Goal: Task Accomplishment & Management: Use online tool/utility

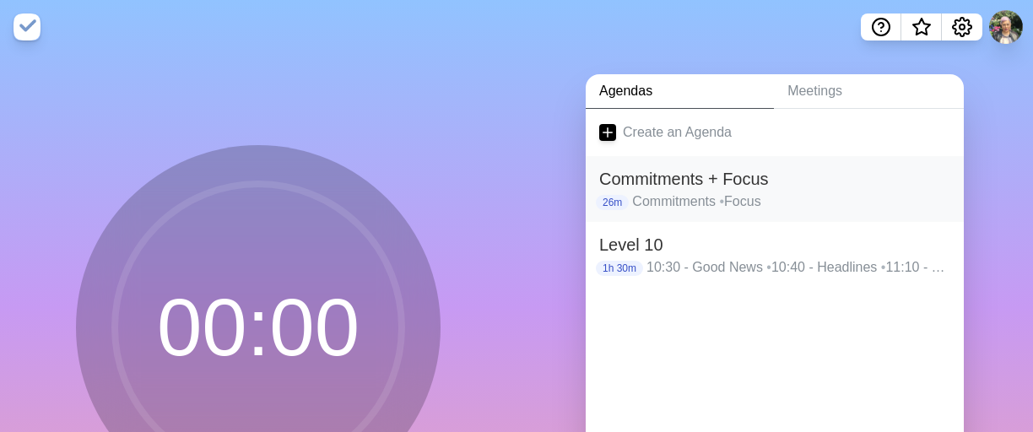
click at [814, 194] on p "Commitments • Focus" at bounding box center [791, 202] width 318 height 20
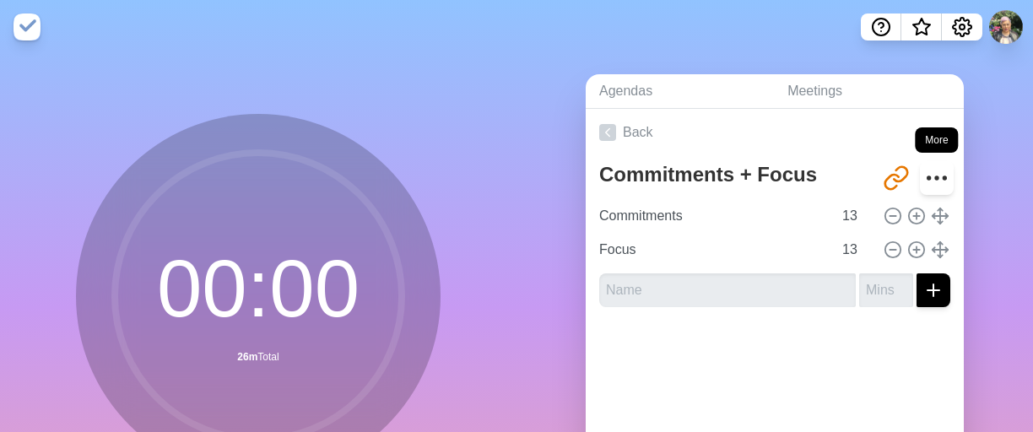
click at [928, 178] on circle "More" at bounding box center [929, 177] width 3 height 3
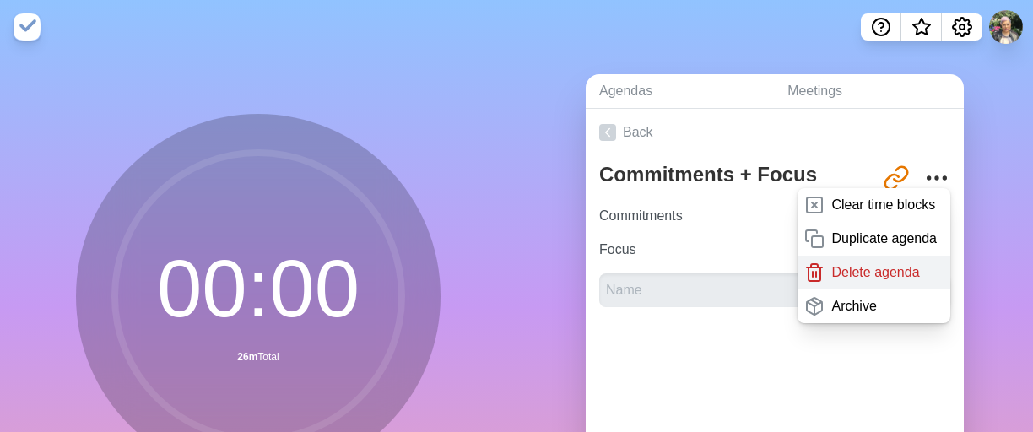
click at [887, 275] on p "Delete agenda" at bounding box center [875, 272] width 88 height 20
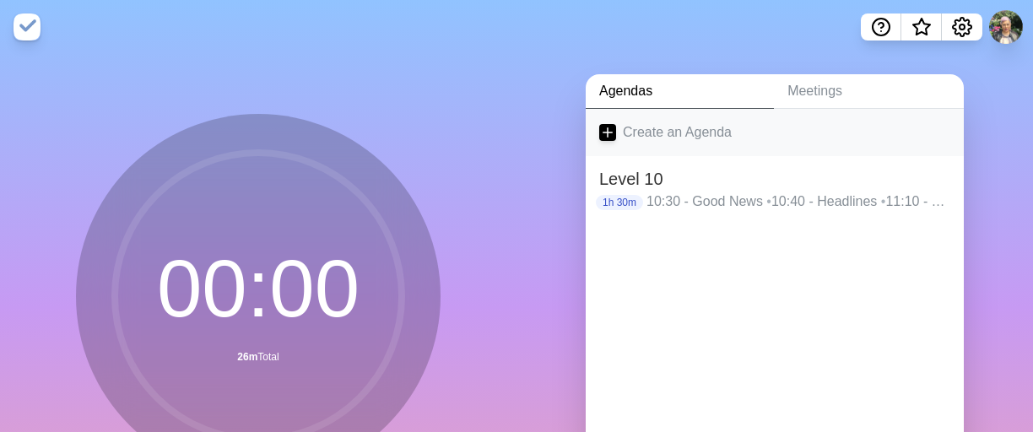
click at [717, 137] on link "Create an Agenda" at bounding box center [775, 132] width 378 height 47
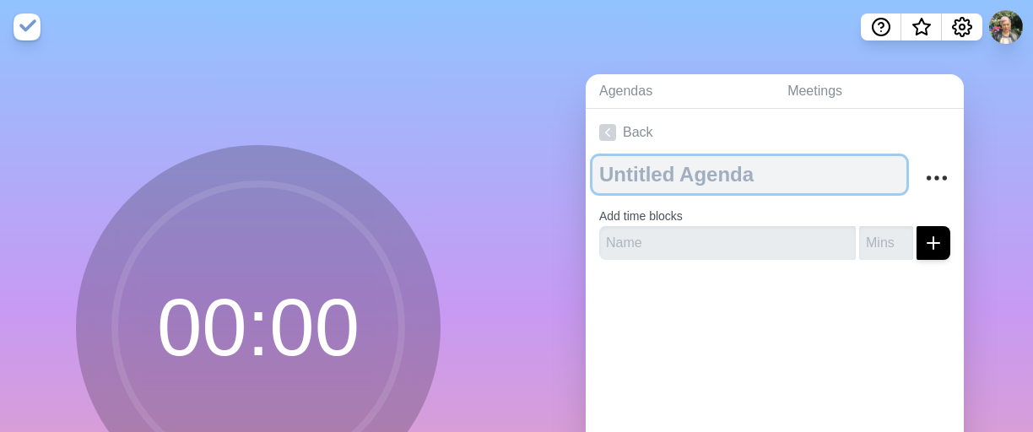
click at [729, 181] on textarea at bounding box center [749, 174] width 314 height 37
type textarea "Pomodoro Blocks"
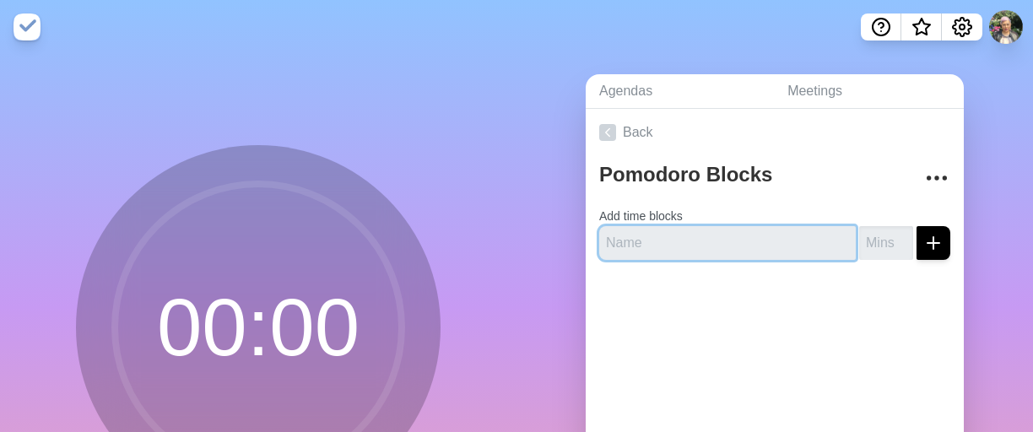
click at [748, 252] on input "text" at bounding box center [727, 243] width 257 height 34
click at [755, 244] on input "text" at bounding box center [727, 243] width 257 height 34
type input "Block 1"
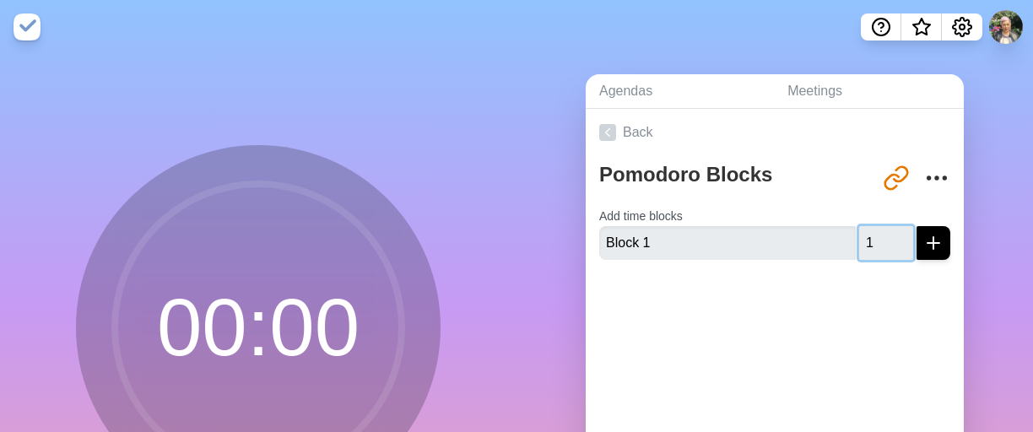
click at [887, 240] on input "1" at bounding box center [886, 243] width 54 height 34
click at [887, 240] on input "2" at bounding box center [886, 243] width 54 height 34
click at [887, 240] on input "3" at bounding box center [886, 243] width 54 height 34
click at [887, 240] on input "4" at bounding box center [886, 243] width 54 height 34
click at [887, 240] on input "5" at bounding box center [886, 243] width 54 height 34
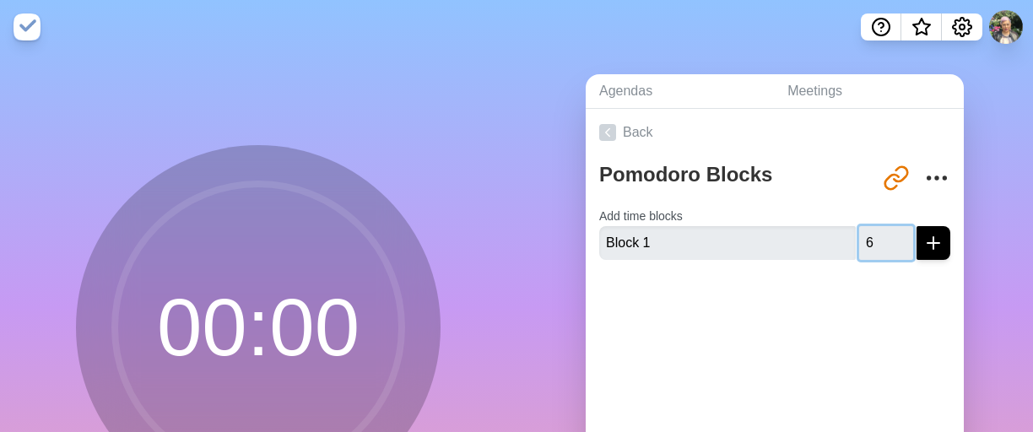
click at [887, 240] on input "6" at bounding box center [886, 243] width 54 height 34
click at [887, 240] on input "7" at bounding box center [886, 243] width 54 height 34
drag, startPoint x: 856, startPoint y: 242, endPoint x: 841, endPoint y: 242, distance: 14.3
click at [859, 242] on input "7" at bounding box center [886, 243] width 54 height 34
type input "25"
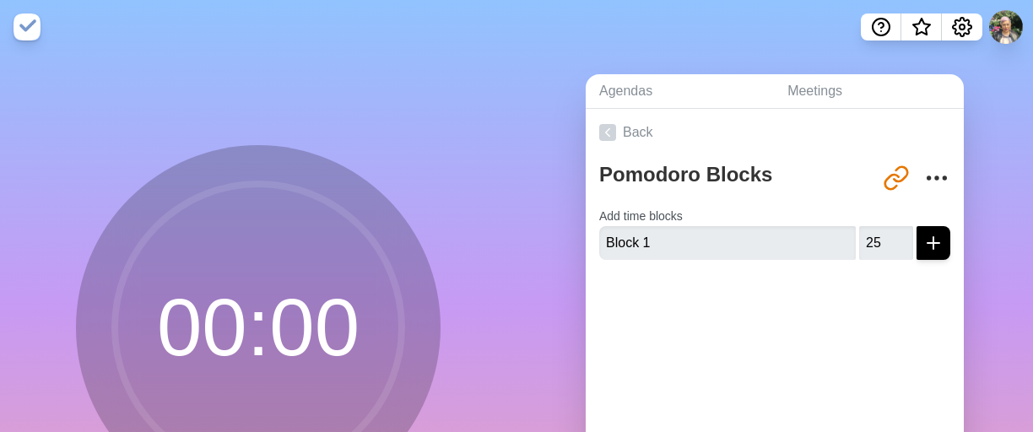
click at [851, 302] on div at bounding box center [775, 307] width 378 height 68
click at [923, 249] on icon "submit" at bounding box center [933, 243] width 20 height 20
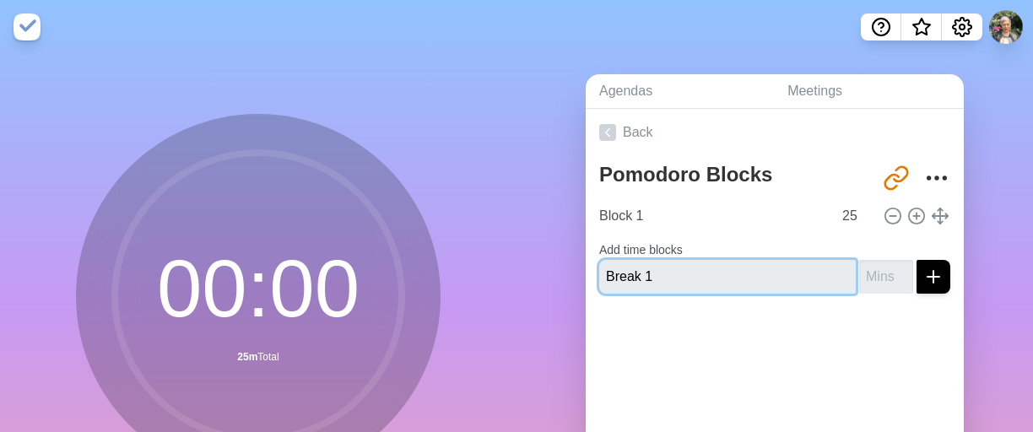
type input "Break 1"
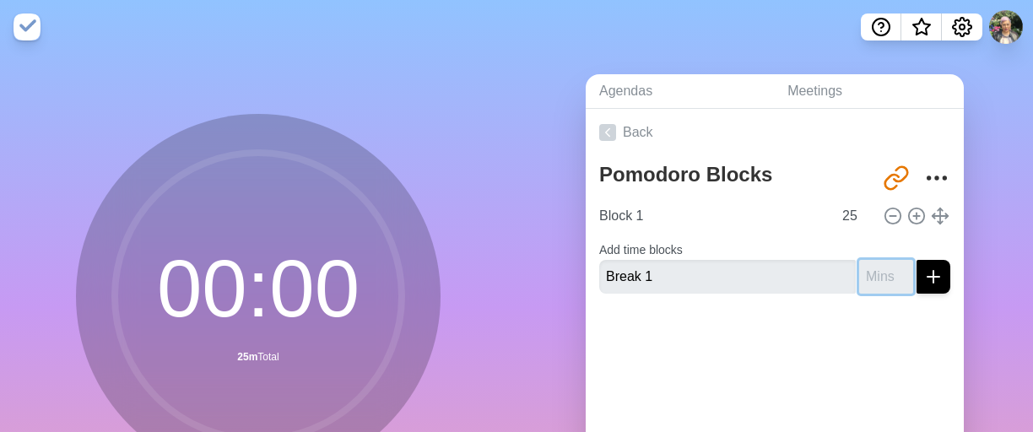
click at [867, 282] on input "number" at bounding box center [886, 277] width 54 height 34
type input "5"
click at [917, 276] on button "submit" at bounding box center [934, 277] width 34 height 34
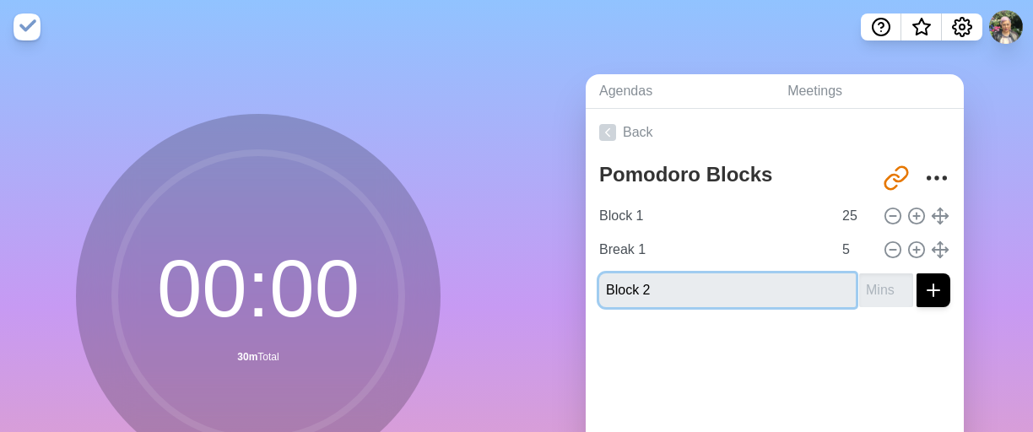
type input "Block 2"
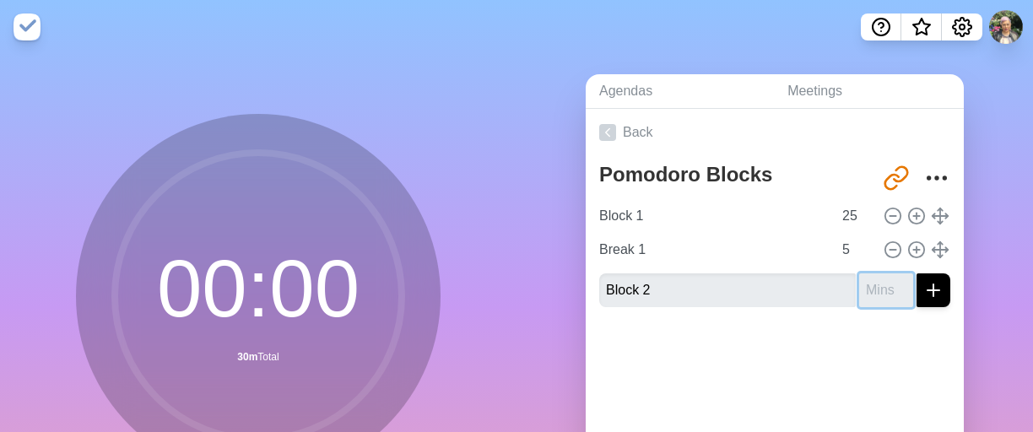
click at [862, 291] on input "number" at bounding box center [886, 290] width 54 height 34
type input "25"
click at [871, 345] on div at bounding box center [775, 355] width 378 height 68
click at [923, 299] on icon "submit" at bounding box center [933, 290] width 20 height 20
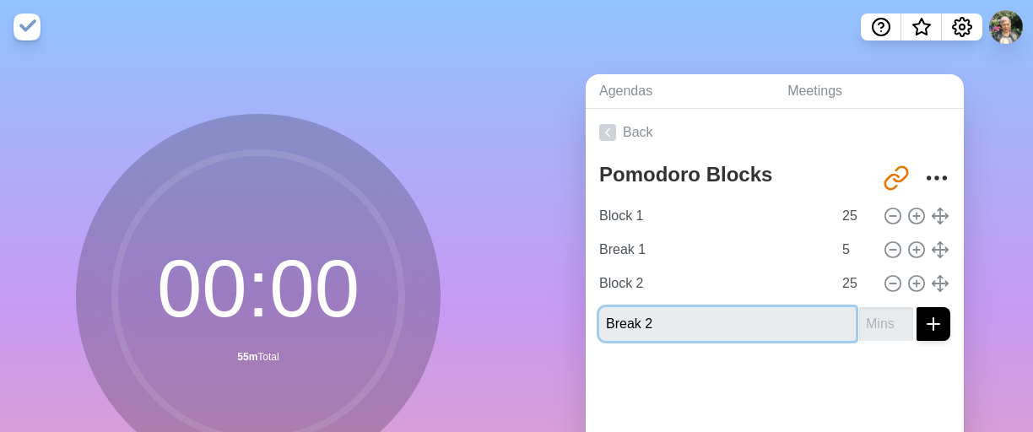
type input "Break 2"
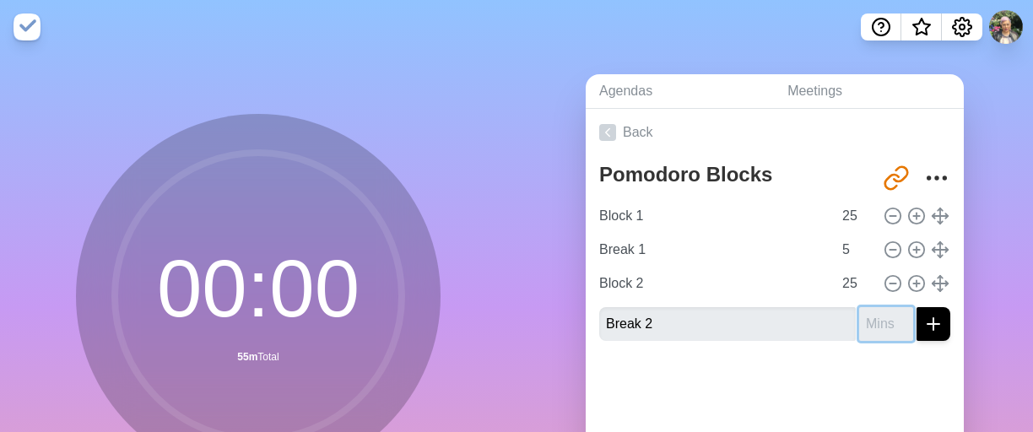
click at [861, 332] on input "number" at bounding box center [886, 324] width 54 height 34
type input "5"
click at [917, 323] on button "submit" at bounding box center [934, 324] width 34 height 34
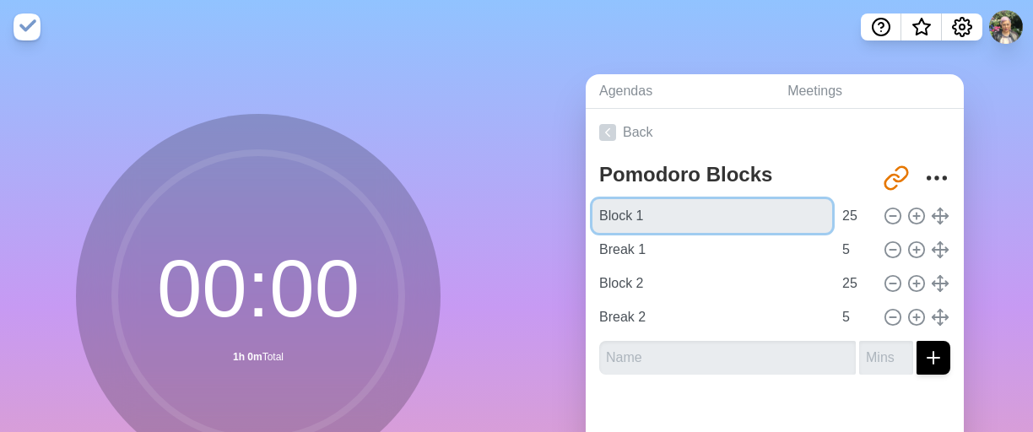
drag, startPoint x: 647, startPoint y: 216, endPoint x: 581, endPoint y: 213, distance: 65.9
click at [586, 213] on div "Pomodoro Blocks http://timeblocks.co/yookBi7uFQQoQFtWWD9r Block 1 25 Break 1 5 …" at bounding box center [775, 272] width 378 height 232
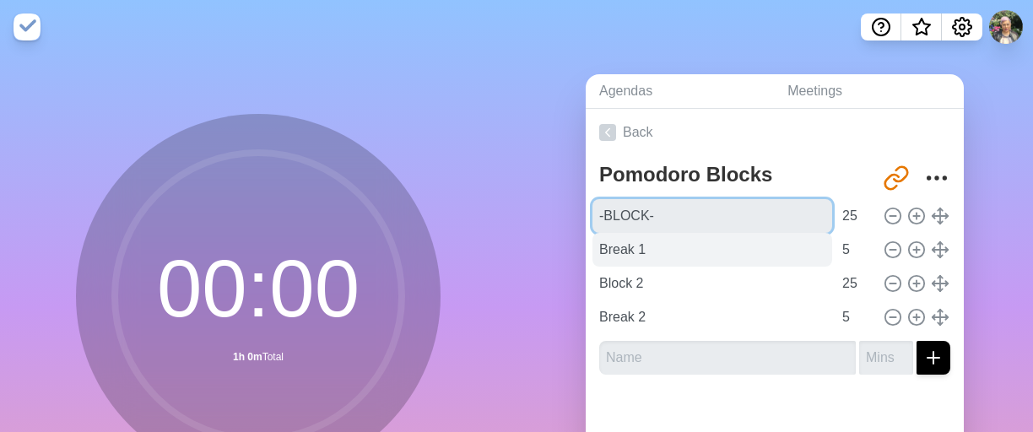
type input "-BLOCK-"
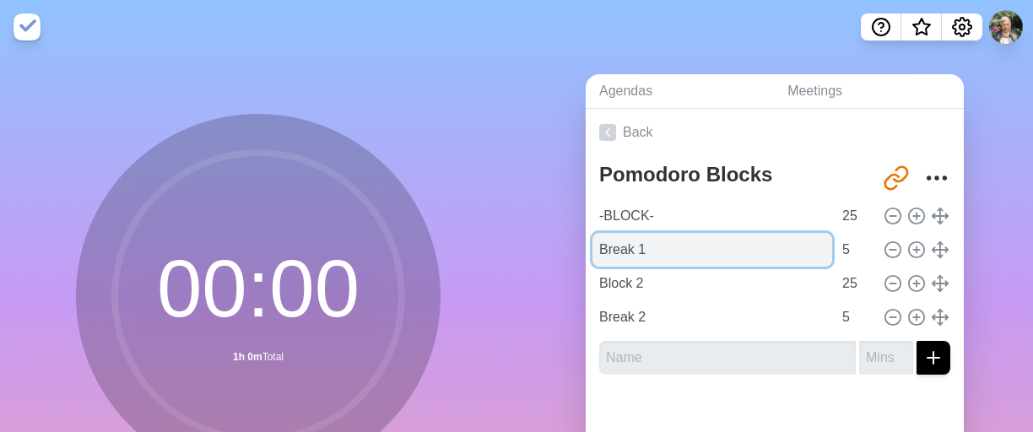
click at [646, 243] on input "Break 1" at bounding box center [712, 250] width 240 height 34
type input "B"
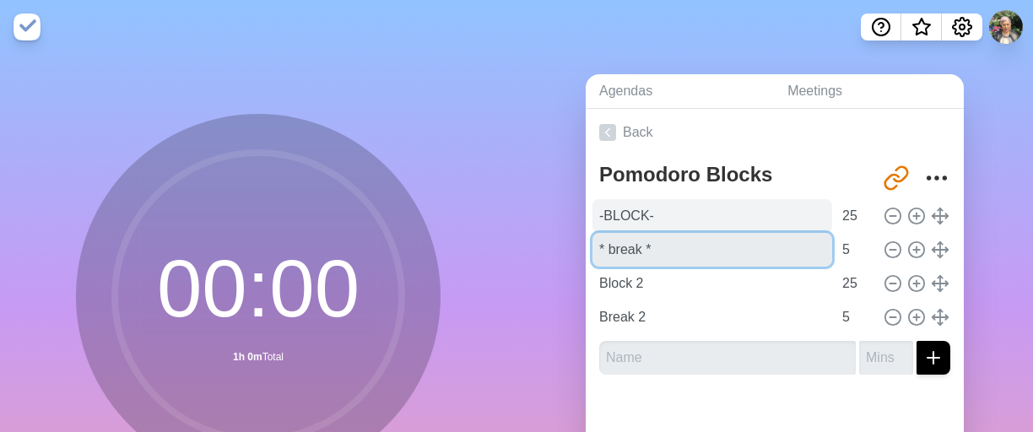
type input "* break *"
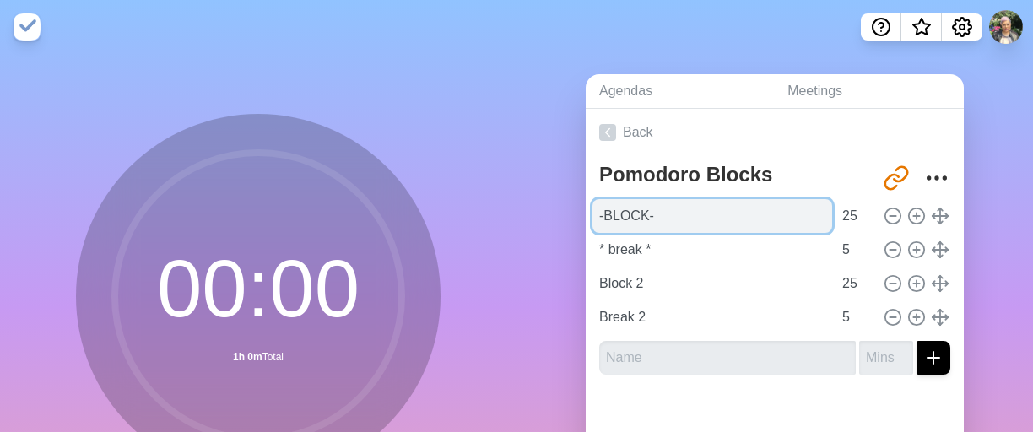
click at [598, 215] on input "-BLOCK-" at bounding box center [712, 216] width 240 height 34
click at [646, 214] on input "- BLOCK-" at bounding box center [712, 216] width 240 height 34
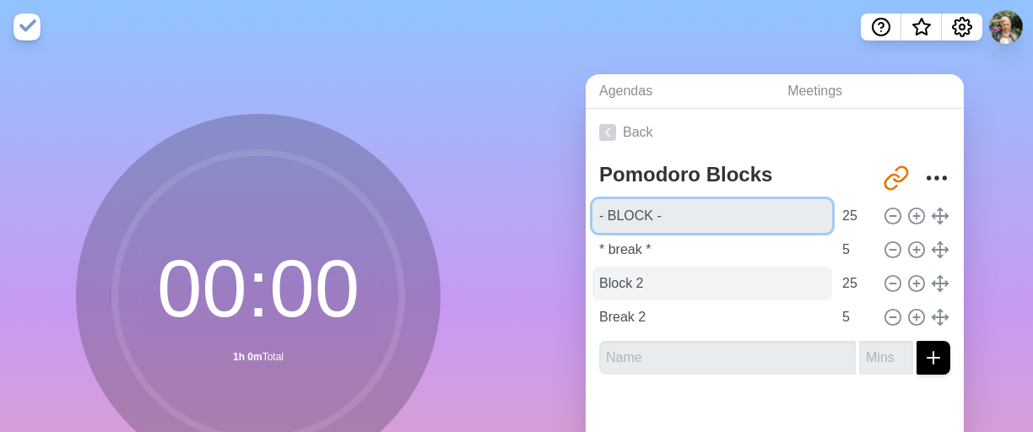
type input "- BLOCK -"
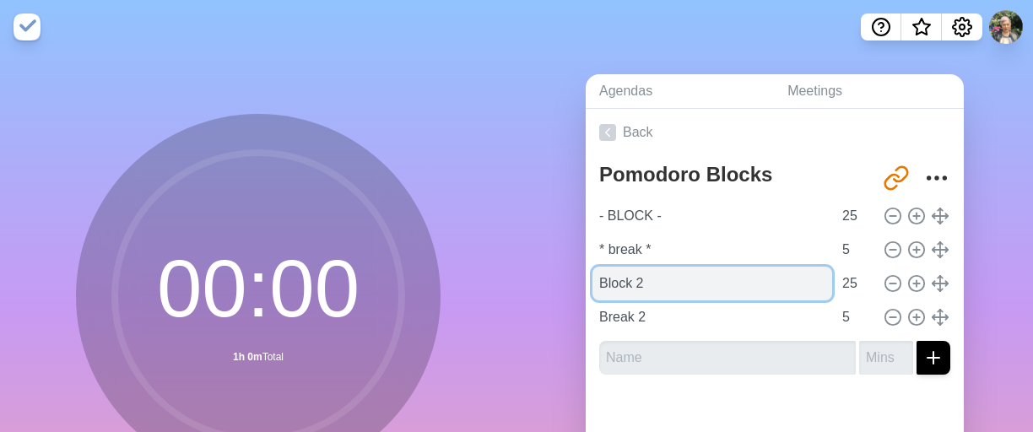
click at [642, 279] on input "Block 2" at bounding box center [712, 284] width 240 height 34
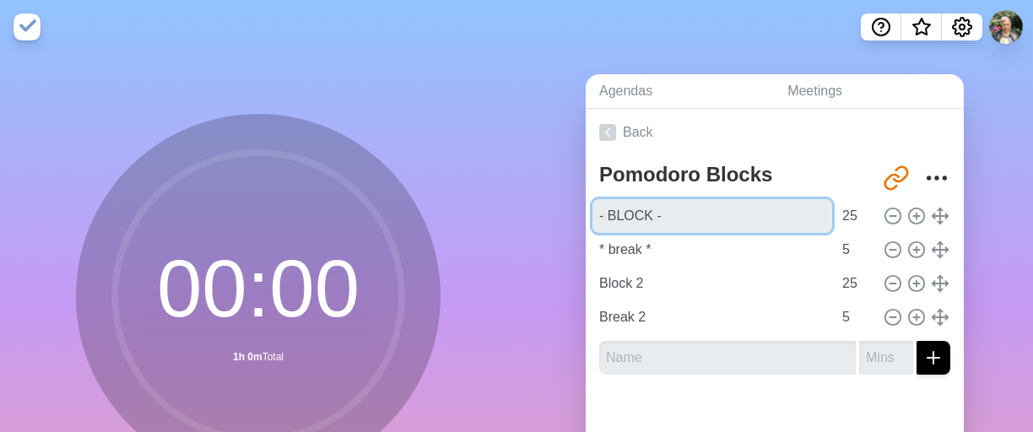
drag, startPoint x: 665, startPoint y: 214, endPoint x: 581, endPoint y: 208, distance: 83.7
click at [586, 208] on div "Pomodoro Blocks http://timeblocks.co/yookBi7uFQQoQFtWWD9r - BLOCK - 25 * break …" at bounding box center [775, 272] width 378 height 232
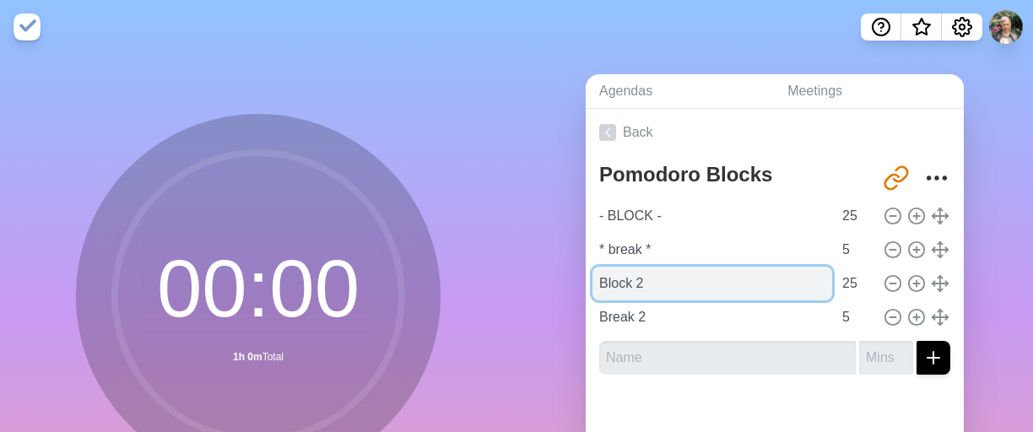
click at [660, 286] on input "Block 2" at bounding box center [712, 284] width 240 height 34
drag, startPoint x: 663, startPoint y: 284, endPoint x: 577, endPoint y: 281, distance: 85.3
click at [577, 281] on div "Agendas Meetings Back Pomodoro Blocks http://timeblocks.co/yookBi7uFQQoQFtWWD9r…" at bounding box center [775, 334] width 517 height 560
paste input "- BLOCK -"
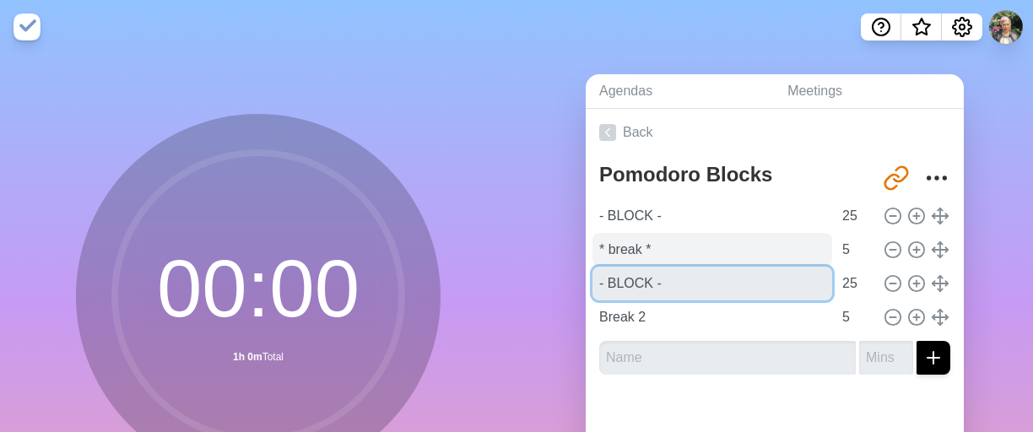
type input "- BLOCK -"
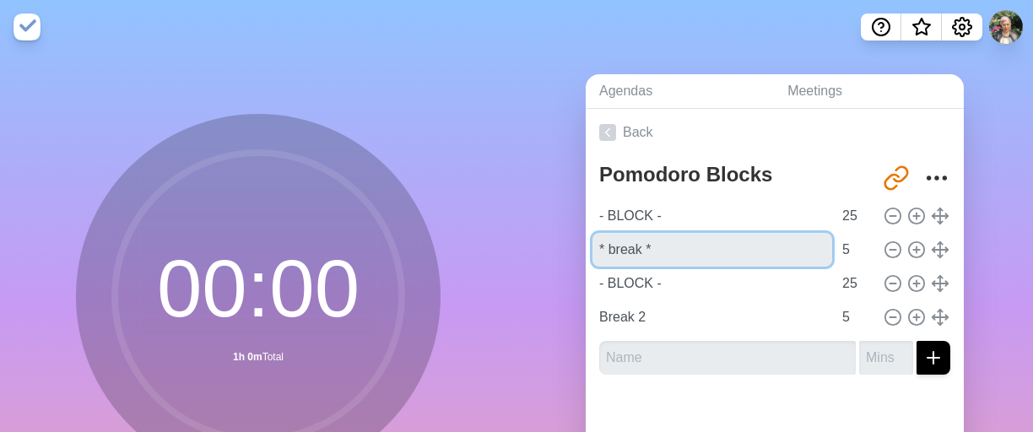
drag, startPoint x: 657, startPoint y: 246, endPoint x: 573, endPoint y: 246, distance: 84.4
click at [573, 246] on div "Agendas Meetings Back Pomodoro Blocks http://timeblocks.co/yookBi7uFQQoQFtWWD9r…" at bounding box center [775, 334] width 517 height 560
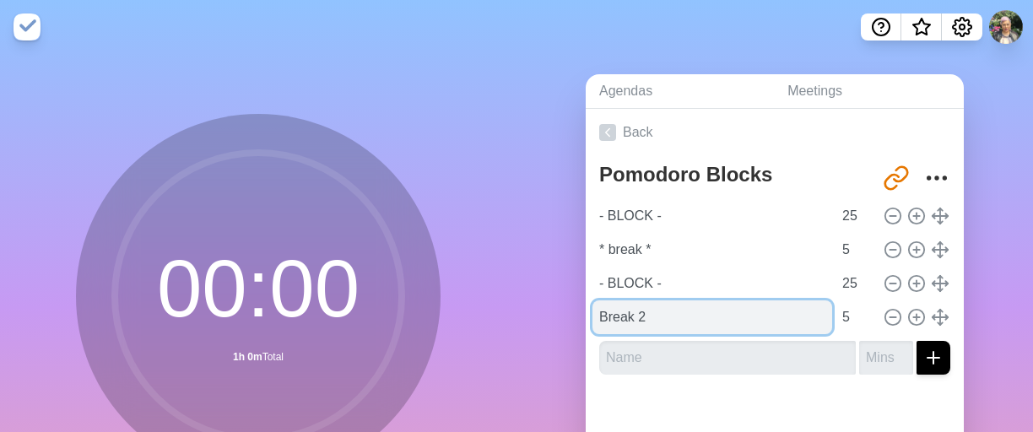
click at [652, 316] on input "Break 2" at bounding box center [712, 317] width 240 height 34
drag, startPoint x: 658, startPoint y: 315, endPoint x: 556, endPoint y: 311, distance: 102.2
click at [556, 311] on div "Agendas Meetings Back Pomodoro Blocks http://timeblocks.co/yookBi7uFQQoQFtWWD9r…" at bounding box center [775, 334] width 517 height 560
paste input "* break *"
type input "* break *"
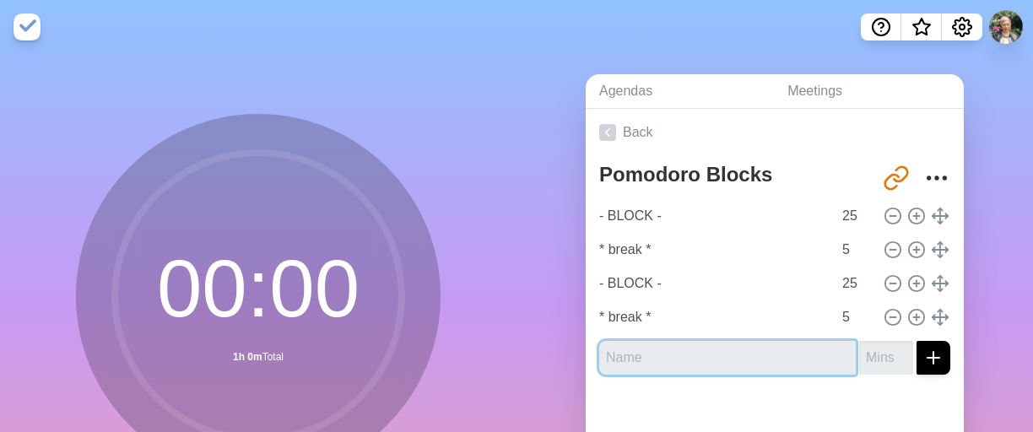
click at [693, 362] on input "text" at bounding box center [727, 358] width 257 height 34
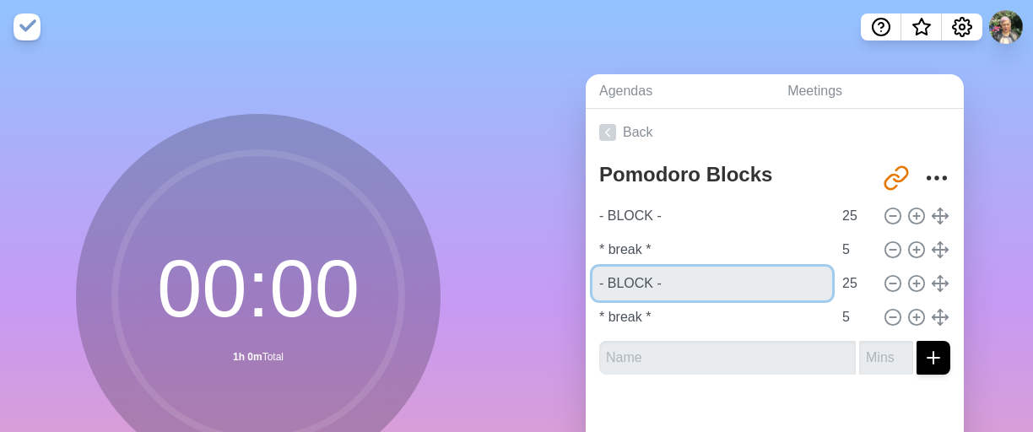
drag, startPoint x: 670, startPoint y: 286, endPoint x: 576, endPoint y: 284, distance: 94.6
click at [576, 284] on div "Agendas Meetings Back Pomodoro Blocks http://timeblocks.co/yookBi7uFQQoQFtWWD9r…" at bounding box center [775, 334] width 517 height 560
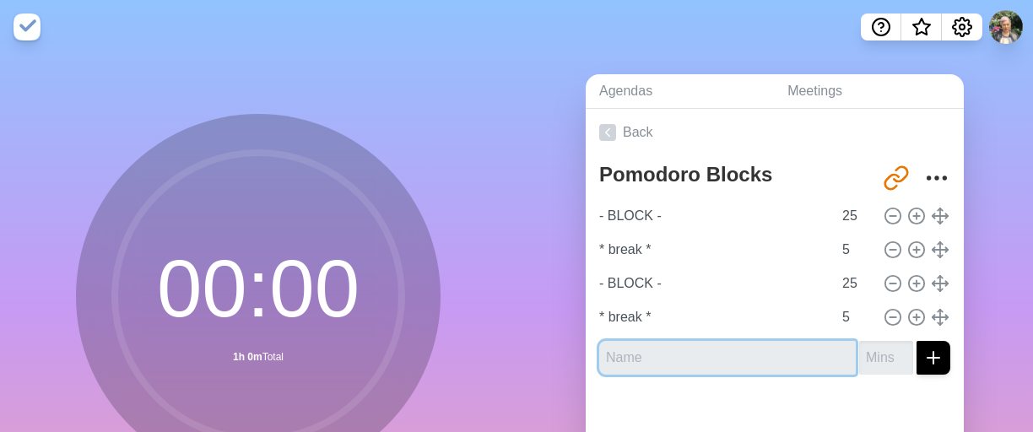
click at [658, 349] on input "text" at bounding box center [727, 358] width 257 height 34
paste input "- BLOCK -"
type input "- BLOCK -"
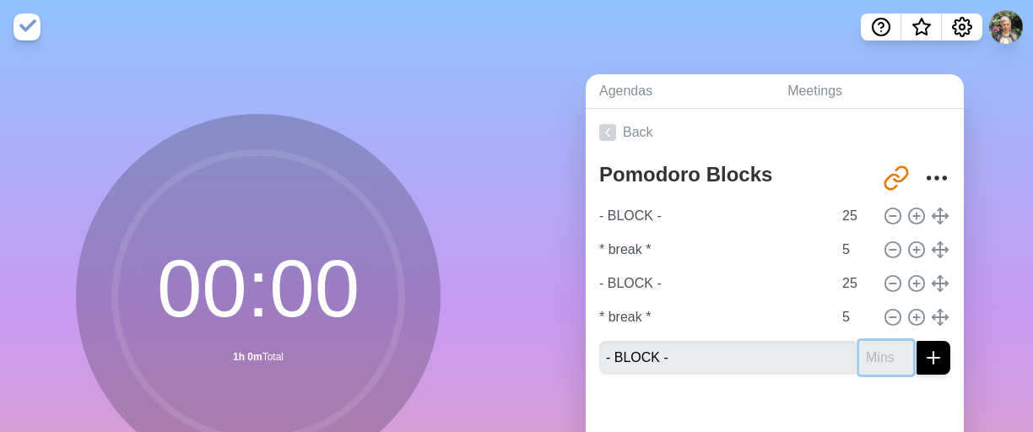
click at [865, 359] on input "number" at bounding box center [886, 358] width 54 height 34
type input "25"
click at [928, 358] on line "submit" at bounding box center [934, 358] width 12 height 0
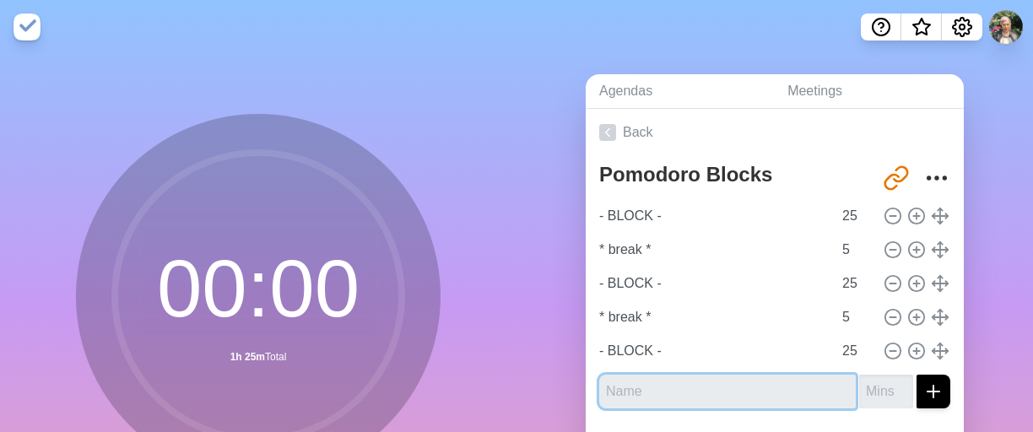
paste input "- BLOCK -"
type input "- BLOCK -"
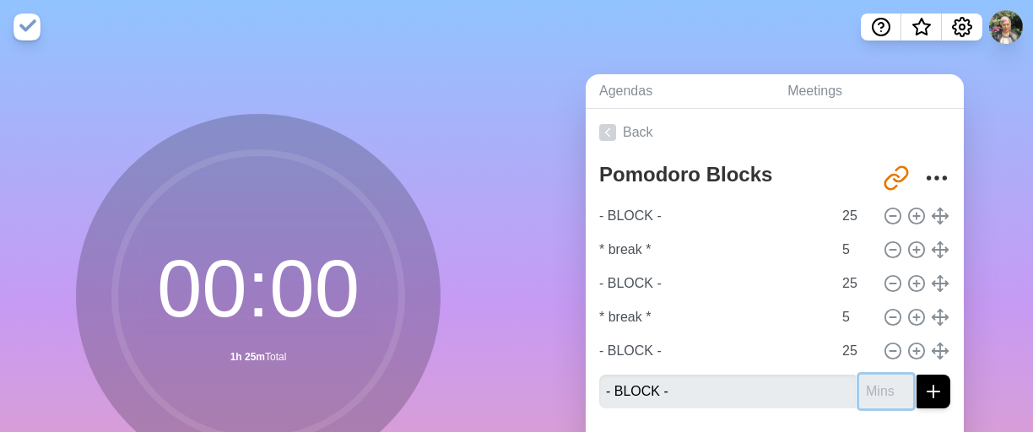
click at [871, 392] on input "number" at bounding box center [886, 392] width 54 height 34
type input "25"
click at [923, 397] on icon "submit" at bounding box center [933, 391] width 20 height 20
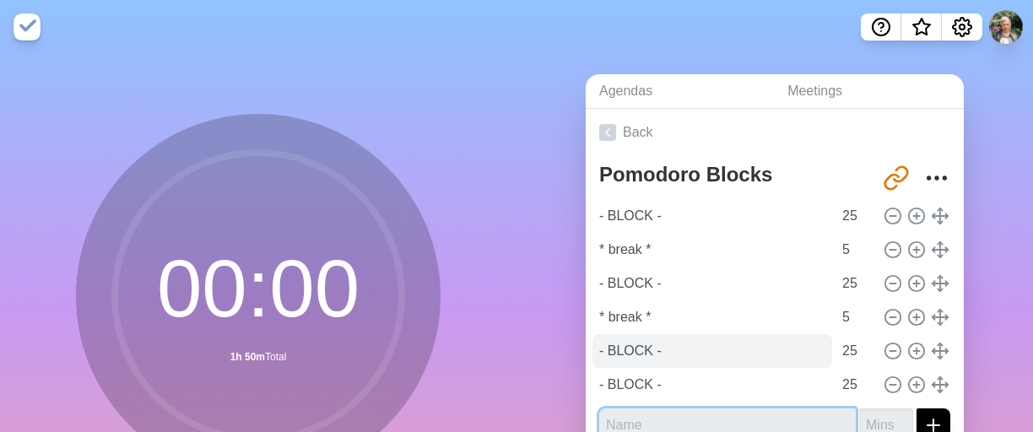
scroll to position [153, 0]
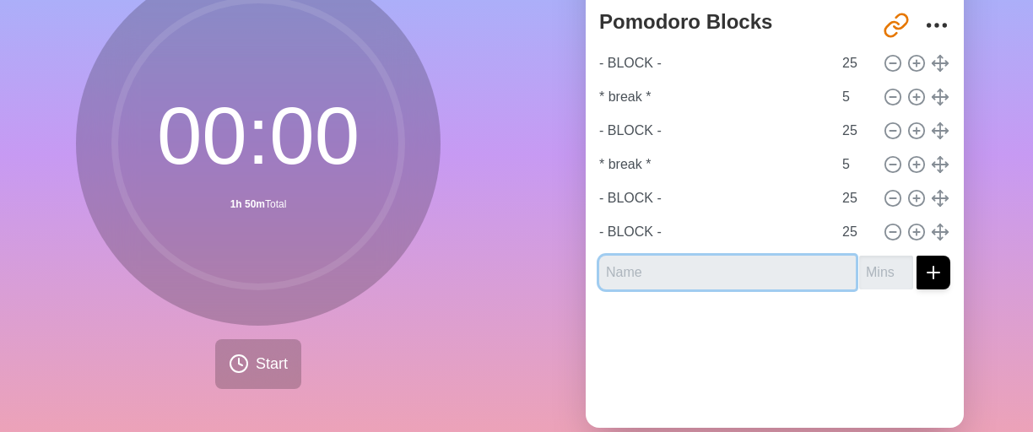
paste input "- BLOCK -"
type input "- BLOCK -"
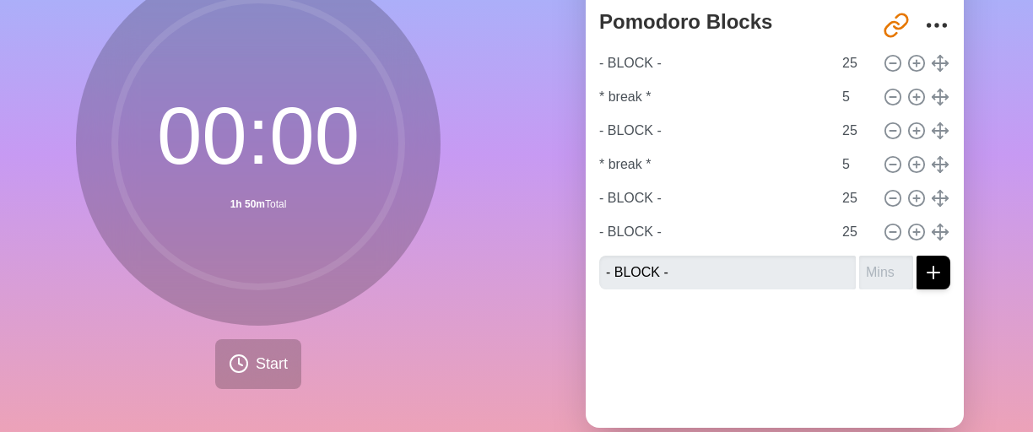
click at [923, 275] on icon "submit" at bounding box center [933, 272] width 20 height 20
type input "25"
click at [923, 278] on icon "submit" at bounding box center [933, 272] width 20 height 20
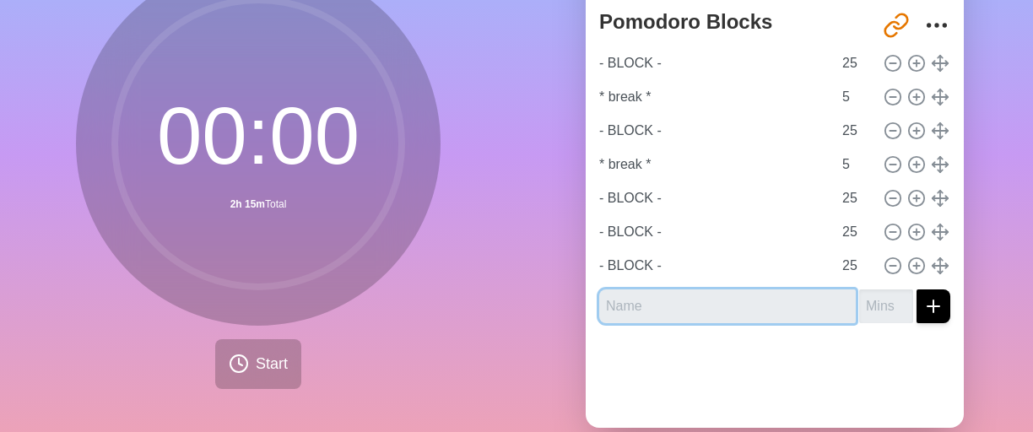
click at [730, 302] on input "text" at bounding box center [727, 306] width 257 height 34
paste input "- BLOCK -"
type input "- BLOCK -"
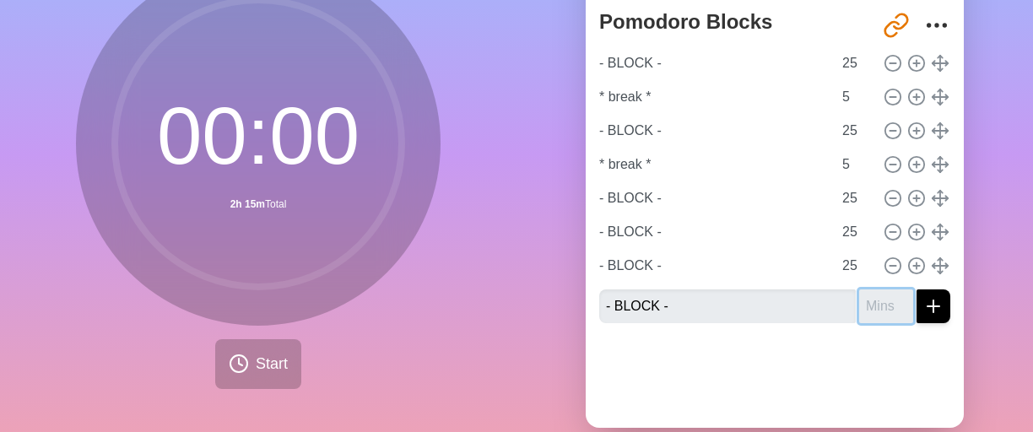
click at [867, 306] on input "number" at bounding box center [886, 306] width 54 height 34
type input "25"
click at [923, 309] on icon "submit" at bounding box center [933, 306] width 20 height 20
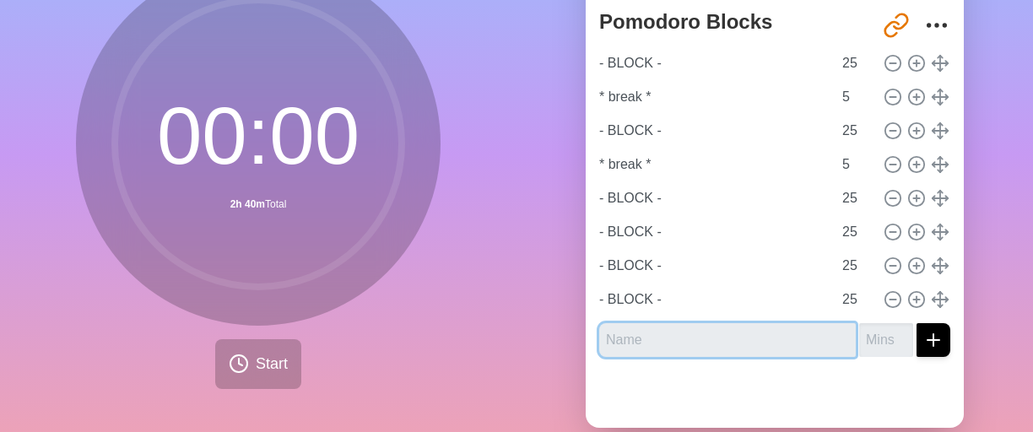
paste input "- BLOCK -"
type input "- BLOCK -"
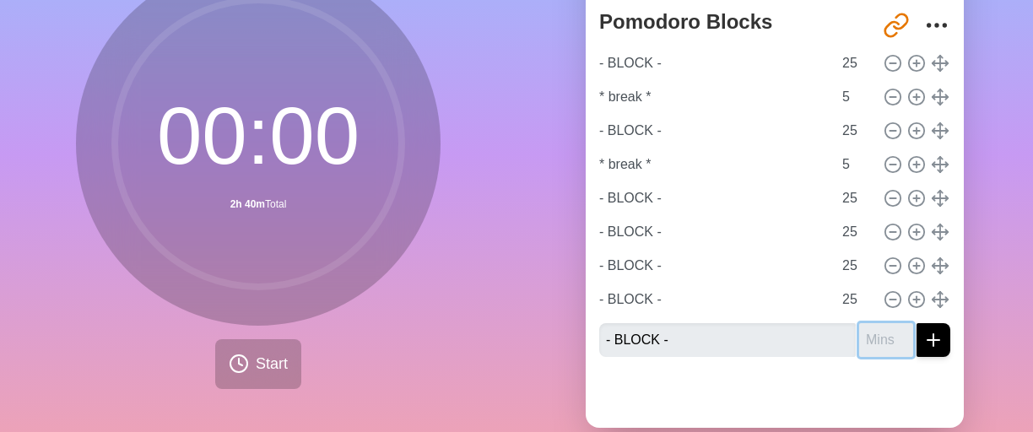
click at [866, 343] on input "number" at bounding box center [886, 340] width 54 height 34
type input "25"
click at [923, 346] on icon "submit" at bounding box center [933, 340] width 20 height 20
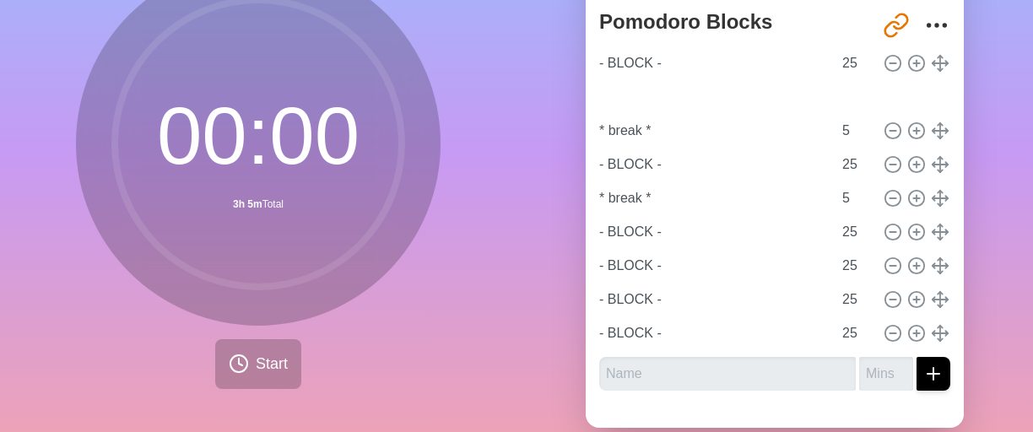
type input "- BLOCK -"
type input "25"
type input "* break *"
type input "5"
type input "- BLOCK -"
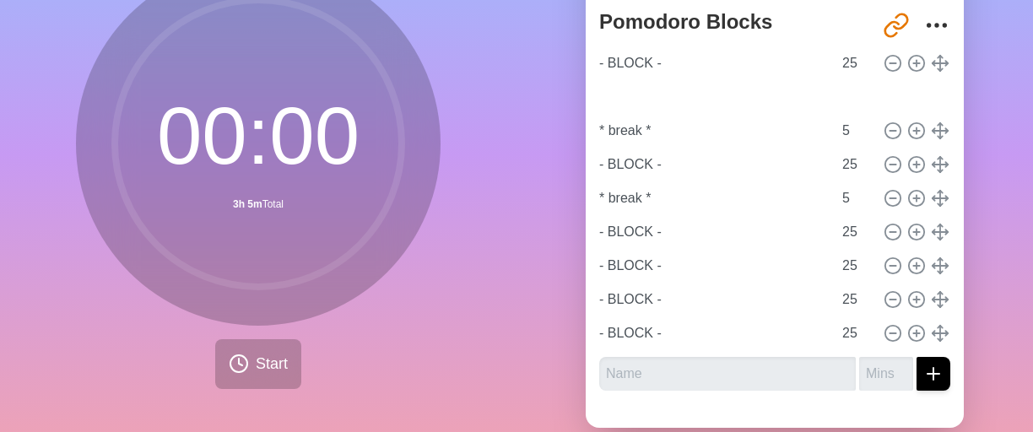
type input "25"
type input "* break *"
type input "5"
drag, startPoint x: 920, startPoint y: 170, endPoint x: 919, endPoint y: 116, distance: 54.0
click at [919, 116] on div "- BLOCK - 25 - BLOCK - 25 * break * 5 - BLOCK - 25 * break * 5 - BLOCK - 25 - B…" at bounding box center [774, 198] width 351 height 304
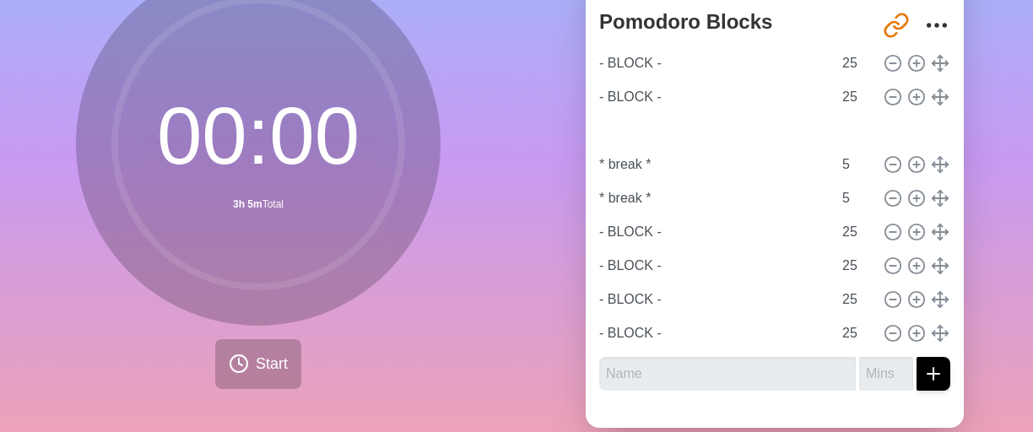
type input "- BLOCK -"
type input "25"
type input "* break *"
type input "5"
drag, startPoint x: 923, startPoint y: 232, endPoint x: 914, endPoint y: 159, distance: 74.0
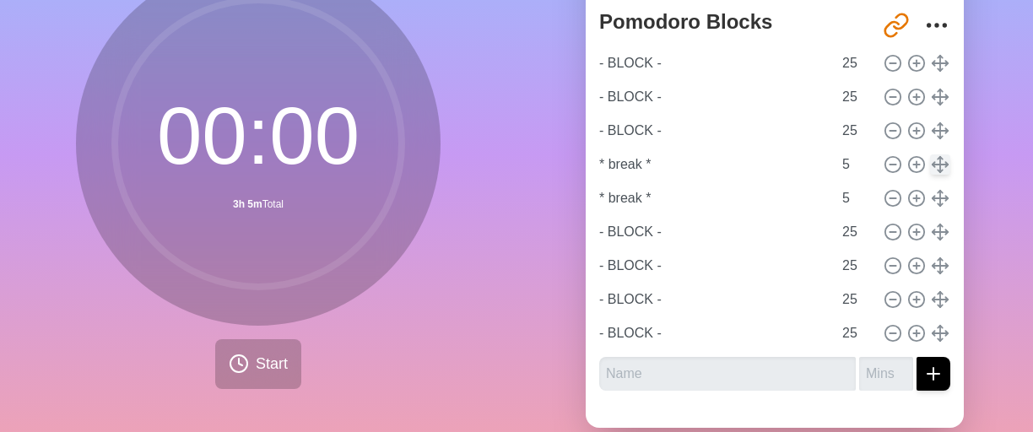
click at [914, 159] on div "- BLOCK - 25 - BLOCK - 25 - BLOCK - 25 * break * 5 * break * 5 - BLOCK - 25 - B…" at bounding box center [774, 198] width 351 height 304
type input "- BLOCK -"
type input "25"
type input "* break *"
type input "5"
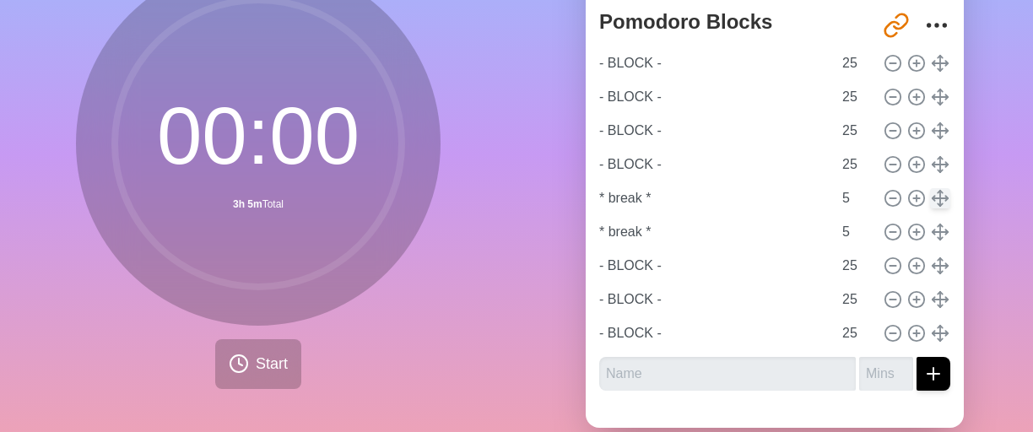
drag, startPoint x: 923, startPoint y: 266, endPoint x: 919, endPoint y: 201, distance: 65.1
click at [919, 201] on div "- BLOCK - 25 - BLOCK - 25 - BLOCK - 25 - BLOCK - 25 * break * 5 * break * 5 - B…" at bounding box center [774, 198] width 351 height 304
type input "- BLOCK -"
type input "25"
type input "* break *"
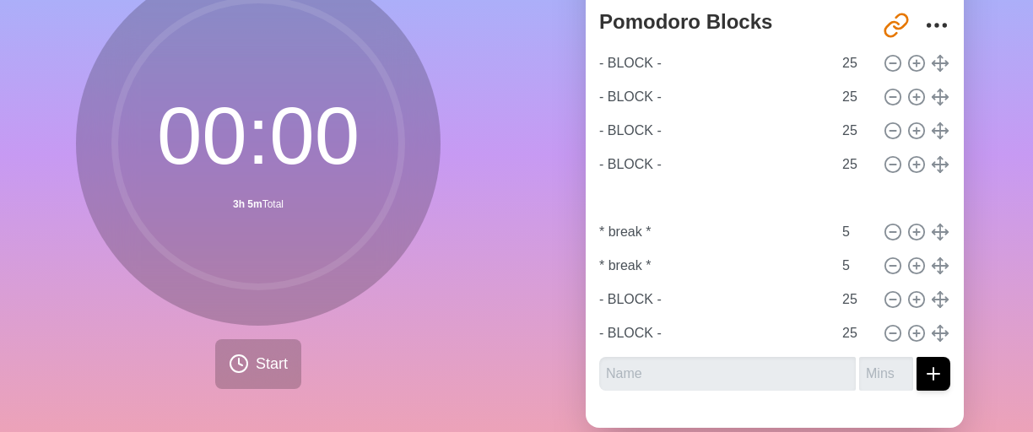
type input "5"
drag, startPoint x: 922, startPoint y: 304, endPoint x: 911, endPoint y: 220, distance: 84.2
click at [911, 220] on div "- BLOCK - 25 - BLOCK - 25 - BLOCK - 25 - BLOCK - 25 - BLOCK - 25 * break * 5 * …" at bounding box center [774, 198] width 351 height 304
type input "- BLOCK -"
type input "25"
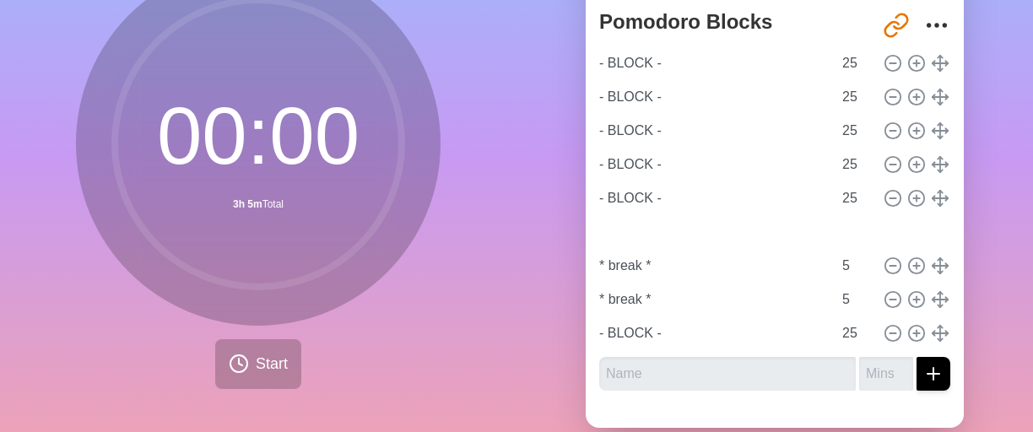
type input "* break *"
type input "5"
drag, startPoint x: 924, startPoint y: 334, endPoint x: 909, endPoint y: 293, distance: 44.1
click at [909, 241] on div "- BLOCK - 25 - BLOCK - 25 - BLOCK - 25 - BLOCK - 25 - BLOCK - 25 - BLOCK - 25 *…" at bounding box center [774, 198] width 351 height 304
type input "- BLOCK -"
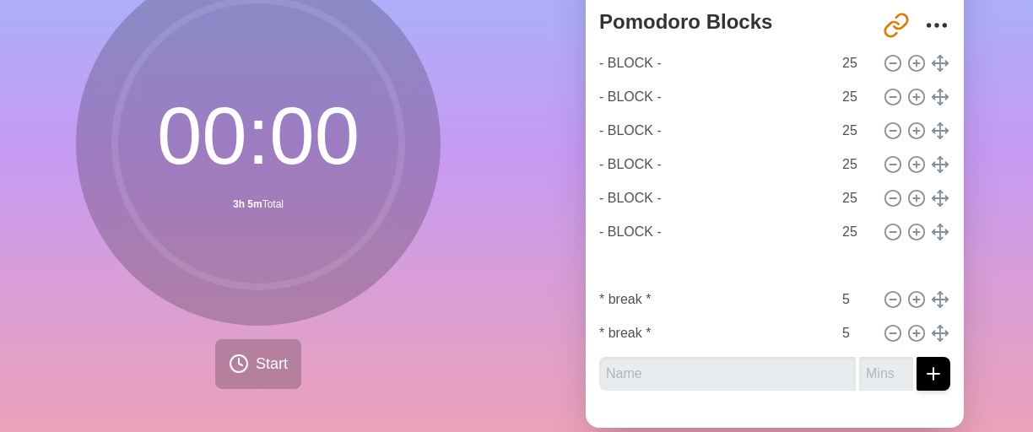
type input "25"
type input "* break *"
type input "5"
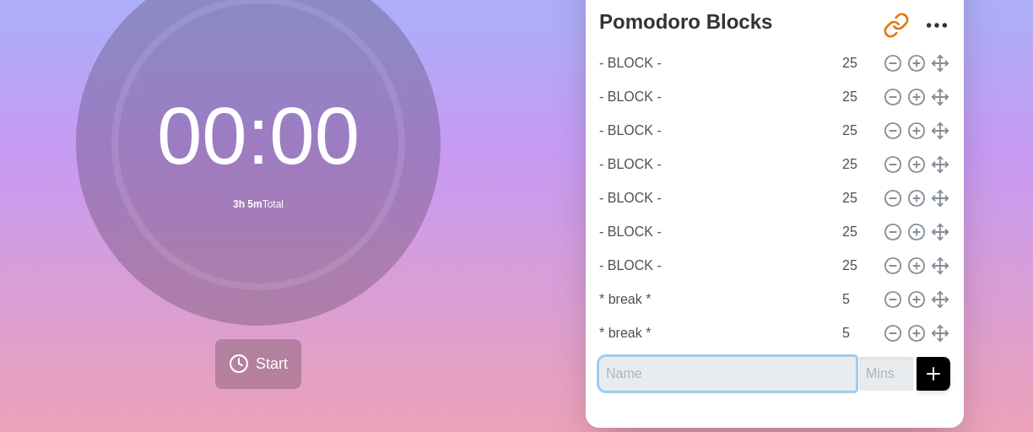
click at [679, 368] on input "text" at bounding box center [727, 374] width 257 height 34
paste input "- BLOCK -"
type input "- BLOCK -"
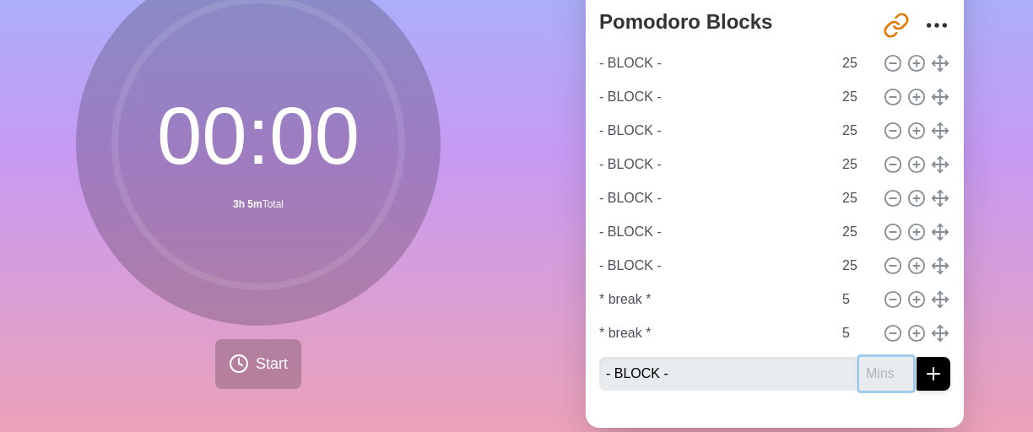
click at [859, 372] on input "number" at bounding box center [886, 374] width 54 height 34
type input "25"
click at [923, 375] on icon "submit" at bounding box center [933, 374] width 20 height 20
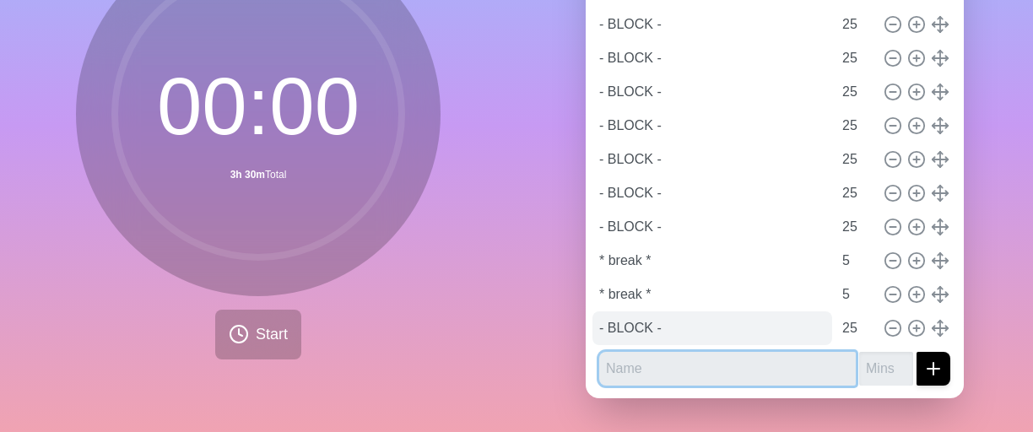
scroll to position [0, 0]
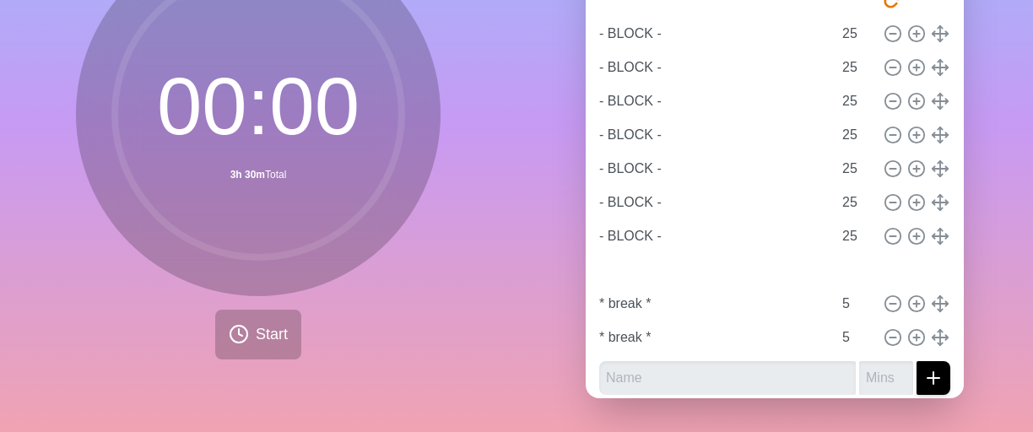
type input "- BLOCK -"
type input "25"
type input "* break *"
type input "5"
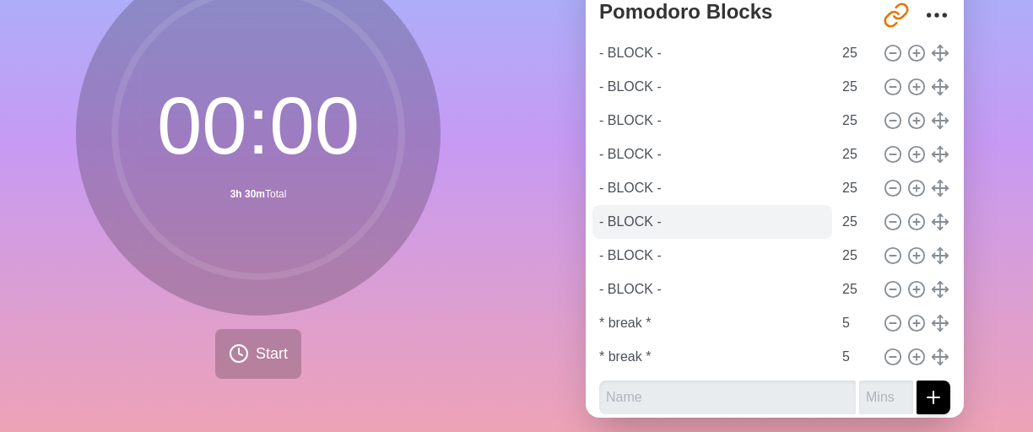
scroll to position [9, 0]
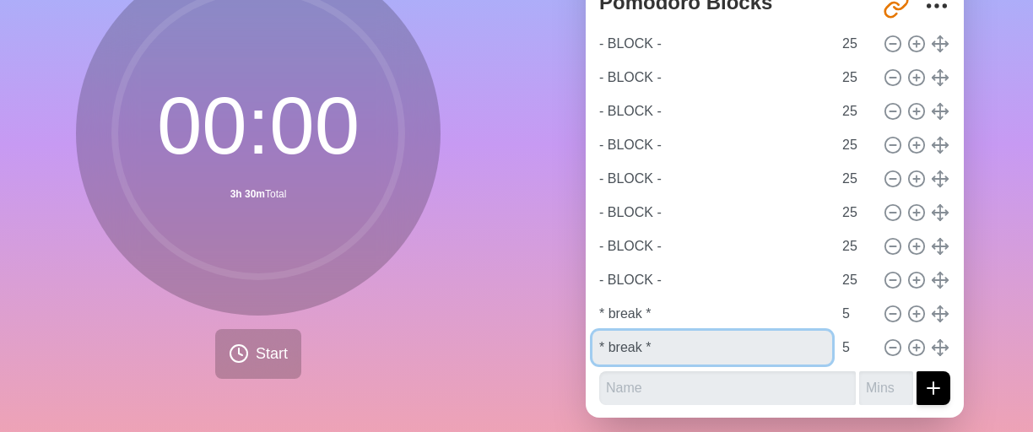
drag, startPoint x: 668, startPoint y: 352, endPoint x: 583, endPoint y: 351, distance: 84.4
click at [586, 351] on div "Pomodoro Blocks http://timeblocks.co/yookBi7uFQQoQFtWWD9r - BLOCK - 25 - BLOCK …" at bounding box center [775, 201] width 378 height 435
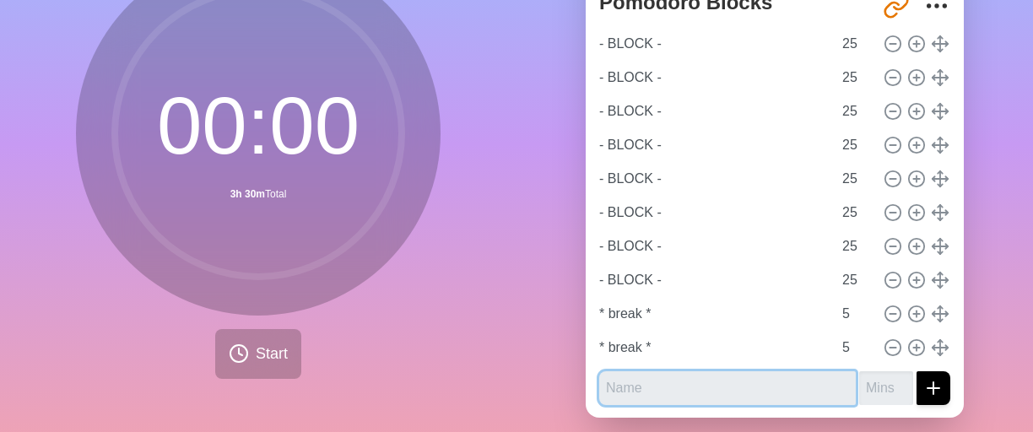
click at [716, 398] on input "text" at bounding box center [727, 388] width 257 height 34
paste input "* break *"
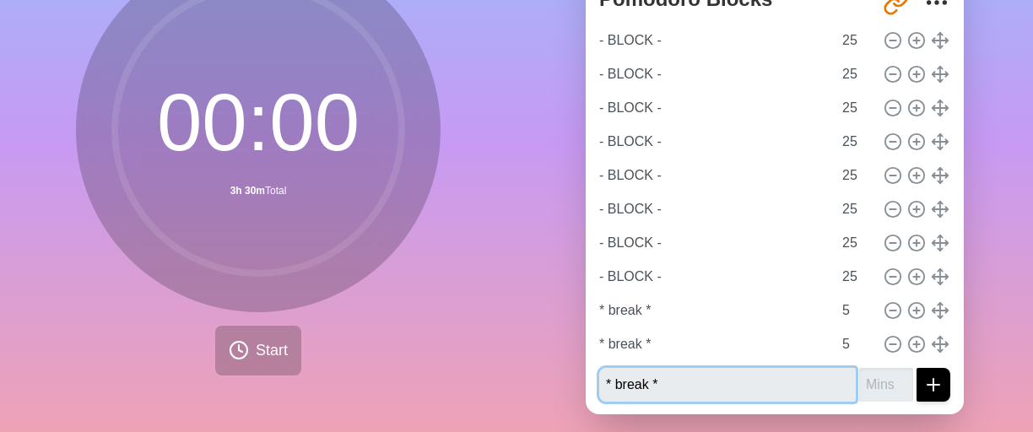
type input "* break *"
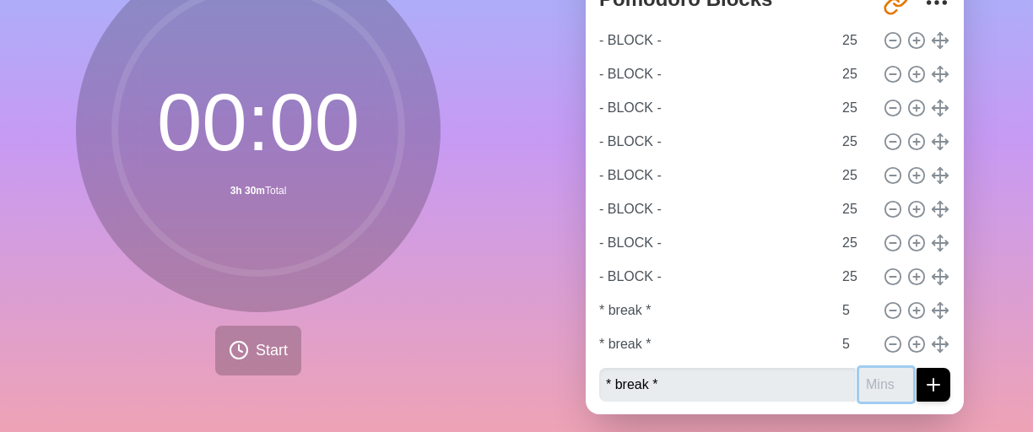
click at [870, 382] on input "number" at bounding box center [886, 385] width 54 height 34
type input "5"
click at [928, 385] on line "submit" at bounding box center [934, 385] width 12 height 0
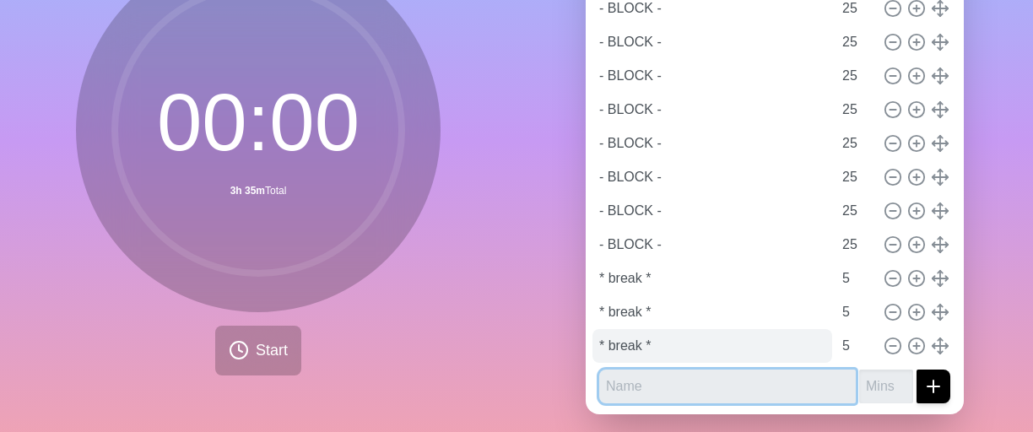
scroll to position [43, 0]
paste input "* break *"
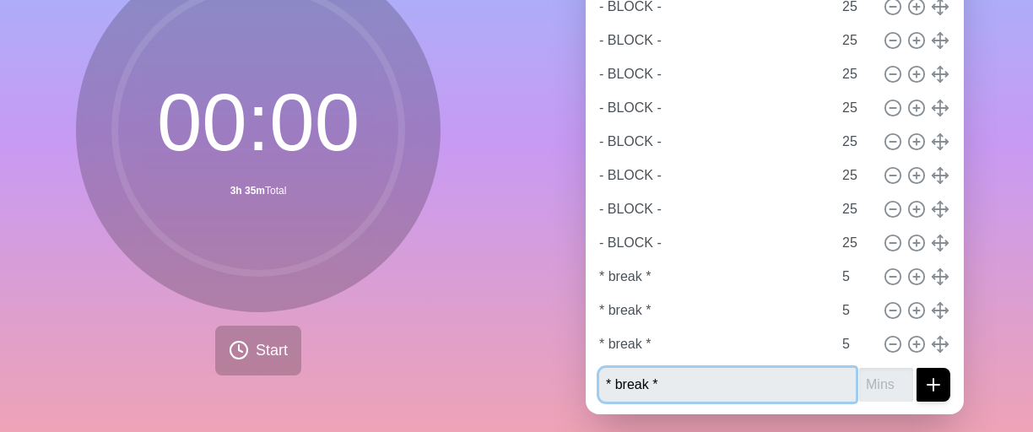
type input "* break *"
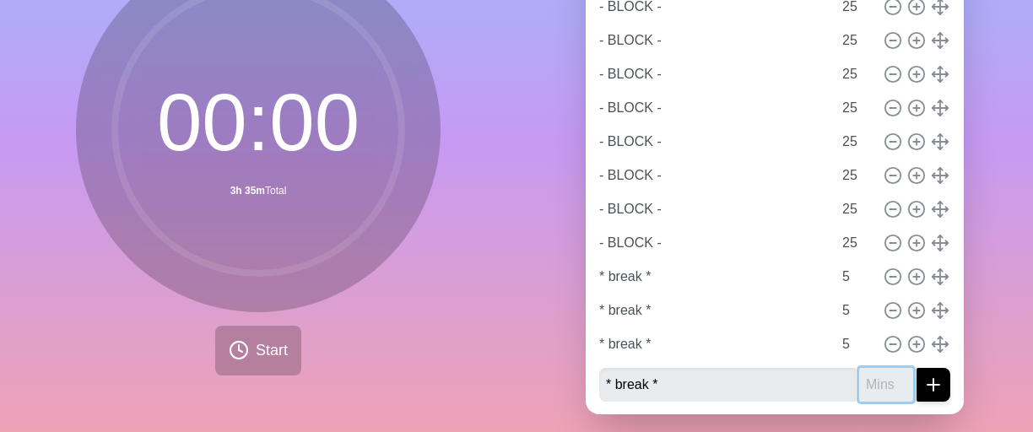
click at [863, 382] on input "number" at bounding box center [886, 385] width 54 height 34
type input "5"
click at [928, 385] on line "submit" at bounding box center [934, 385] width 12 height 0
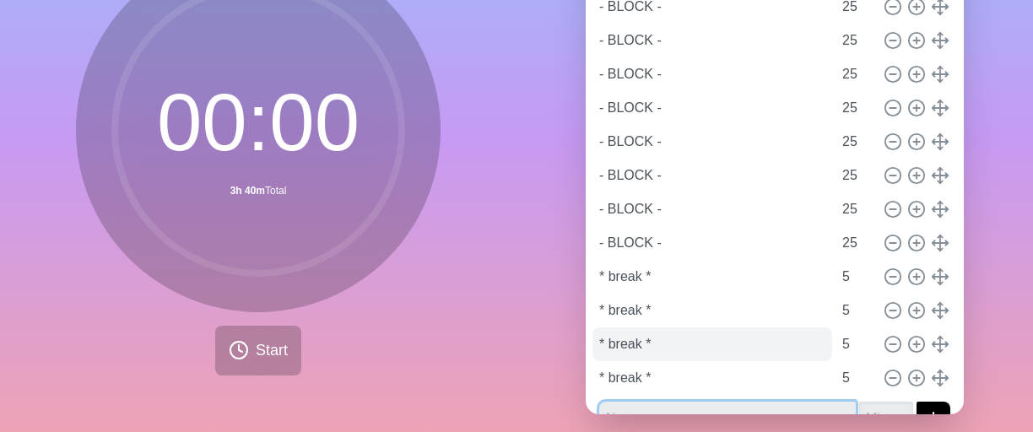
scroll to position [65, 0]
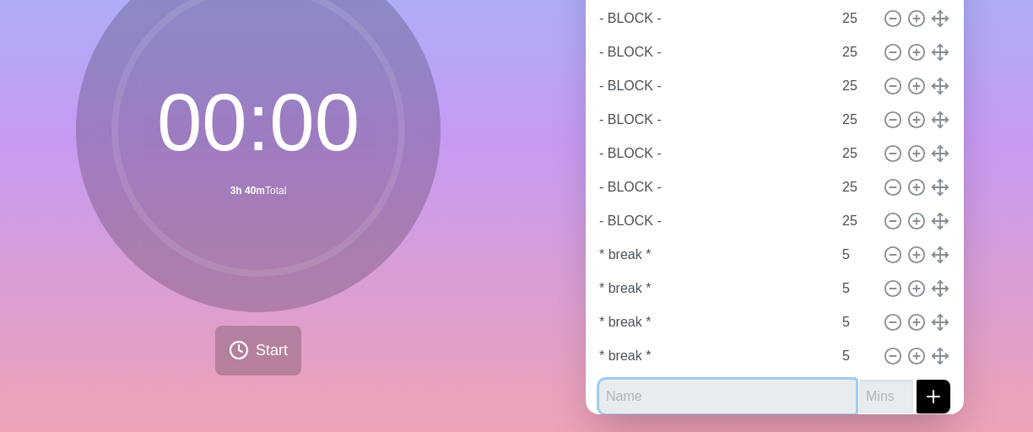
paste input "* break *"
type input "* break *"
click at [859, 396] on input "number" at bounding box center [886, 397] width 54 height 34
type input "5"
click at [928, 397] on line "submit" at bounding box center [934, 397] width 12 height 0
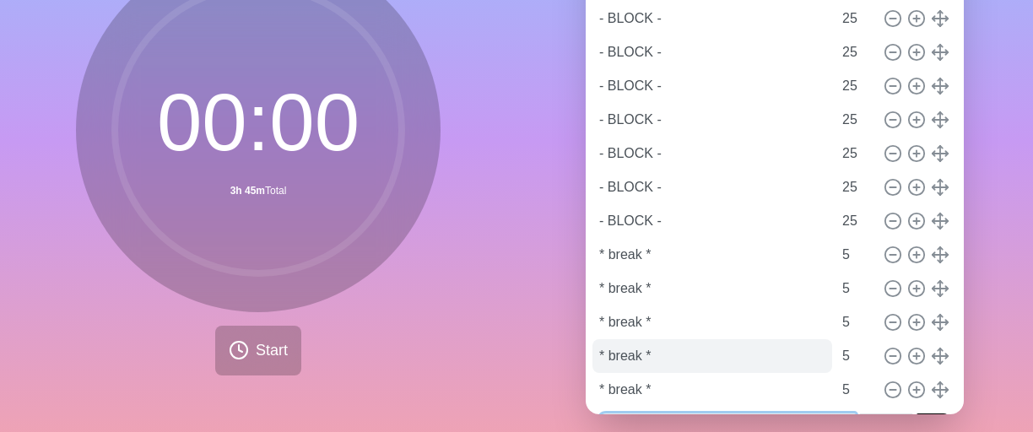
scroll to position [111, 0]
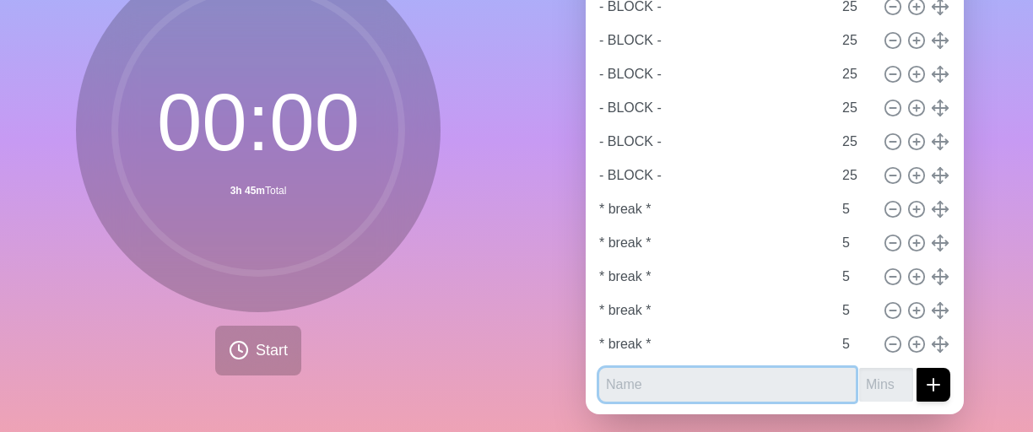
paste input "* break *"
type input "* break *"
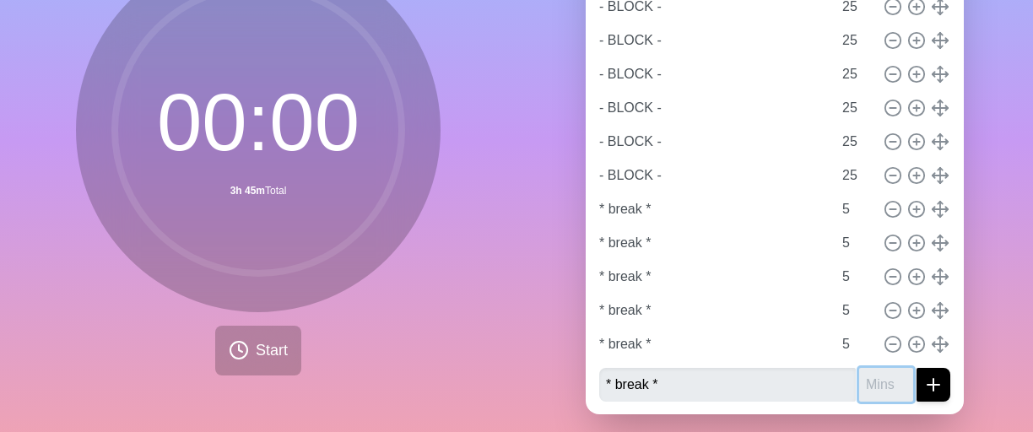
click at [872, 382] on input "number" at bounding box center [886, 385] width 54 height 34
type input "5"
click at [923, 382] on icon "submit" at bounding box center [933, 385] width 20 height 20
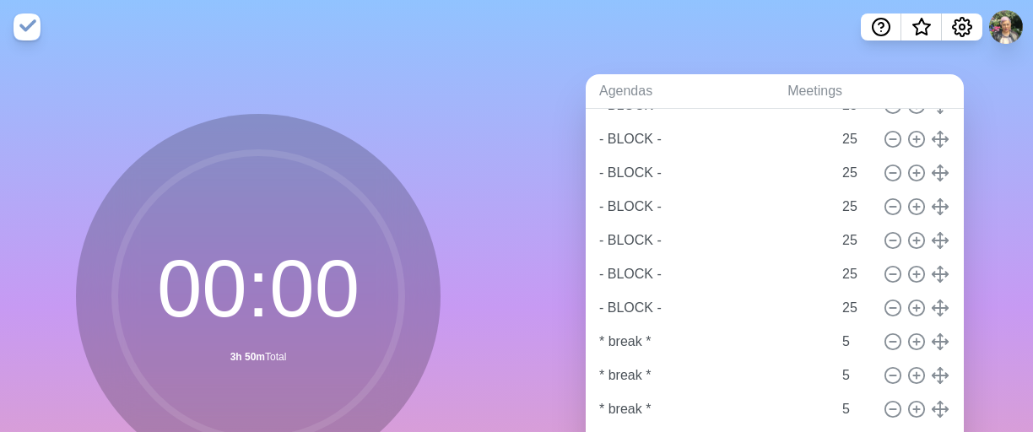
scroll to position [195, 0]
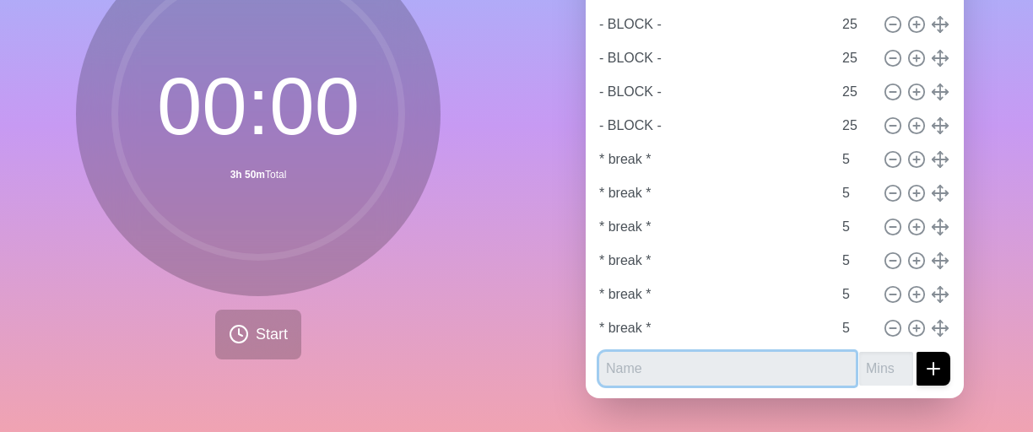
paste input "* break *"
type input "* break *"
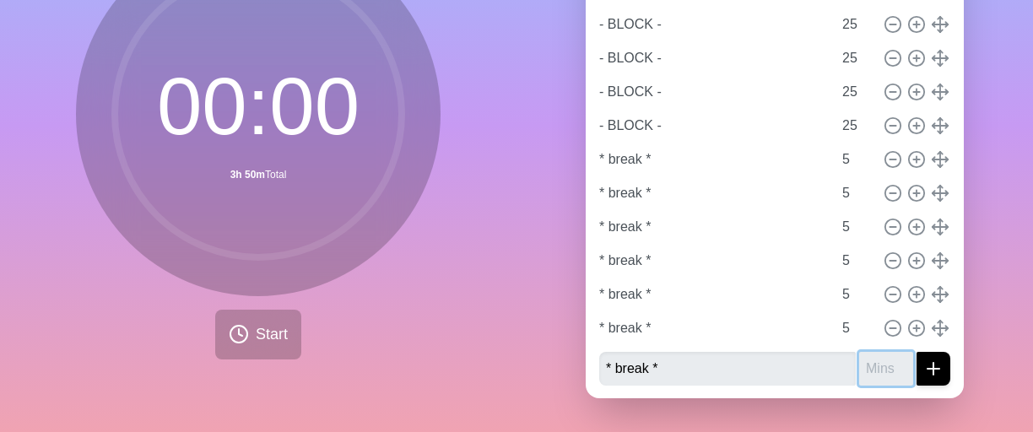
click at [868, 361] on input "number" at bounding box center [886, 369] width 54 height 34
type input "5"
click at [923, 359] on icon "submit" at bounding box center [933, 369] width 20 height 20
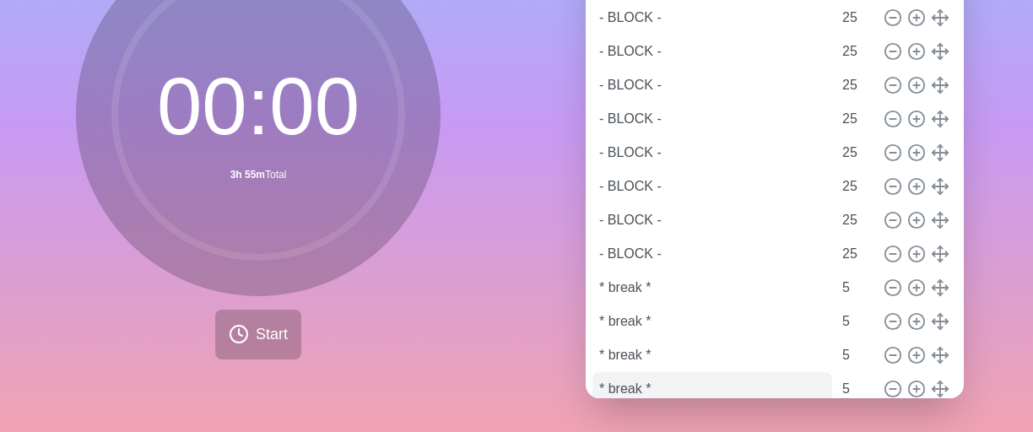
scroll to position [161, 0]
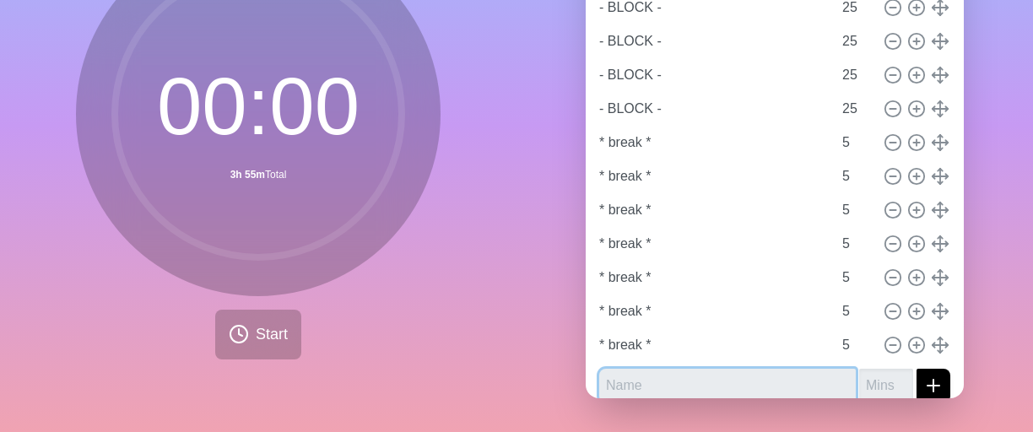
paste input "* break *"
type input "* break *"
click at [865, 372] on input "number" at bounding box center [886, 386] width 54 height 34
type input "5"
click at [923, 376] on icon "submit" at bounding box center [933, 386] width 20 height 20
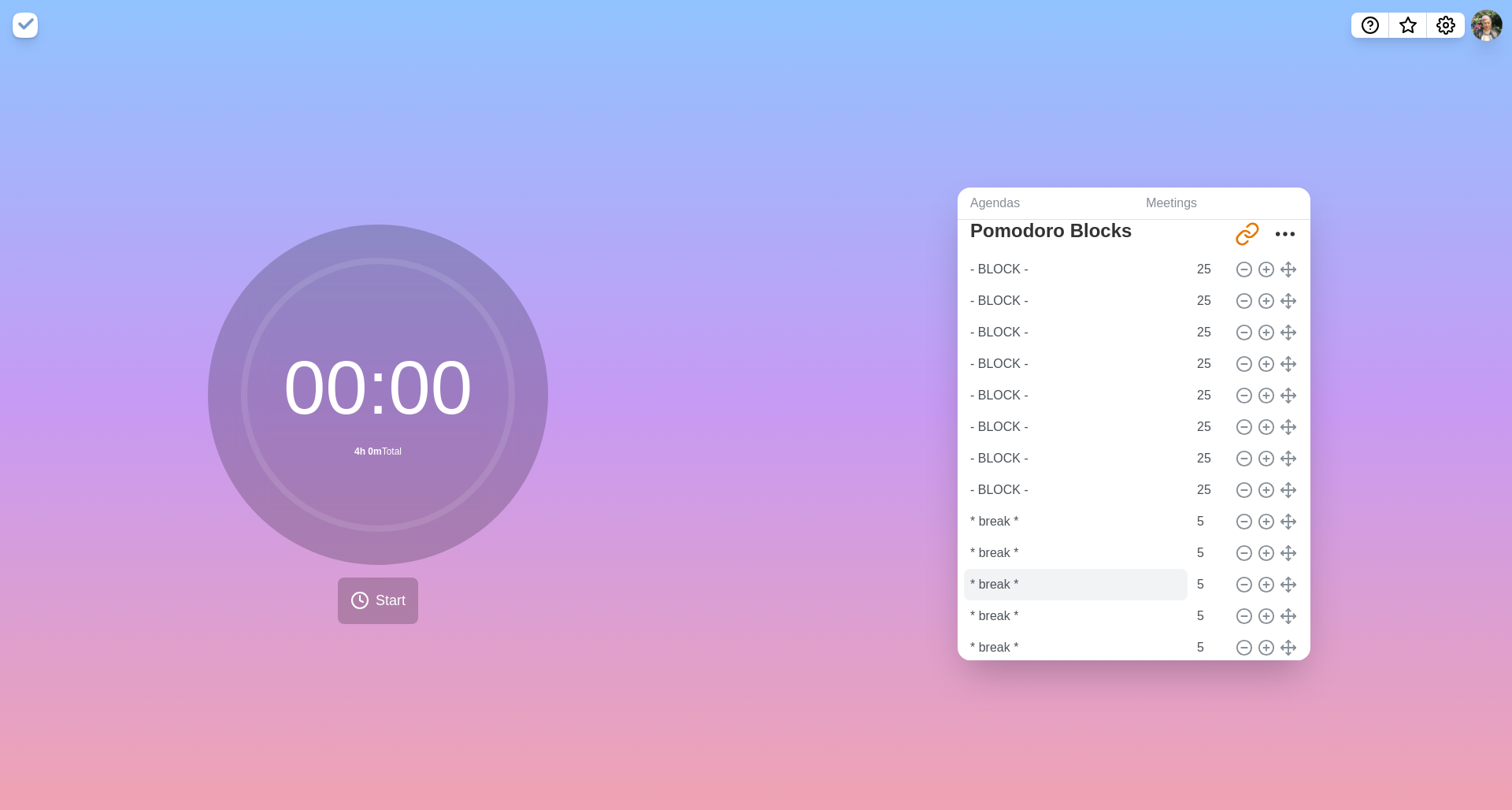
scroll to position [0, 0]
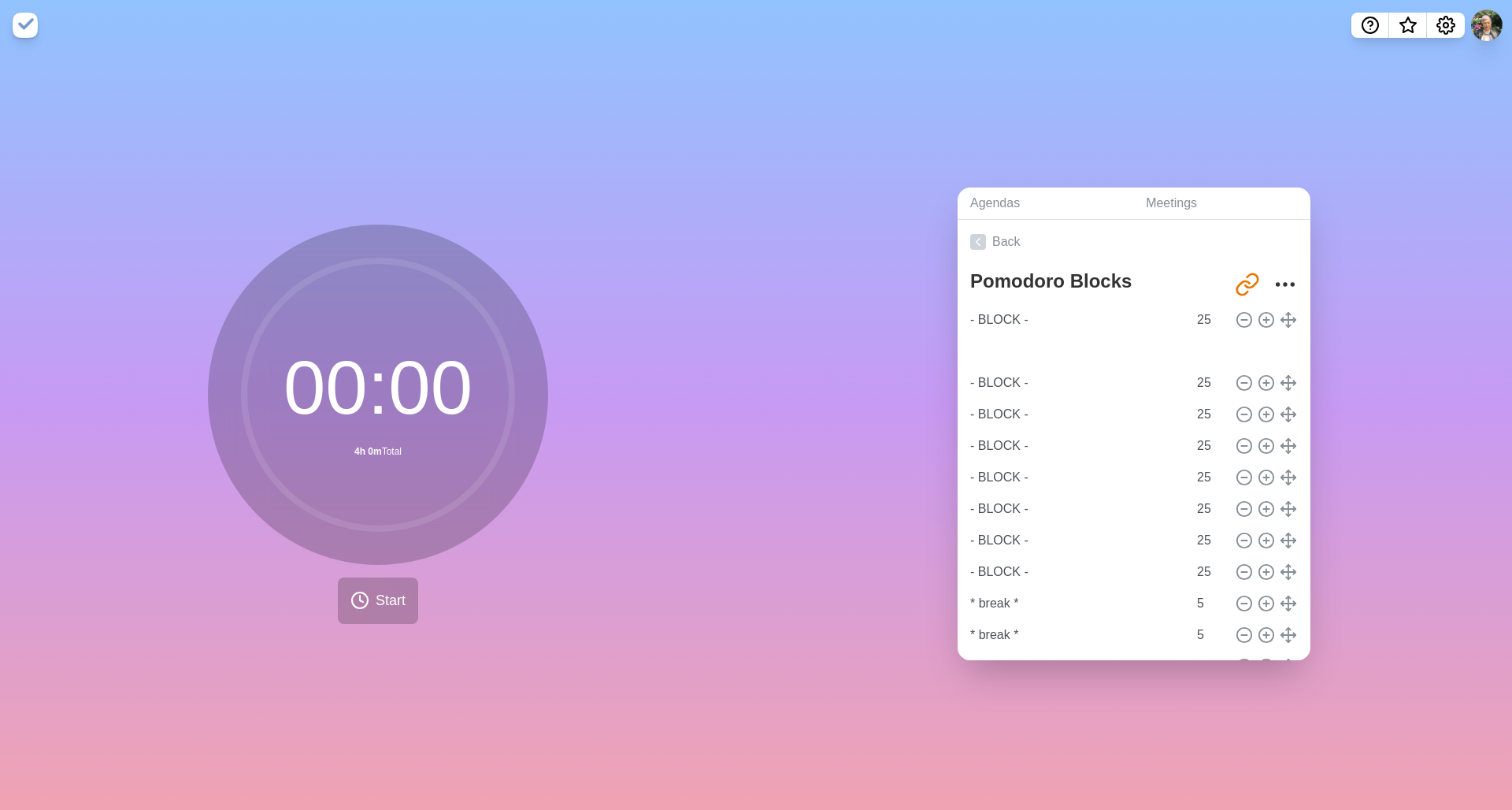
type input "* break *"
type input "5"
type input "- BLOCK -"
type input "25"
drag, startPoint x: 1265, startPoint y: 597, endPoint x: 1263, endPoint y: 426, distance: 171.0
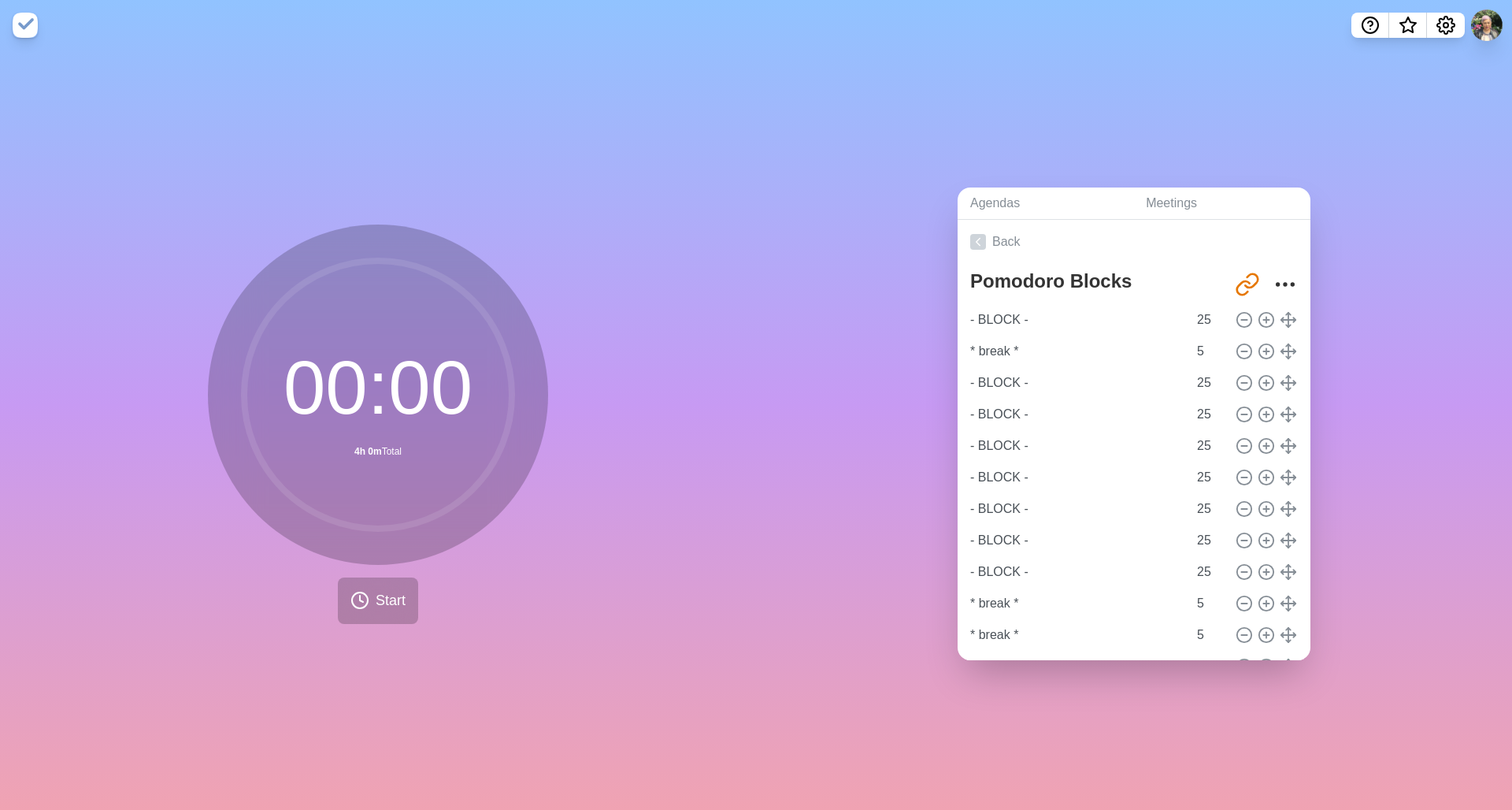
click at [963, 402] on div "- BLOCK - 25 * break * 5 - BLOCK - 25 - BLOCK - 25 - BLOCK - 25 - BLOCK - 25 - …" at bounding box center [1134, 556] width 328 height 504
type input "* break *"
type input "5"
type input "- BLOCK -"
type input "25"
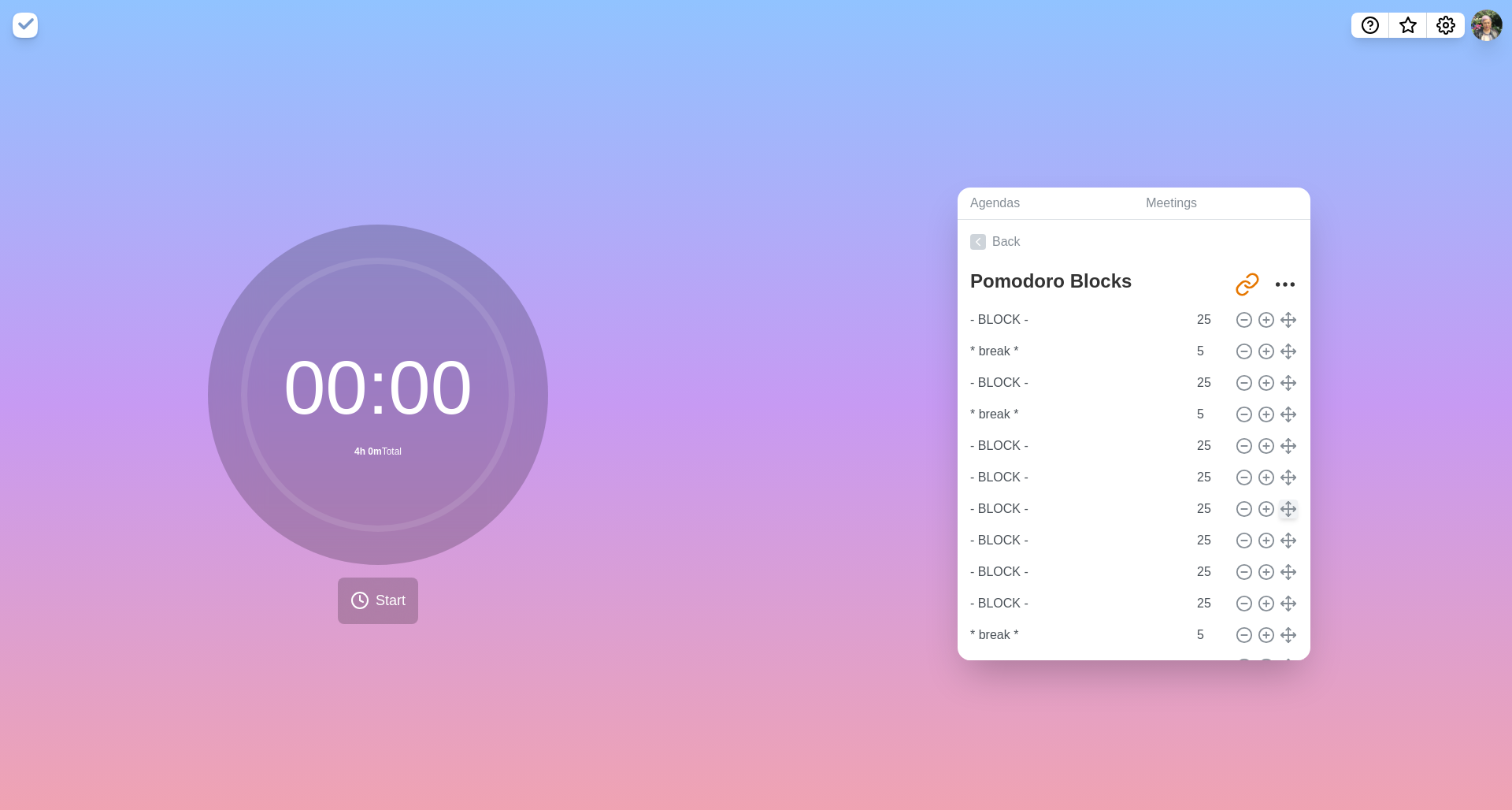
drag, startPoint x: 1275, startPoint y: 635, endPoint x: 1271, endPoint y: 493, distance: 142.1
click at [963, 402] on div "- BLOCK - 25 * break * 5 - BLOCK - 25 * break * 5 - BLOCK - 25 - BLOCK - 25 - B…" at bounding box center [1134, 556] width 328 height 504
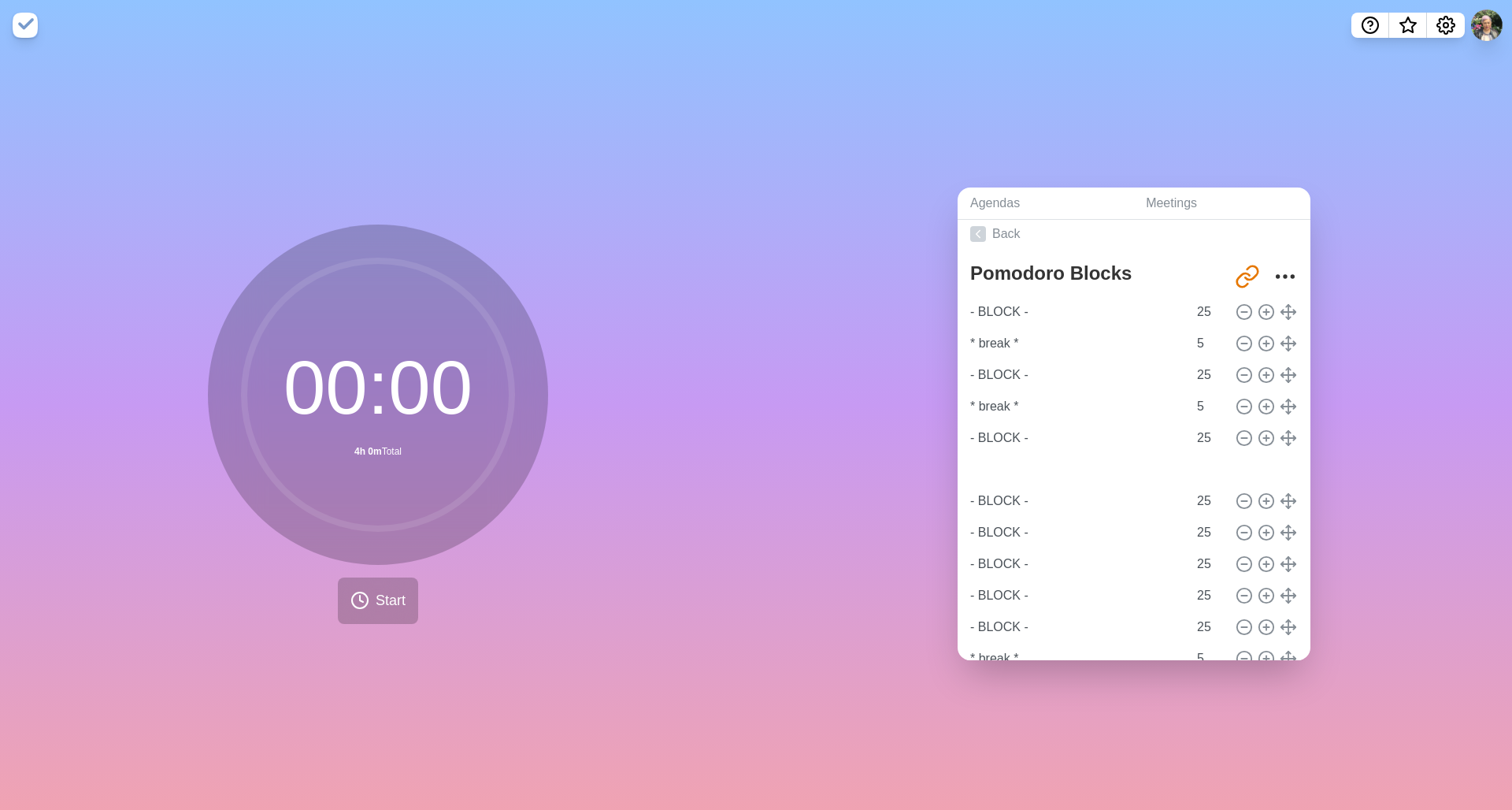
type input "* break *"
type input "5"
type input "- BLOCK -"
type input "25"
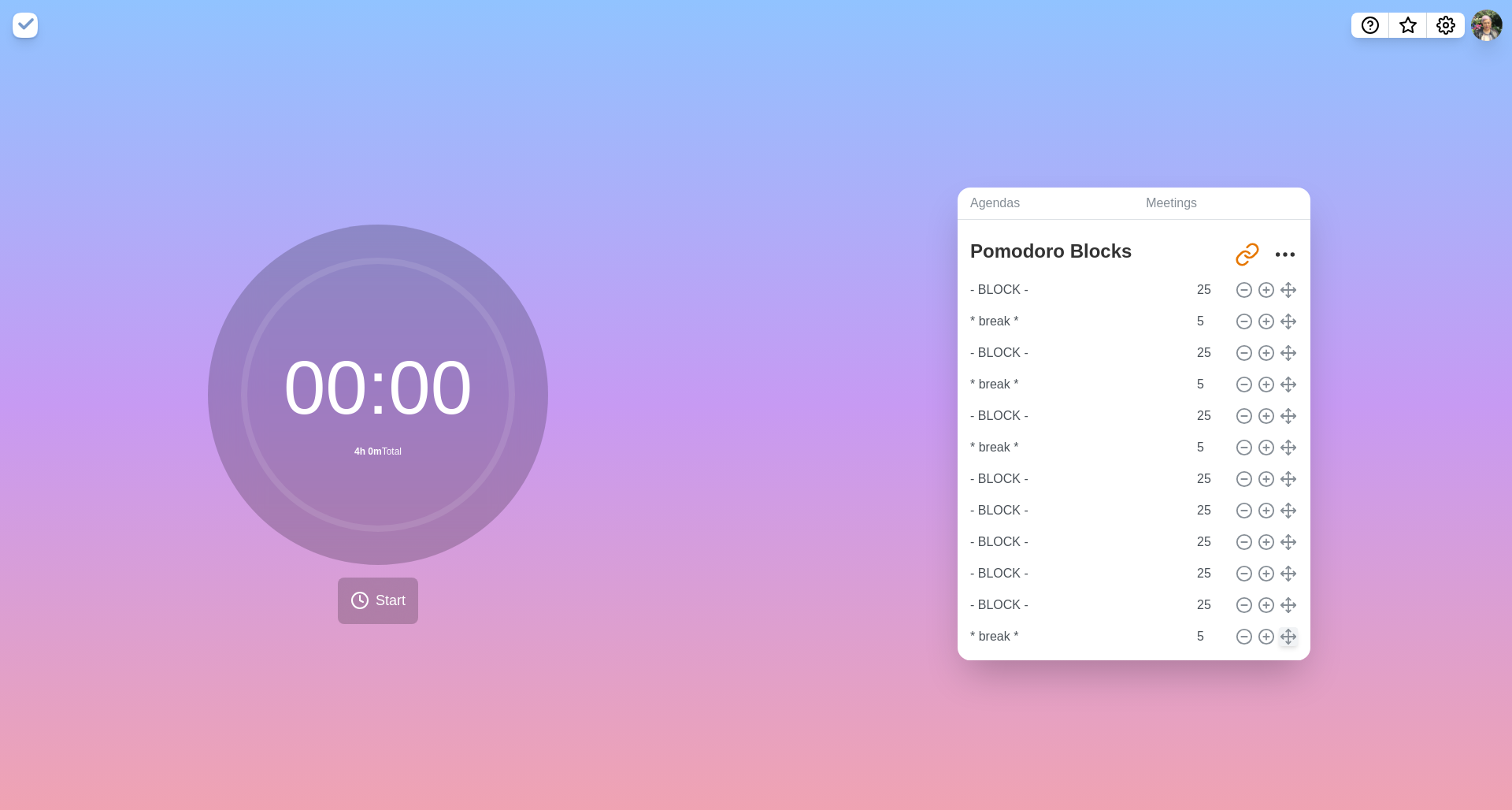
scroll to position [33, 0]
drag, startPoint x: 1271, startPoint y: 632, endPoint x: 1269, endPoint y: 508, distance: 124.0
click at [963, 402] on div "- BLOCK - 25 * break * 5 - BLOCK - 25 * break * 5 - BLOCK - 25 * break * 5 - BL…" at bounding box center [1134, 523] width 328 height 504
type input "* break *"
type input "5"
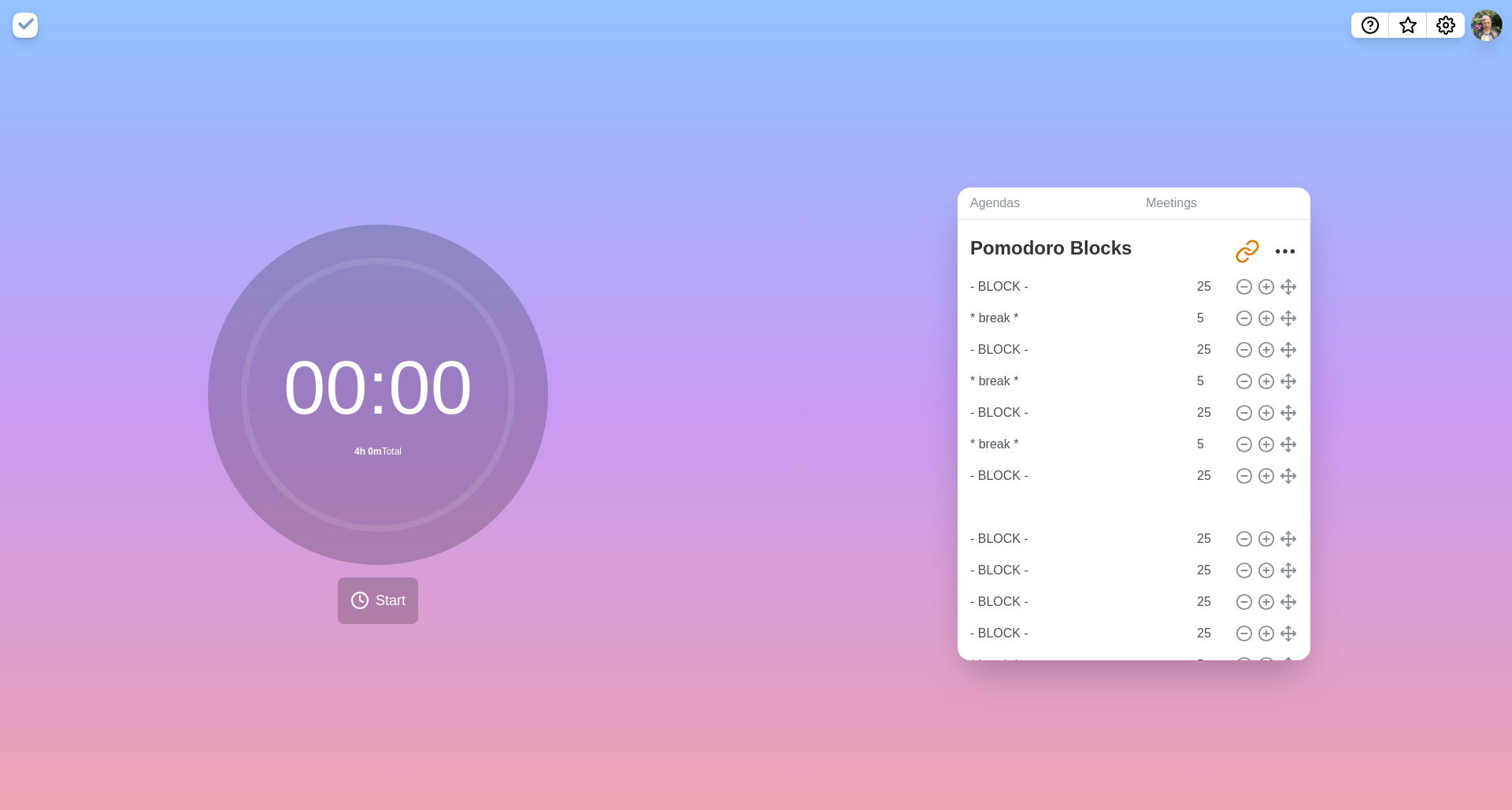
type input "- BLOCK -"
type input "25"
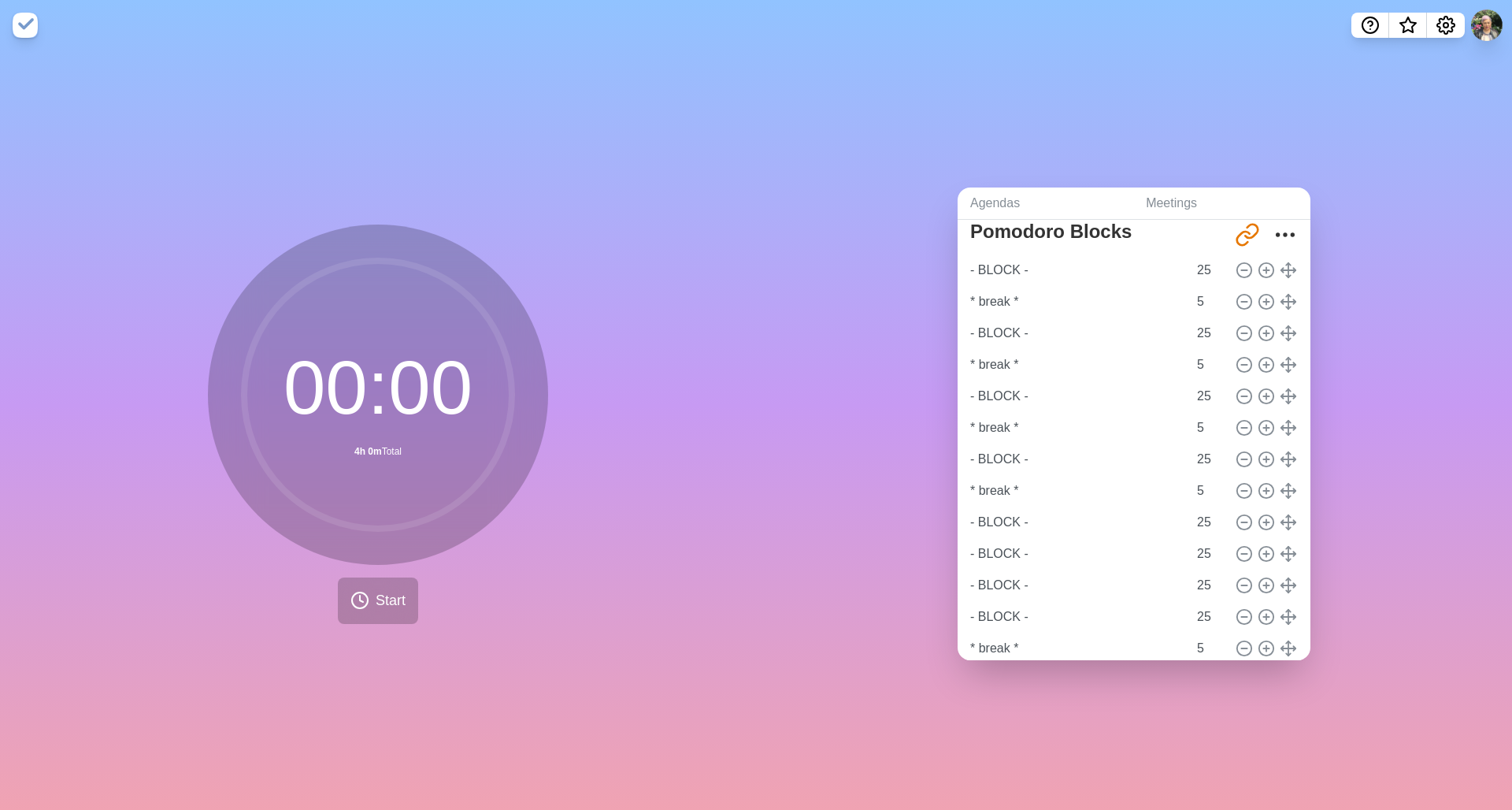
scroll to position [70, 0]
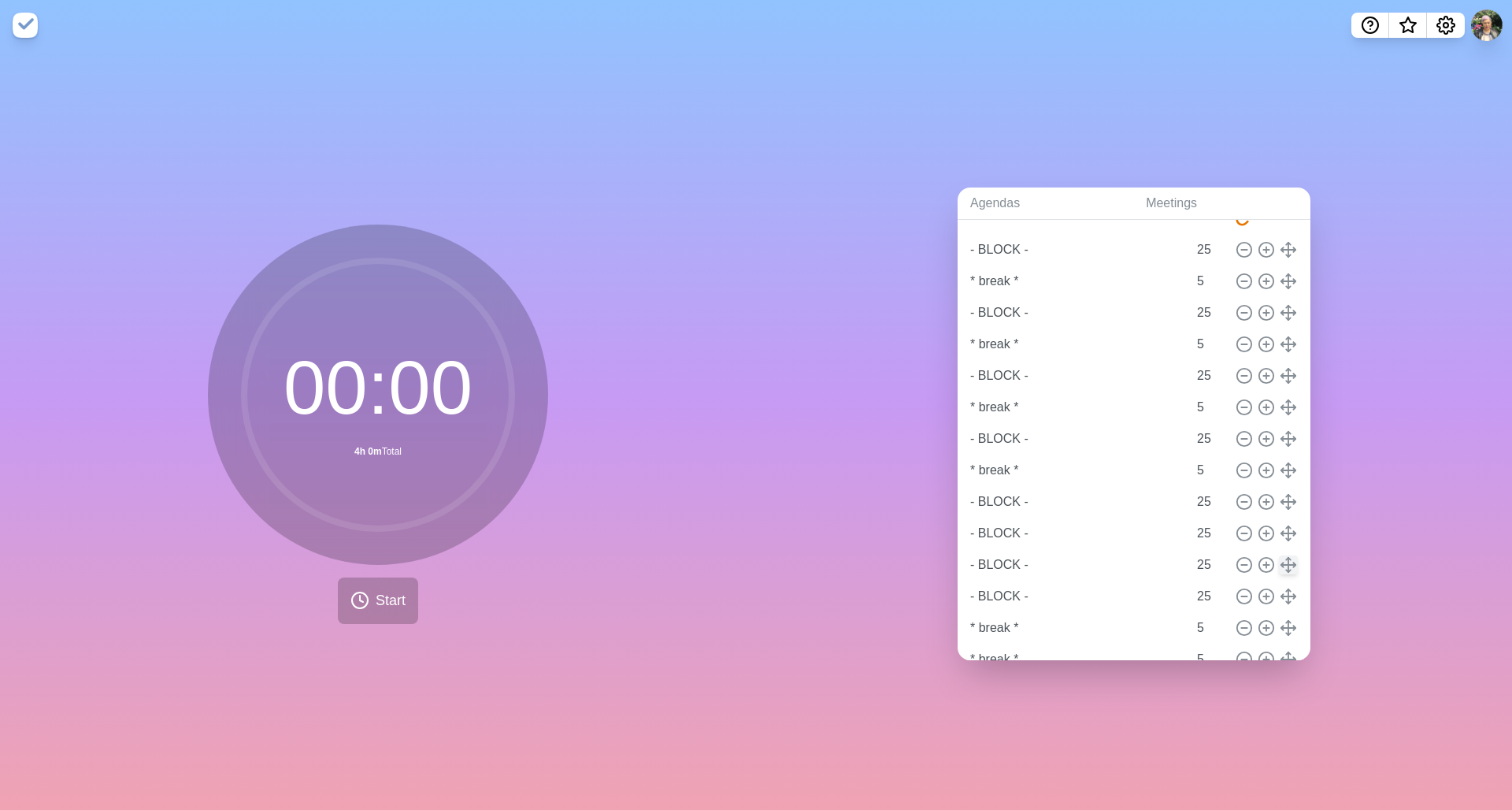
drag, startPoint x: 1268, startPoint y: 624, endPoint x: 1267, endPoint y: 557, distance: 67.0
click at [963, 402] on div "- BLOCK - 25 * break * 5 - BLOCK - 25 * break * 5 - BLOCK - 25 * break * 5 - BL…" at bounding box center [1134, 486] width 328 height 504
type input "* break *"
type input "5"
type input "- BLOCK -"
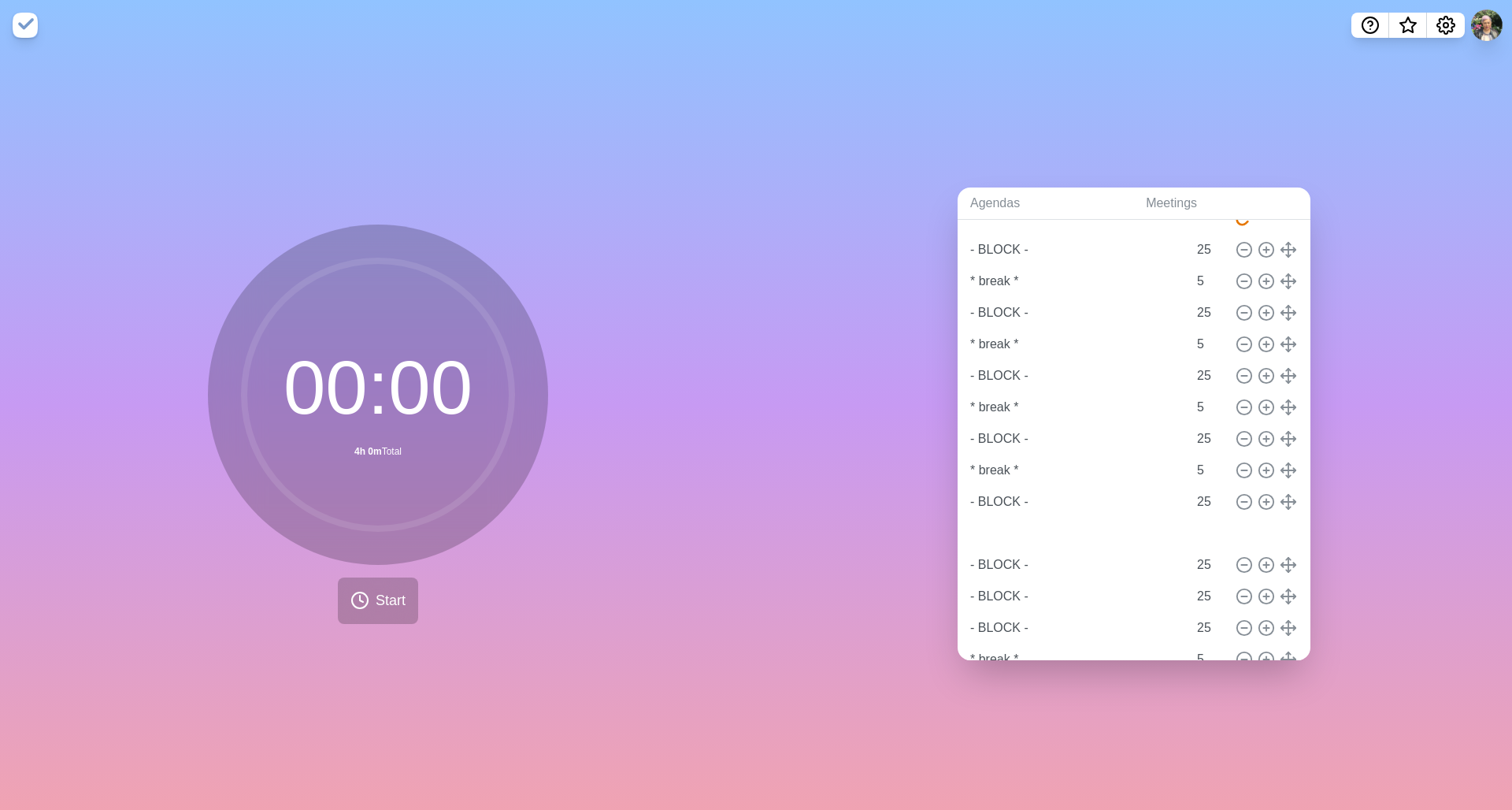
type input "25"
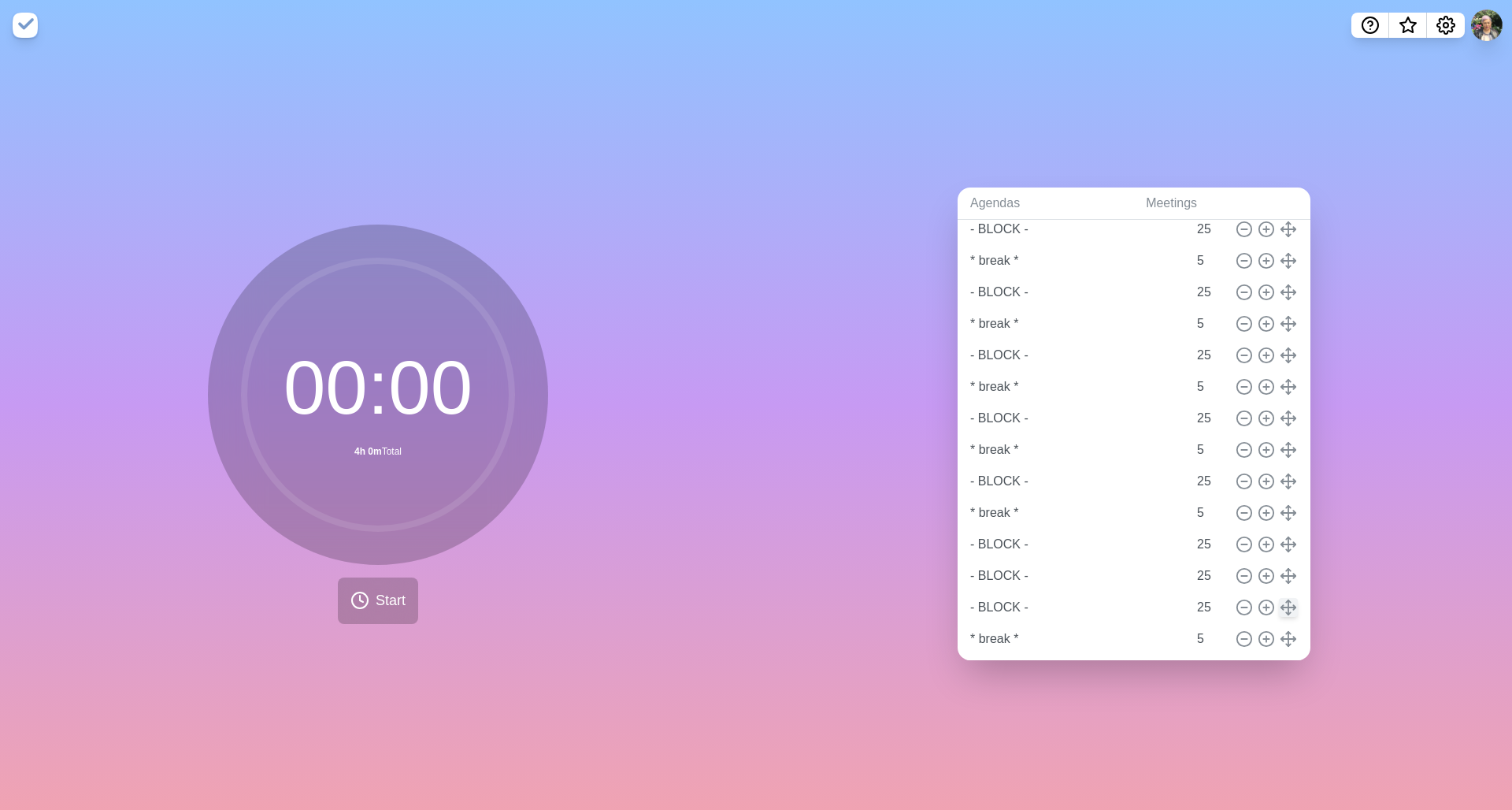
drag, startPoint x: 1272, startPoint y: 637, endPoint x: 1268, endPoint y: 598, distance: 39.2
click at [963, 402] on div "- BLOCK - 25 * break * 5 - BLOCK - 25 * break * 5 - BLOCK - 25 * break * 5 - BL…" at bounding box center [1134, 466] width 328 height 504
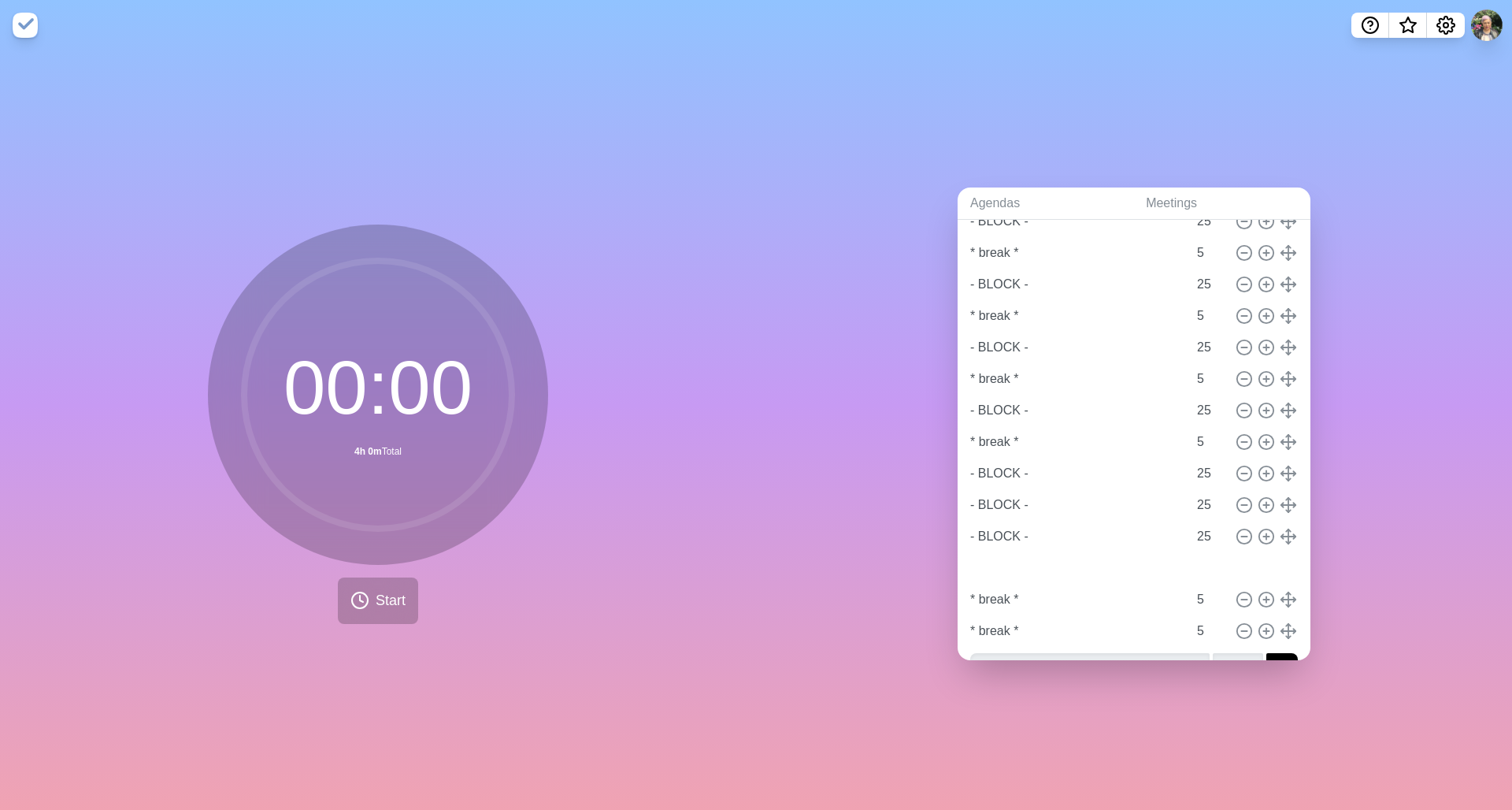
scroll to position [169, 0]
type input "* break *"
type input "5"
type input "- BLOCK -"
type input "25"
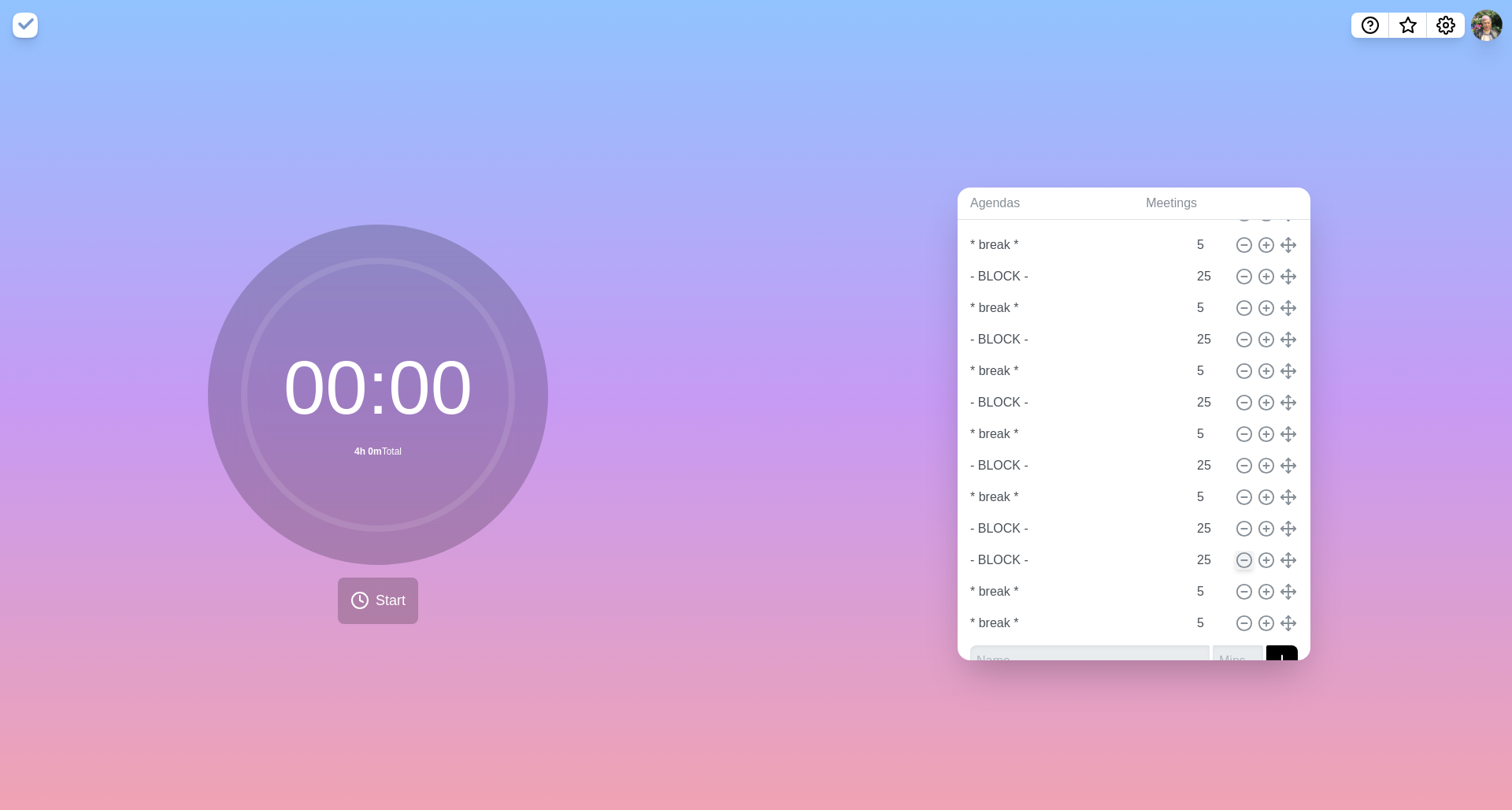
drag, startPoint x: 1269, startPoint y: 584, endPoint x: 1234, endPoint y: 544, distance: 53.2
click at [963, 402] on div "- BLOCK - 25 * break * 5 - BLOCK - 25 * break * 5 - BLOCK - 25 * break * 5 - BL…" at bounding box center [1134, 386] width 328 height 504
type input "* break *"
type input "5"
type input "- BLOCK -"
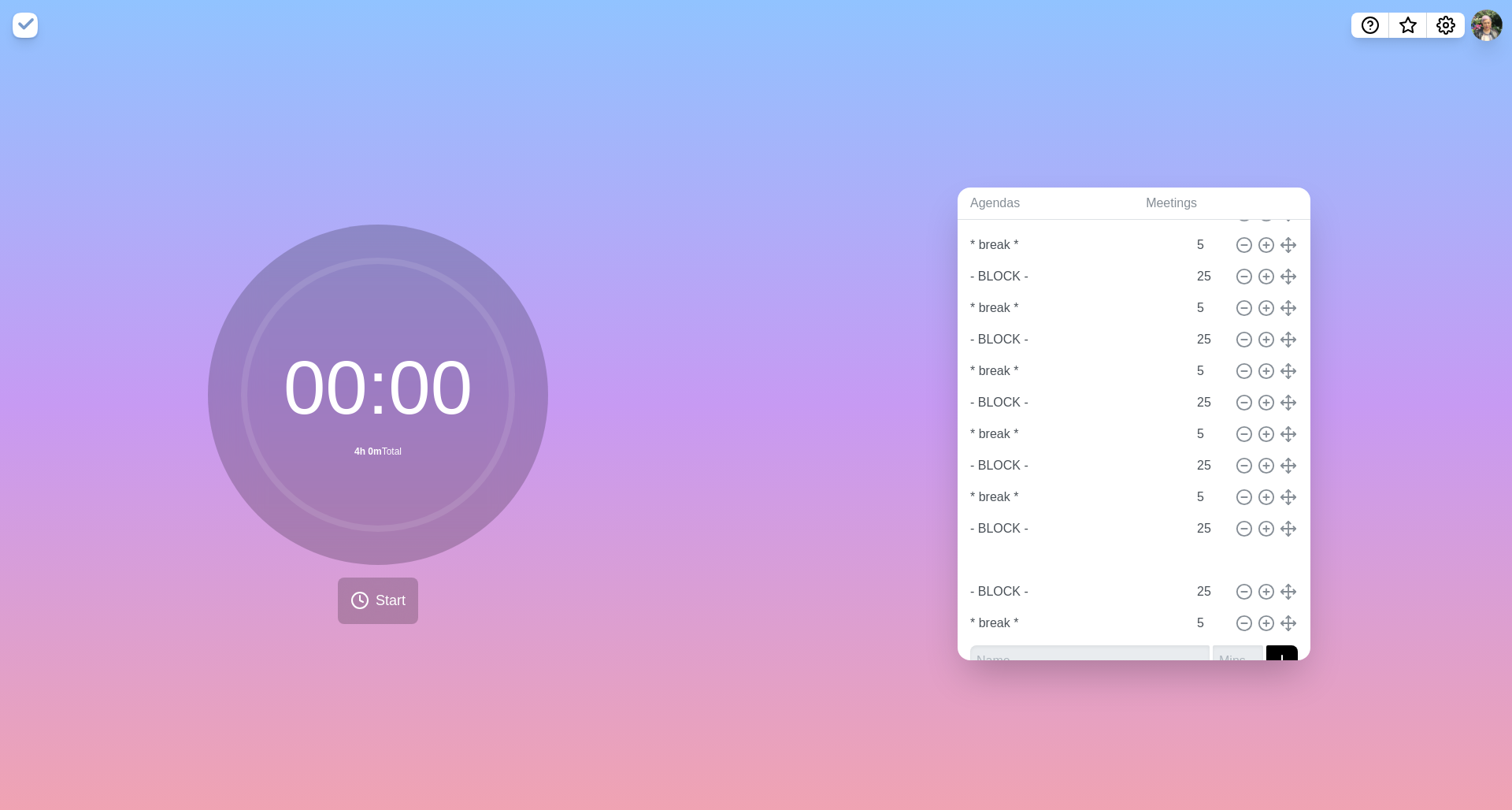
type input "25"
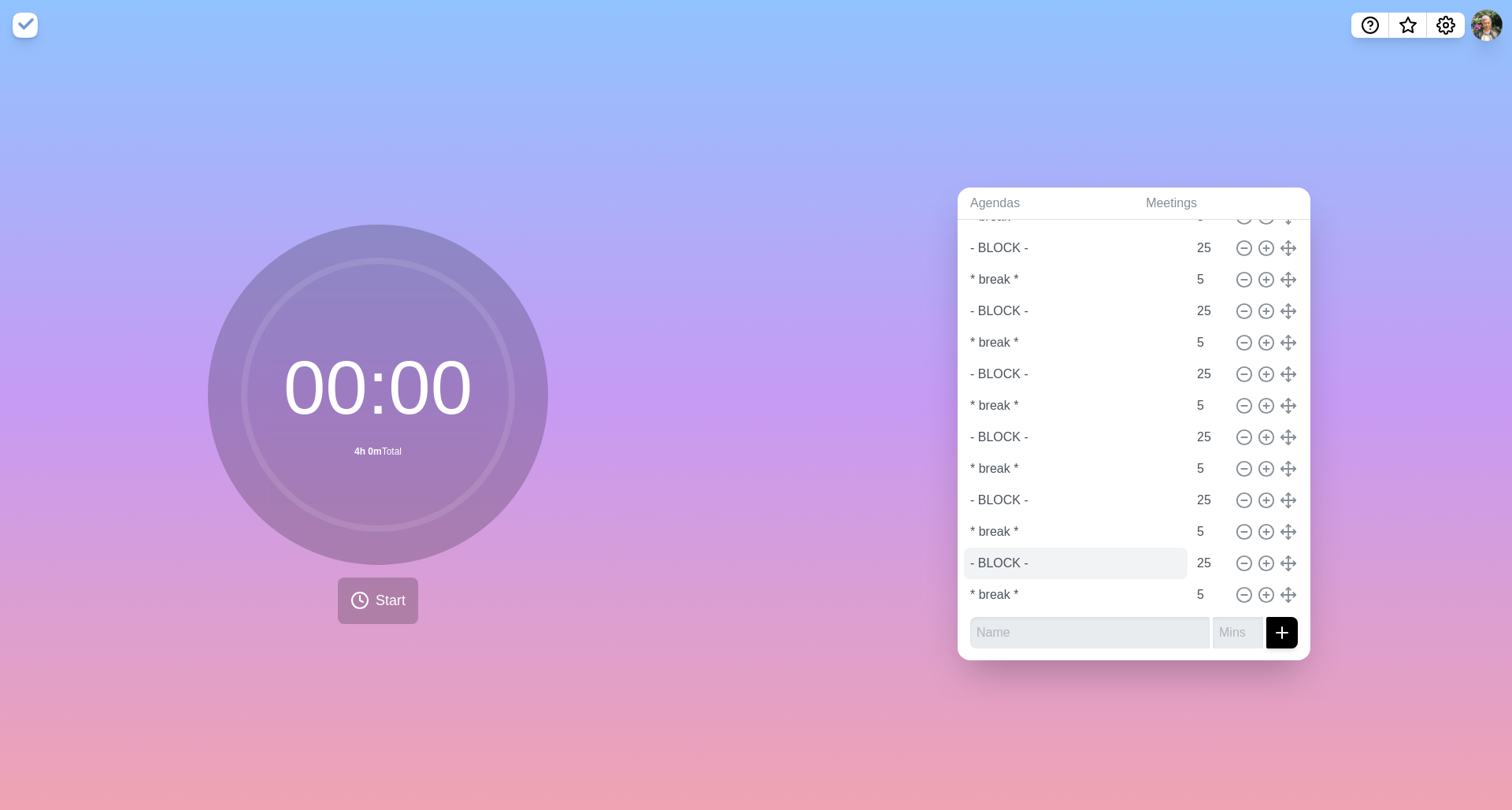
scroll to position [0, 0]
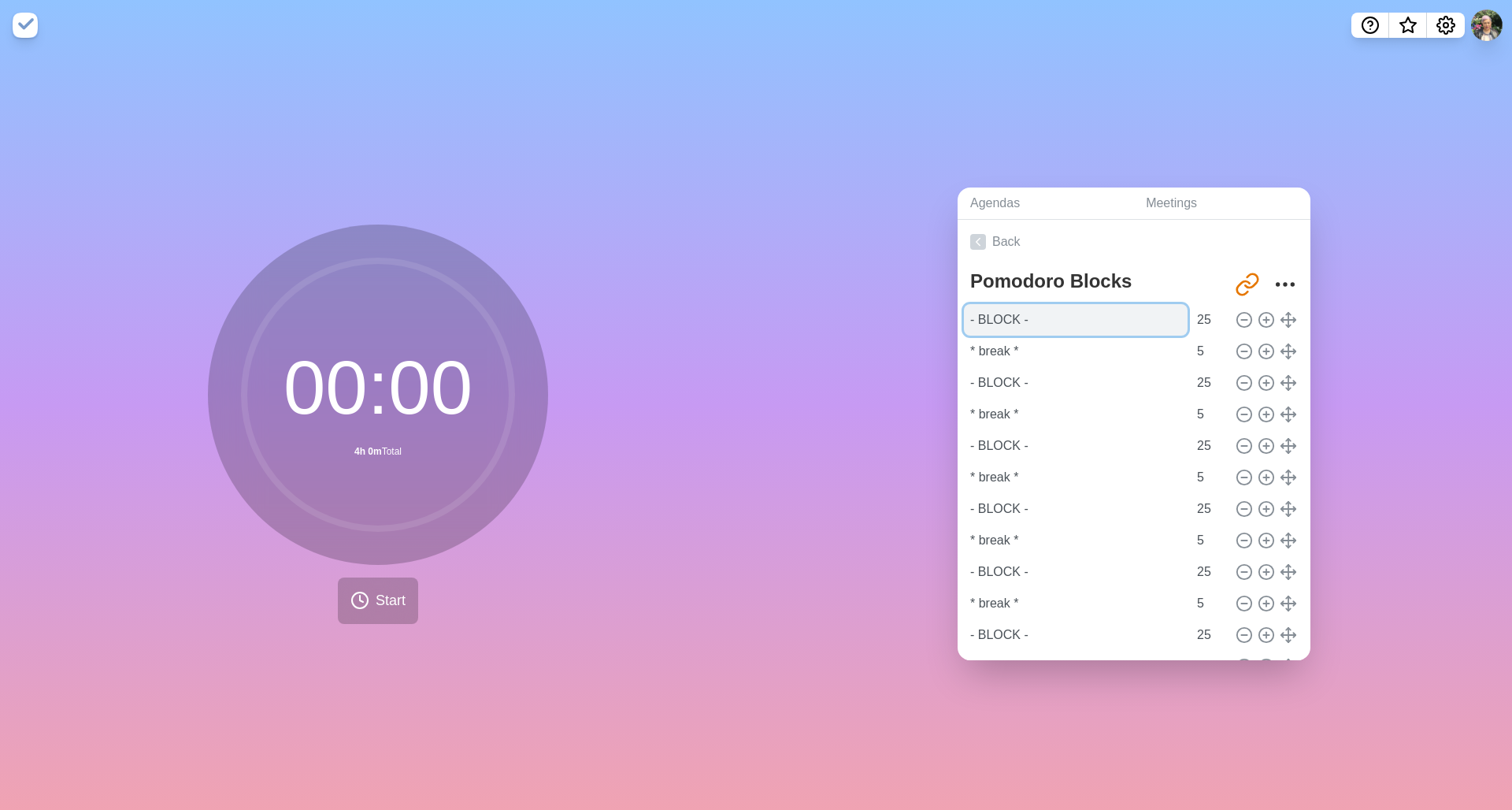
click at [963, 312] on input "- BLOCK -" at bounding box center [1076, 320] width 224 height 32
type input "- BLOCK I -"
click at [963, 350] on input "* break *" at bounding box center [1076, 352] width 224 height 32
click at [963, 348] on input "* break *" at bounding box center [1076, 352] width 224 height 32
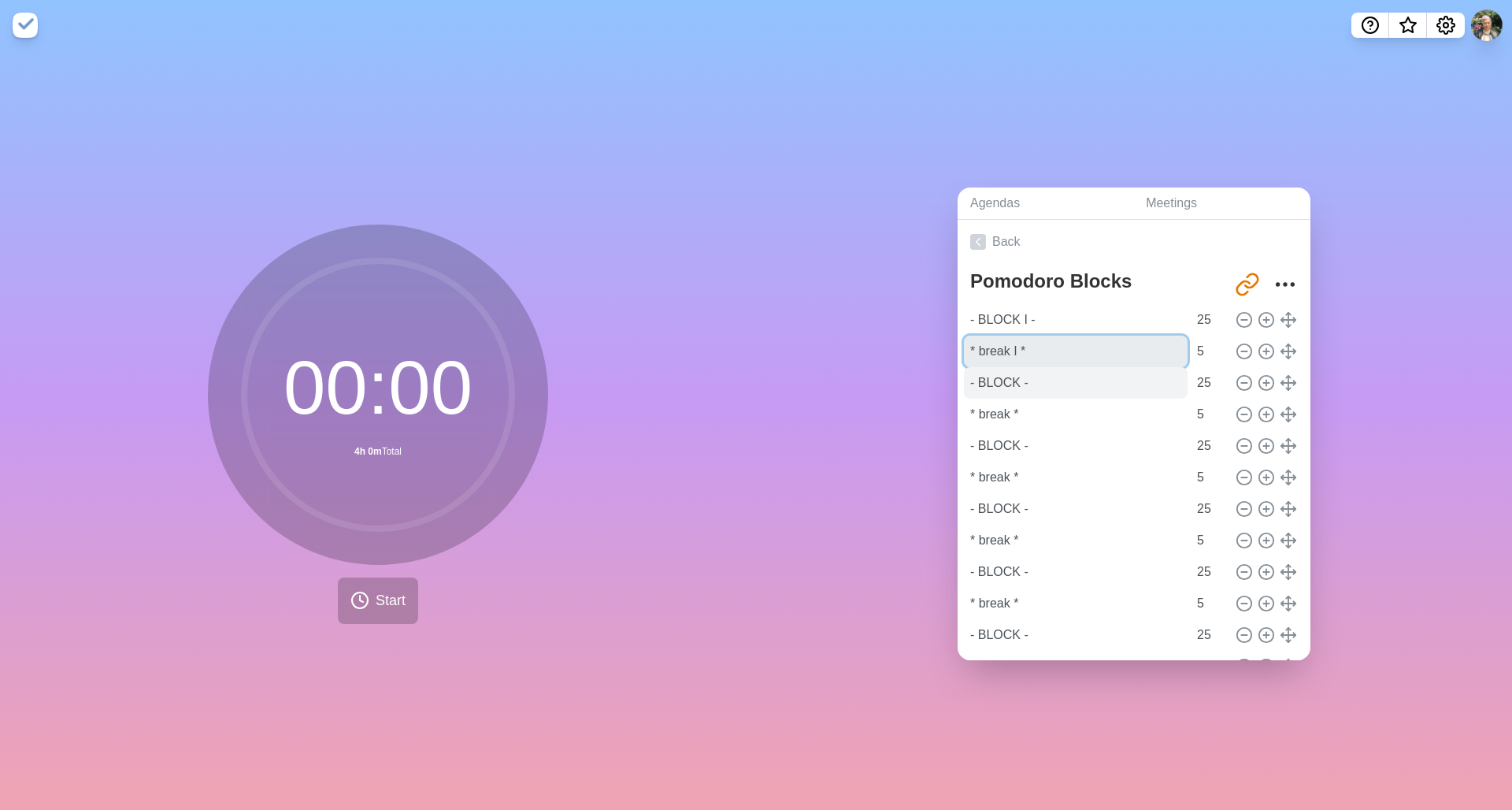
type input "* break I *"
click at [963, 379] on input "- BLOCK -" at bounding box center [1076, 383] width 224 height 32
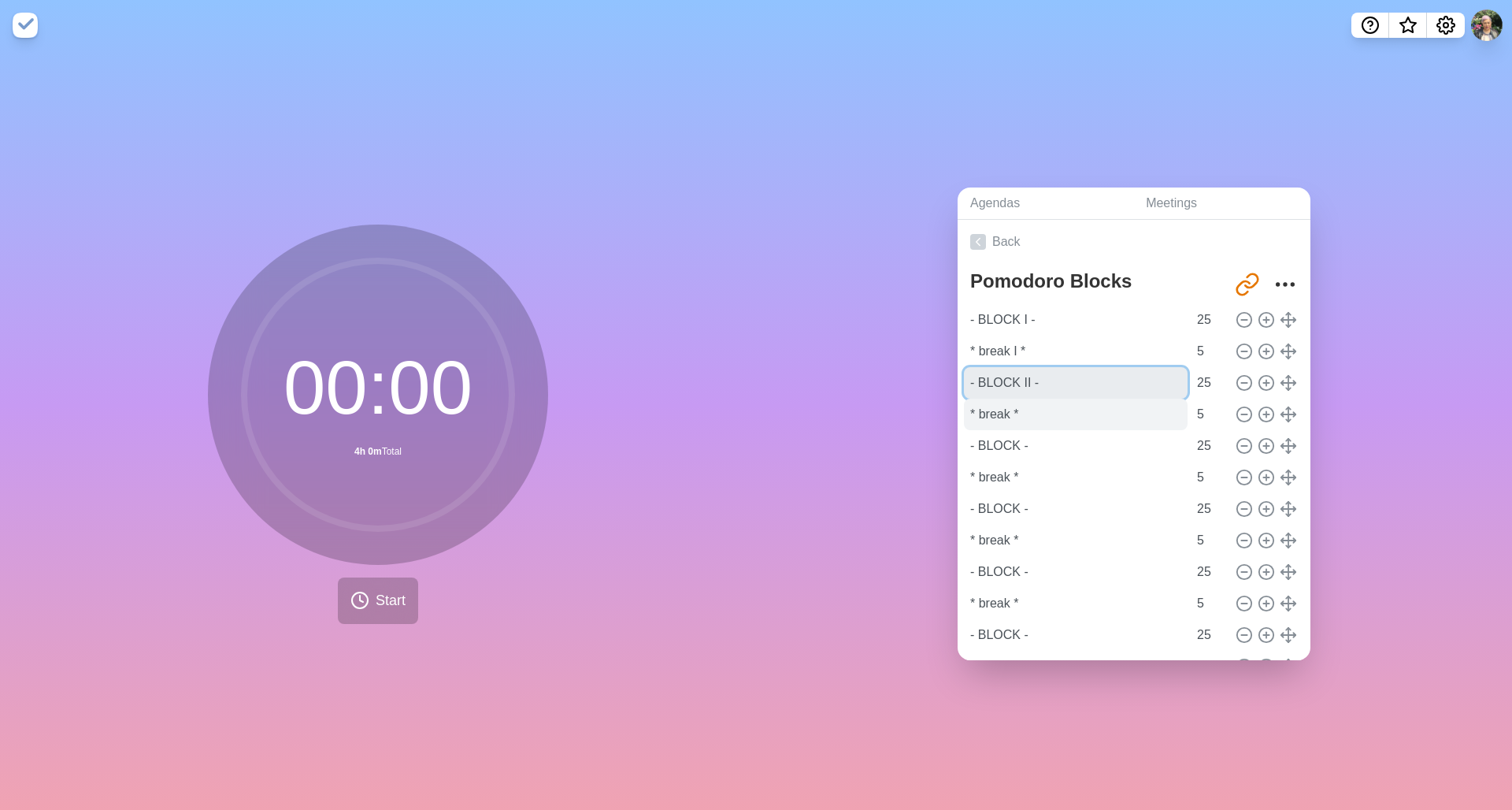
type input "- BLOCK II -"
click at [963, 402] on input "* break *" at bounding box center [1076, 414] width 224 height 32
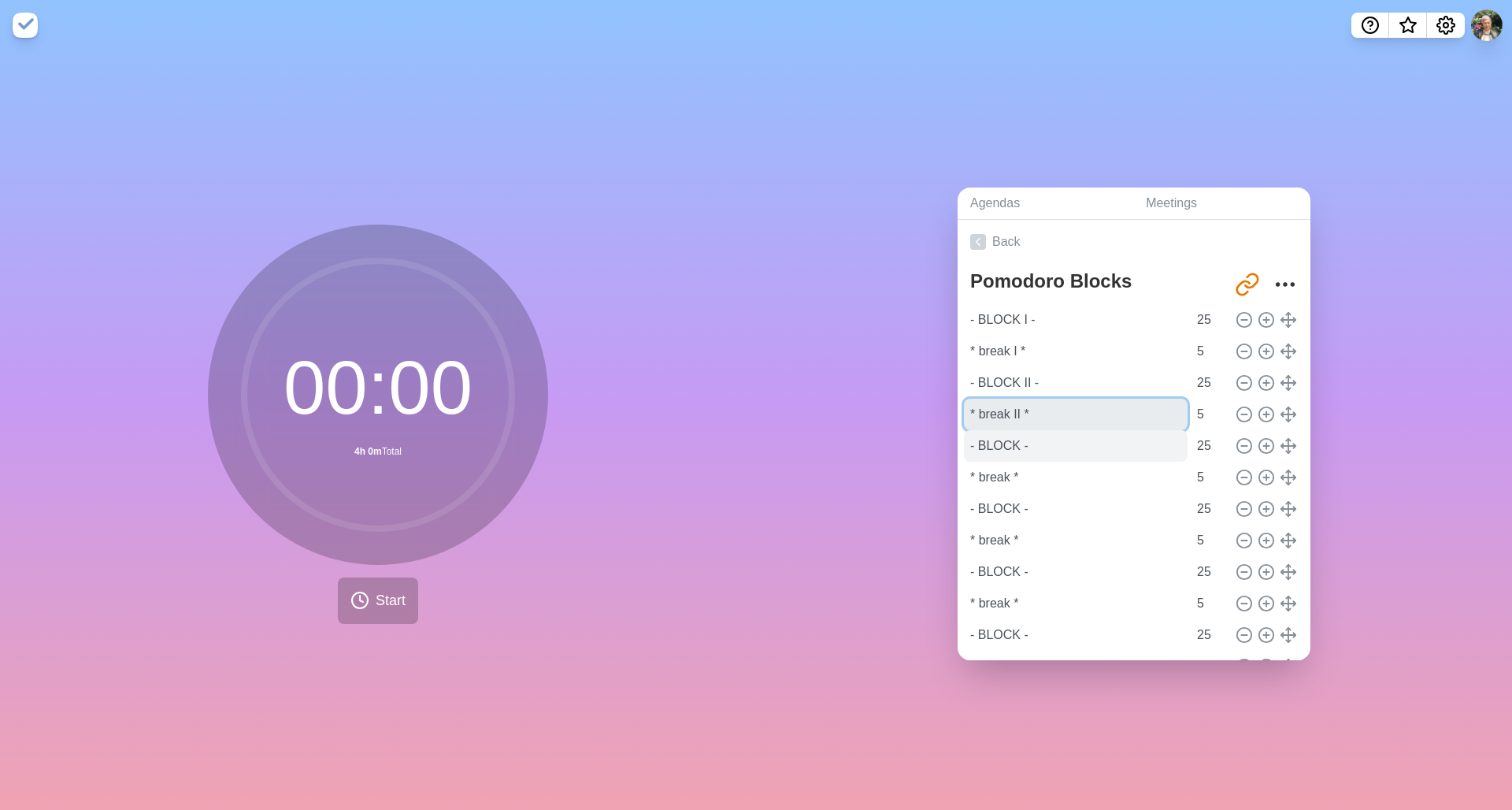
type input "* break II *"
click at [963, 402] on input "- BLOCK -" at bounding box center [1076, 446] width 224 height 32
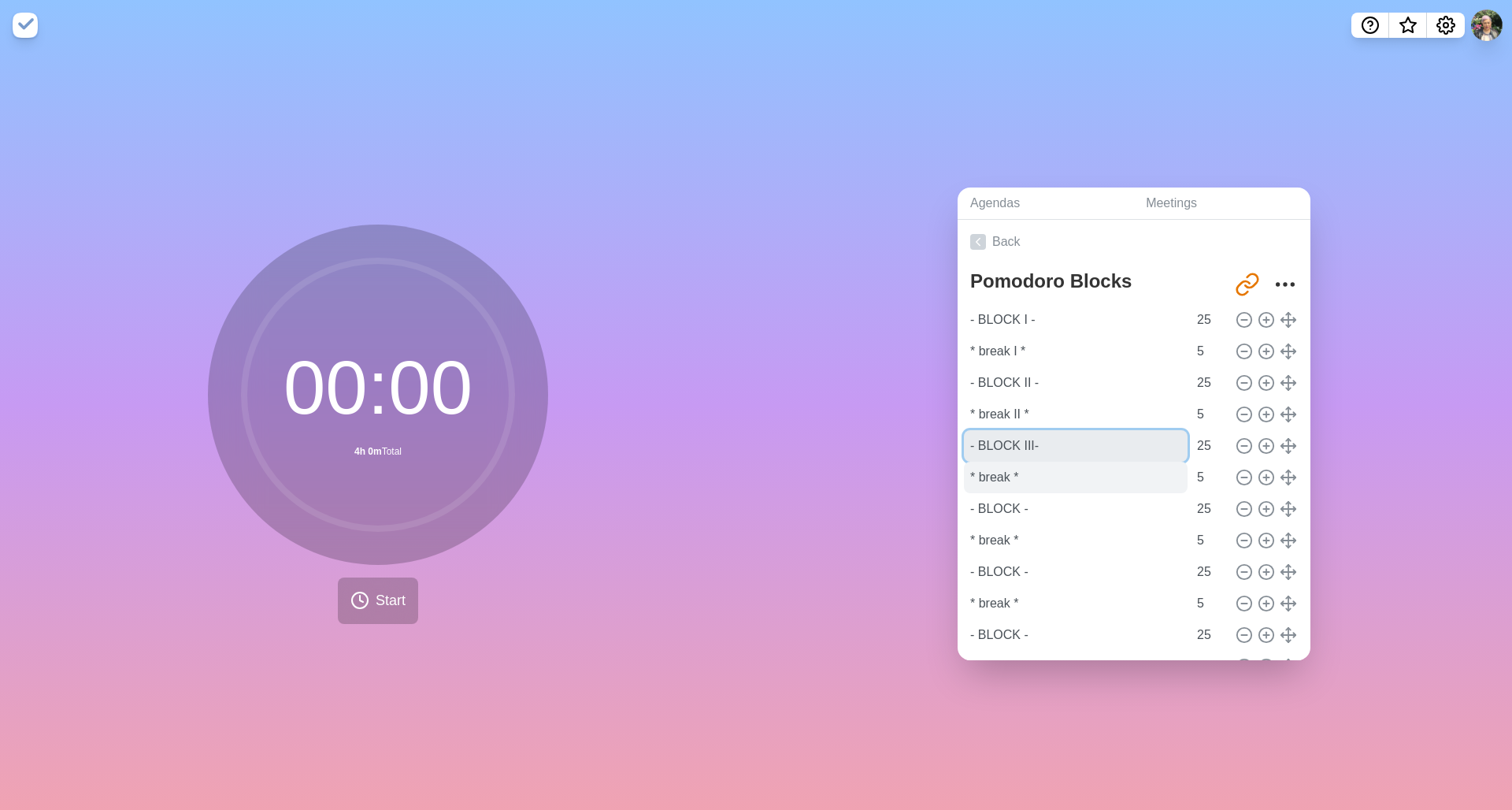
type input "- BLOCK III-"
click at [963, 402] on input "* break *" at bounding box center [1076, 478] width 224 height 32
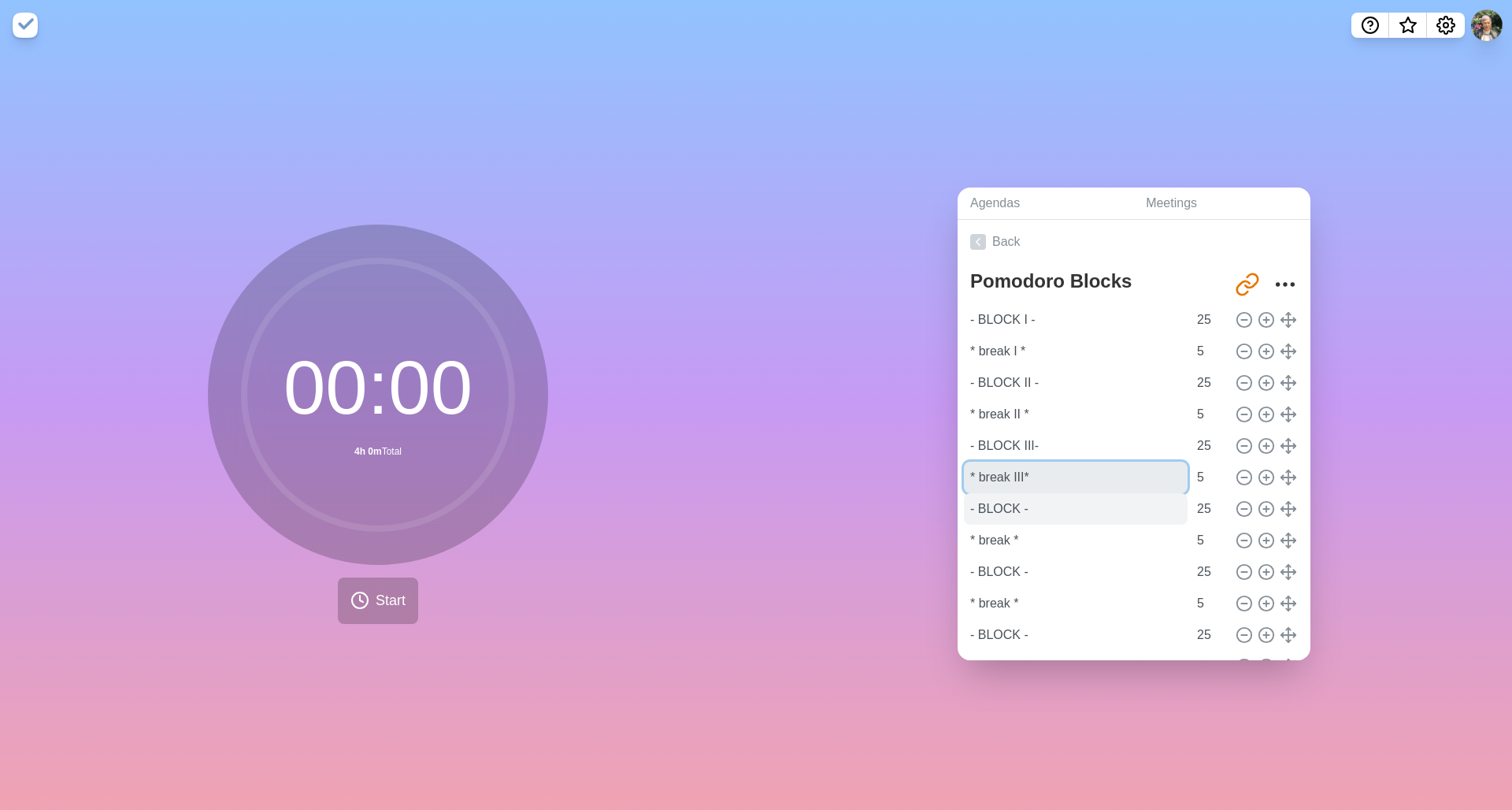
type input "* break III*"
click at [963, 402] on input "- BLOCK -" at bounding box center [1076, 509] width 224 height 32
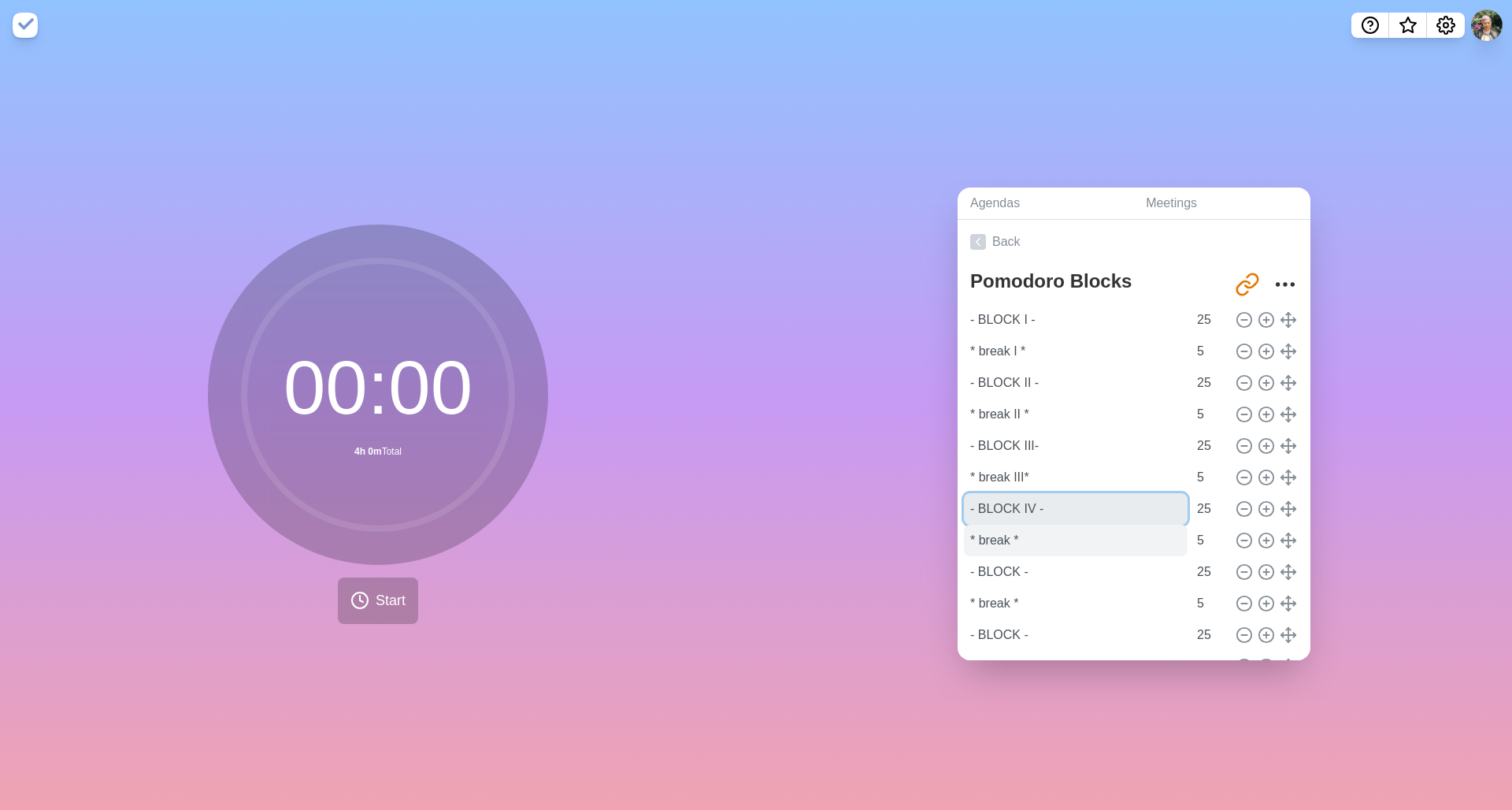
type input "- BLOCK IV -"
click at [963, 402] on input "* break *" at bounding box center [1076, 540] width 224 height 32
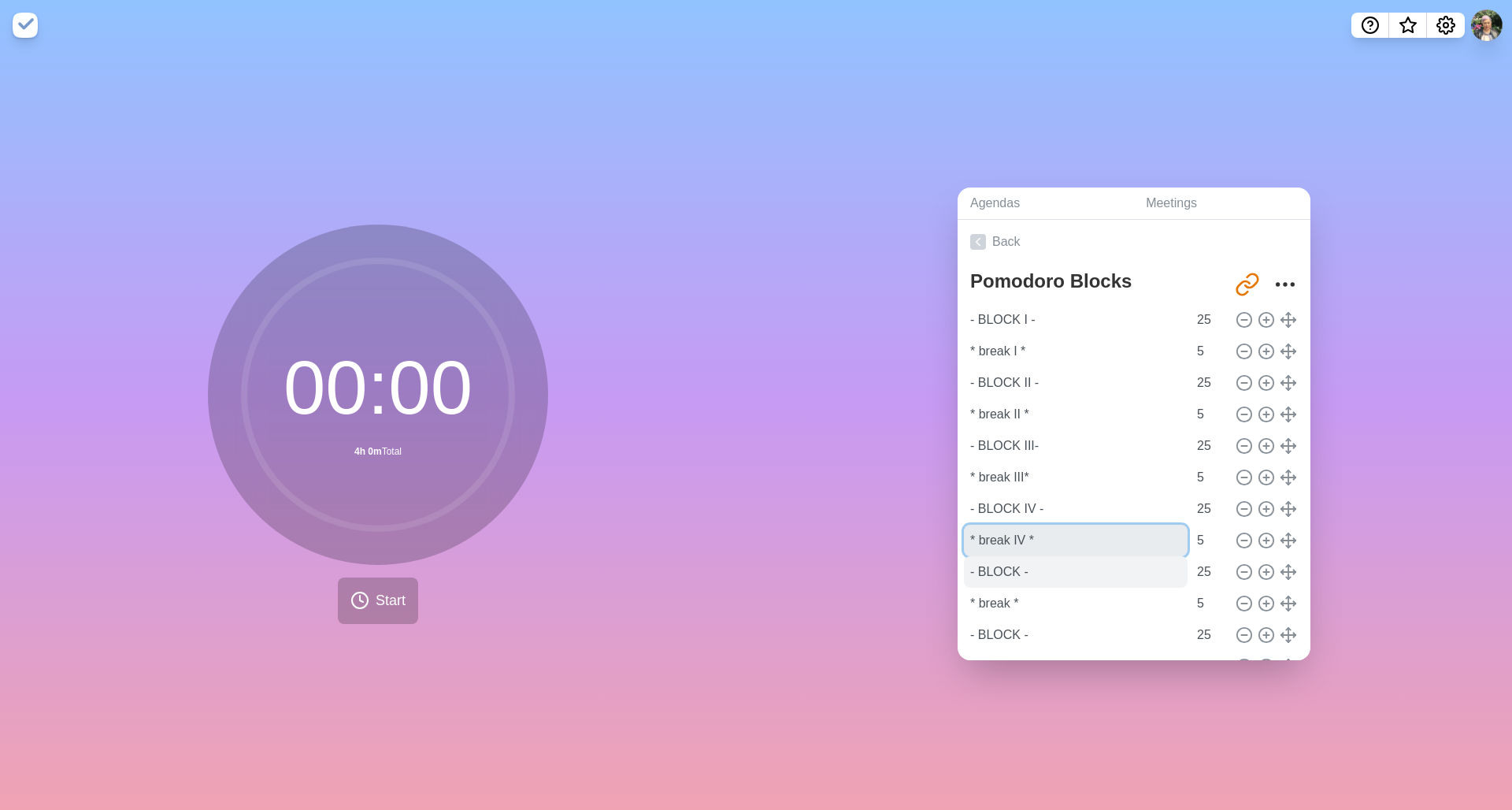
type input "* break IV *"
click at [963, 402] on input "- BLOCK -" at bounding box center [1076, 572] width 224 height 32
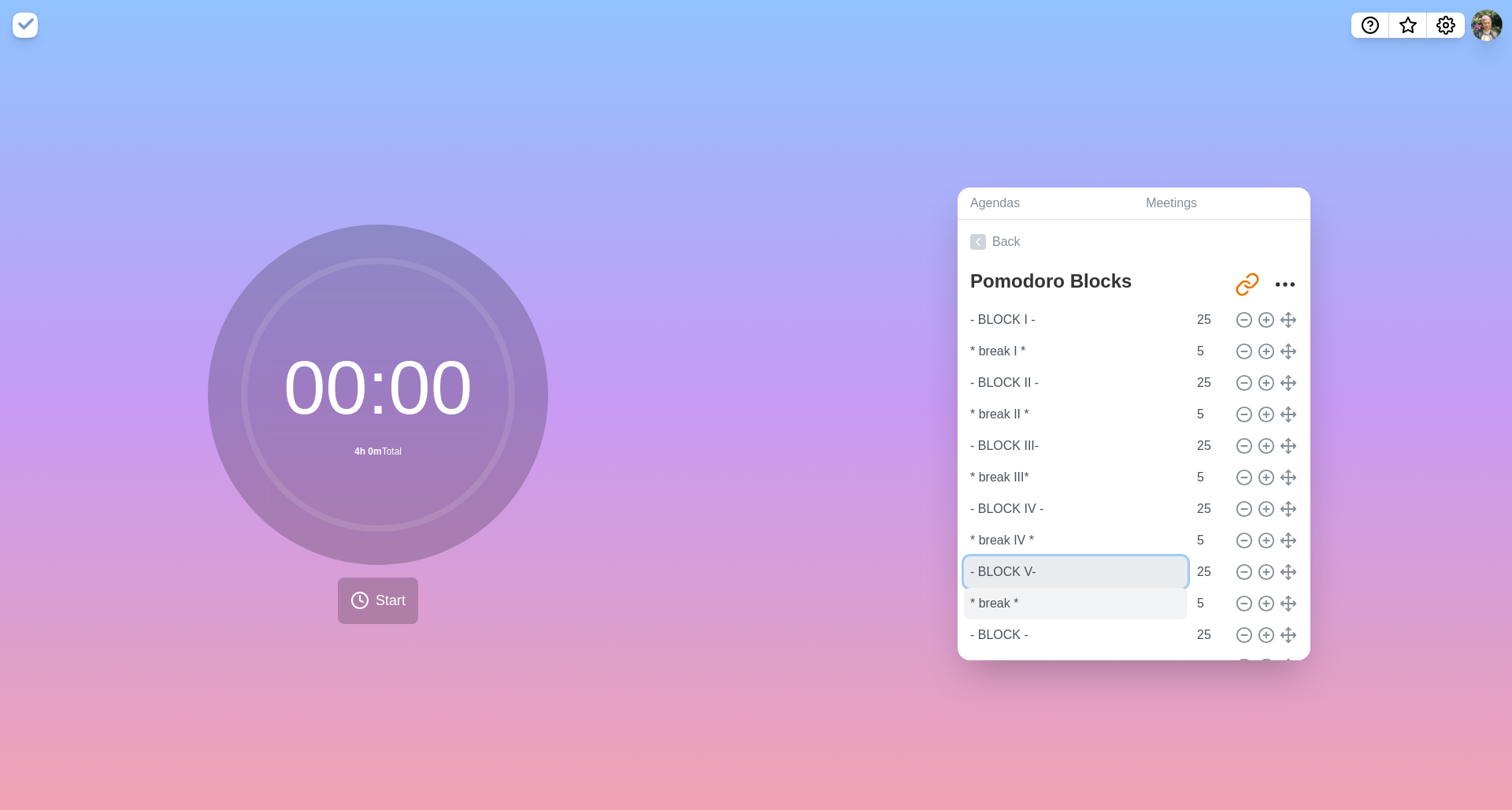
type input "- BLOCK V-"
click at [963, 402] on input "* break *" at bounding box center [1076, 604] width 224 height 32
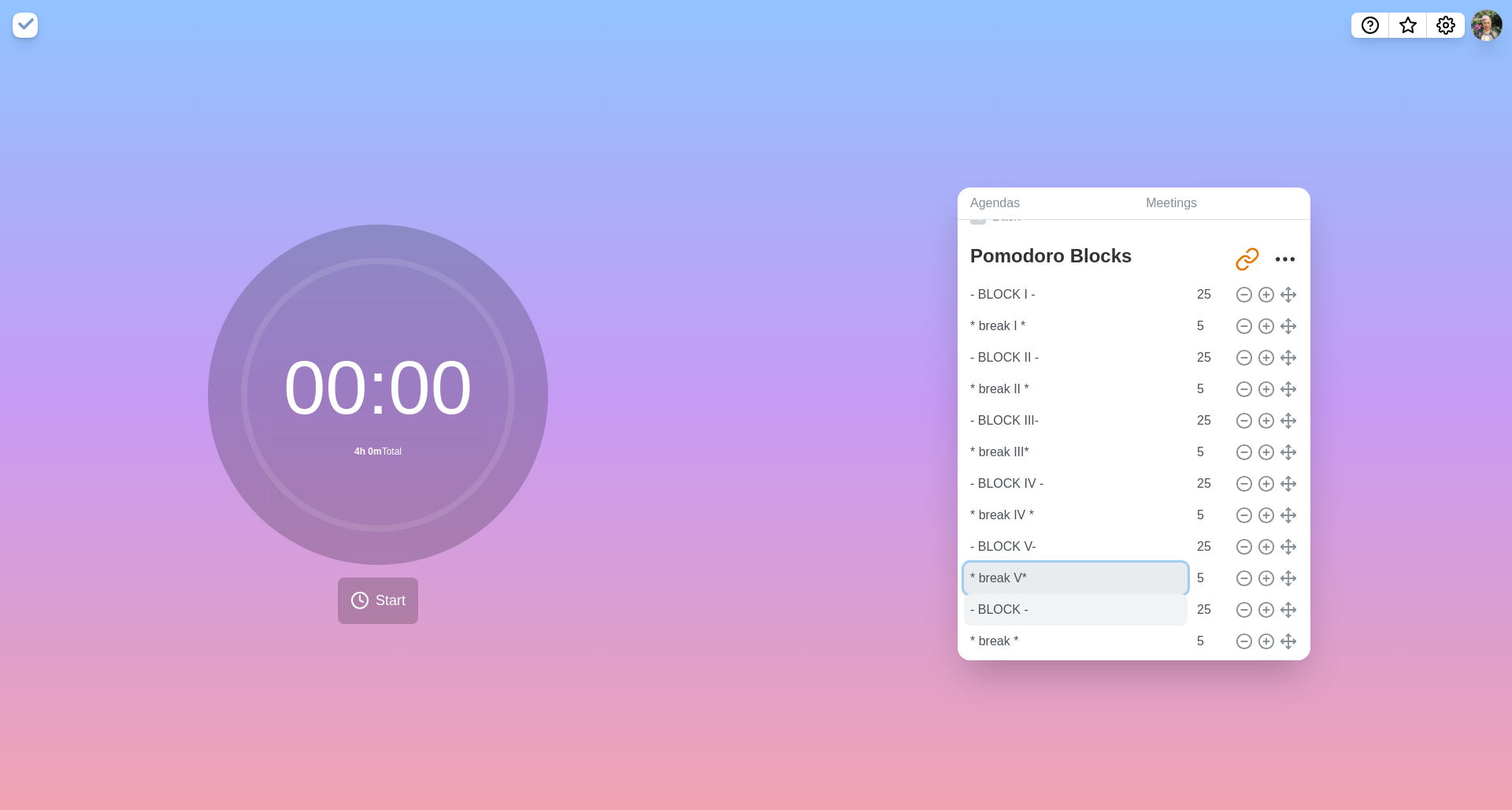
type input "* break V*"
click at [963, 402] on input "- BLOCK -" at bounding box center [1076, 609] width 224 height 32
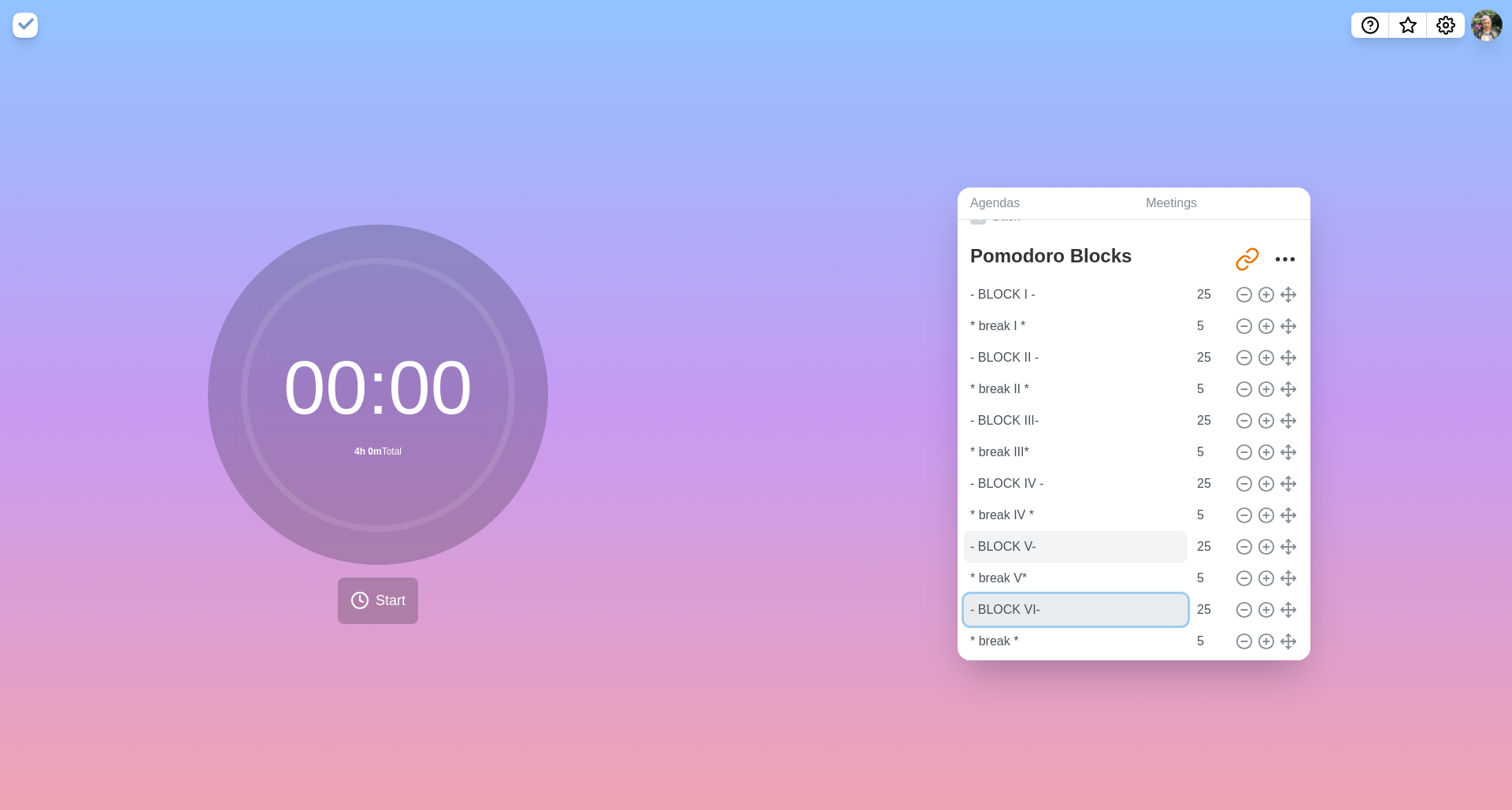
scroll to position [107, 0]
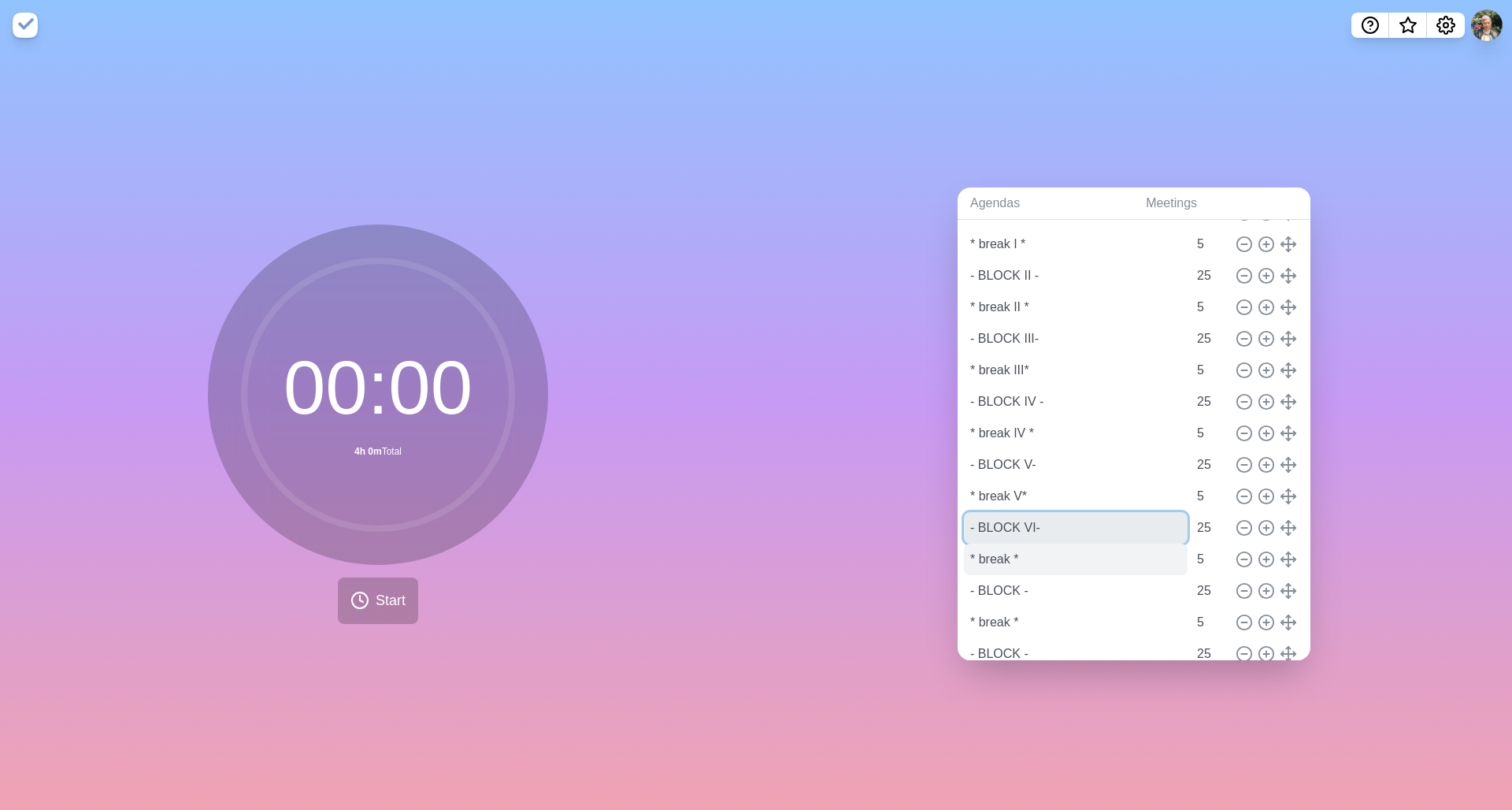
type input "- BLOCK VI-"
click at [963, 402] on input "* break *" at bounding box center [1076, 559] width 224 height 32
type input "* break VI*"
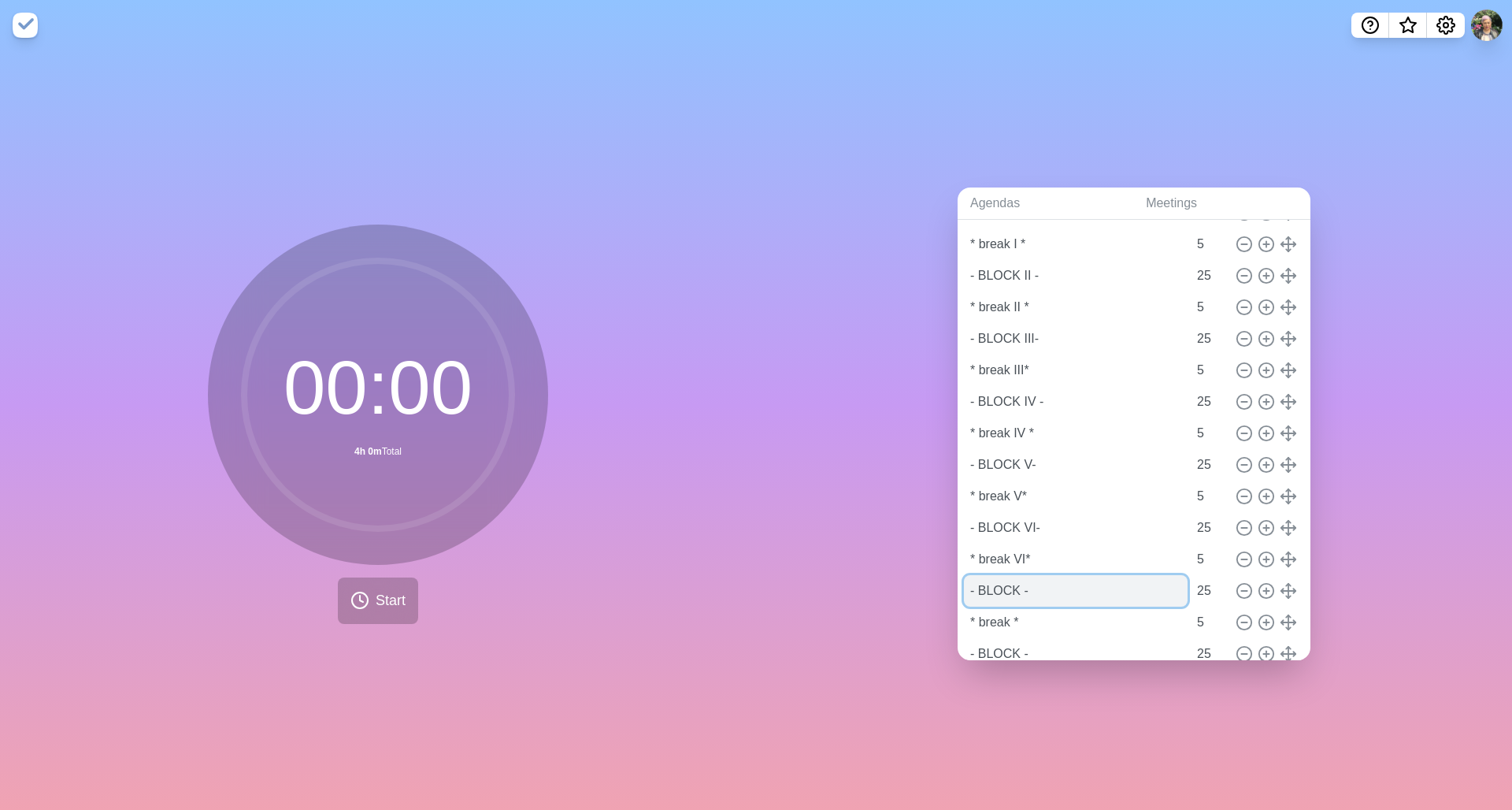
click at [963, 402] on input "- BLOCK -" at bounding box center [1076, 591] width 224 height 32
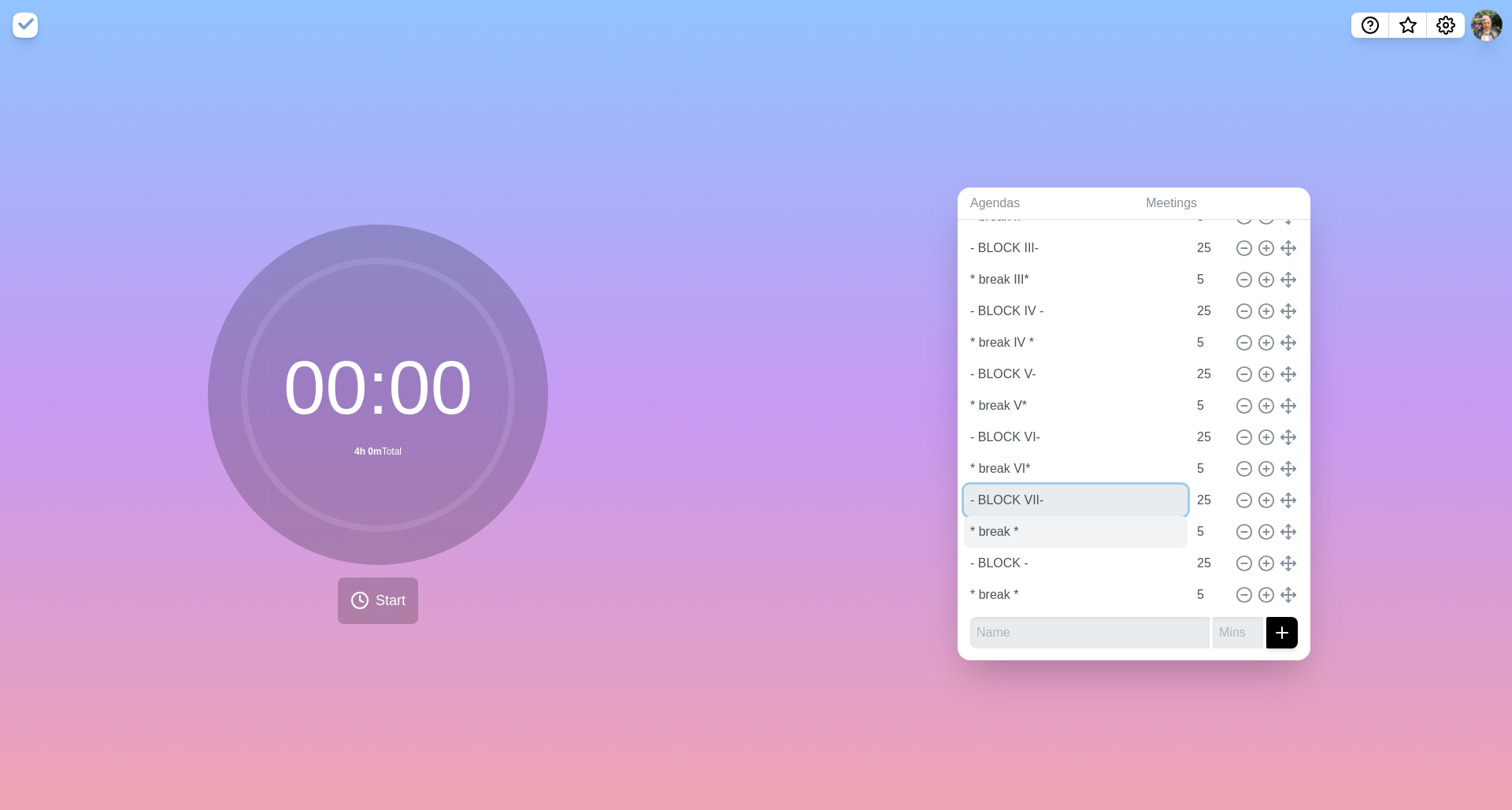
type input "- BLOCK VII-"
click at [963, 402] on input "* break *" at bounding box center [1076, 532] width 224 height 32
type input "* break VII*"
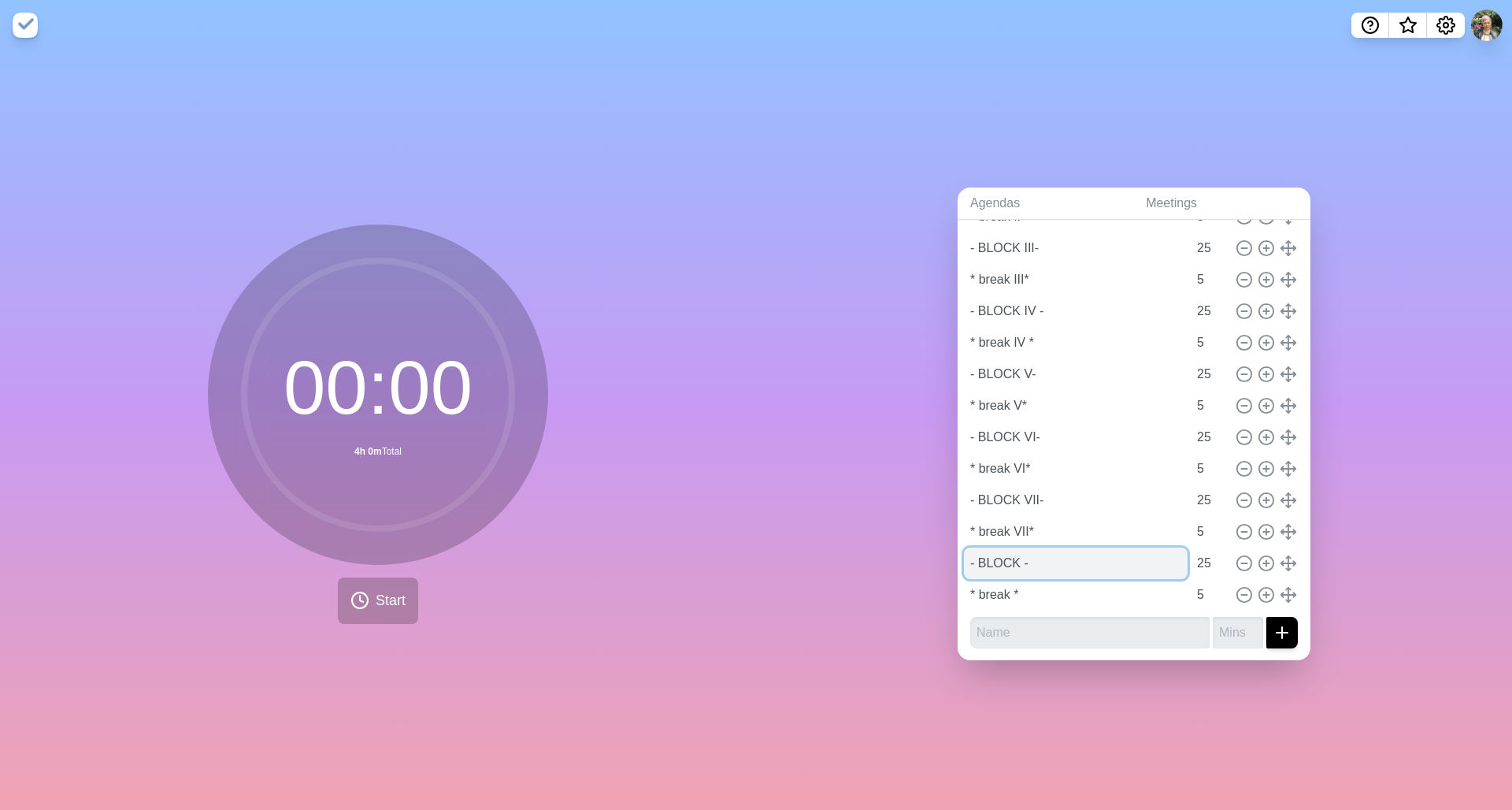
click at [963, 402] on input "- BLOCK -" at bounding box center [1076, 564] width 224 height 32
type input "- BLOCK VIII-"
click at [963, 402] on input "* break *" at bounding box center [1076, 594] width 224 height 32
type input "* break VIII*"
click at [963, 402] on input "text" at bounding box center [1090, 633] width 240 height 32
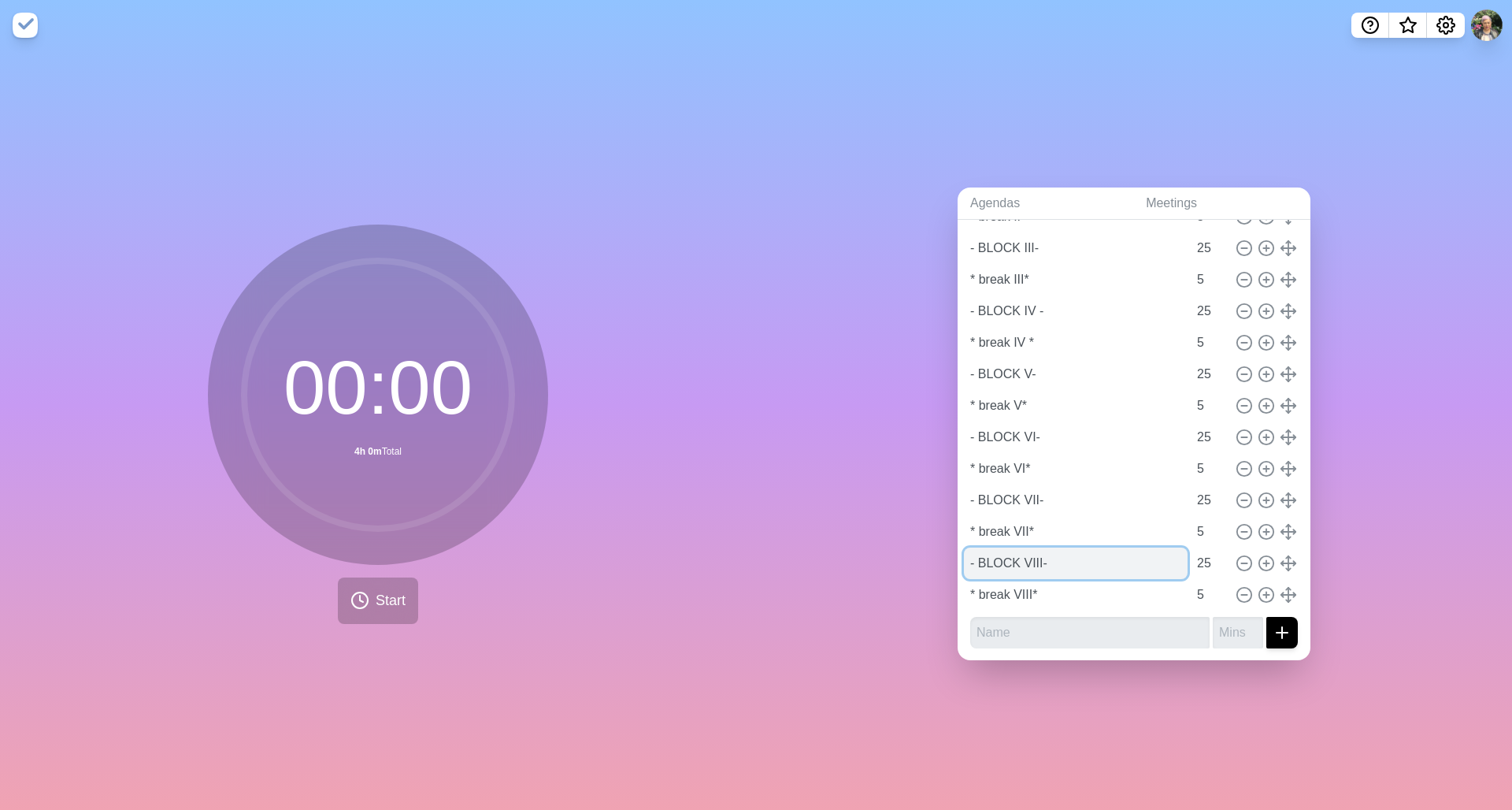
drag, startPoint x: 959, startPoint y: 560, endPoint x: 1081, endPoint y: 558, distance: 122.0
click at [963, 402] on input "- BLOCK VIII-" at bounding box center [1076, 564] width 224 height 32
click at [963, 402] on input "text" at bounding box center [1090, 633] width 240 height 32
paste input "- BLOCK VIII-"
click at [963, 402] on input "- BLOCK VIII-" at bounding box center [1090, 633] width 240 height 32
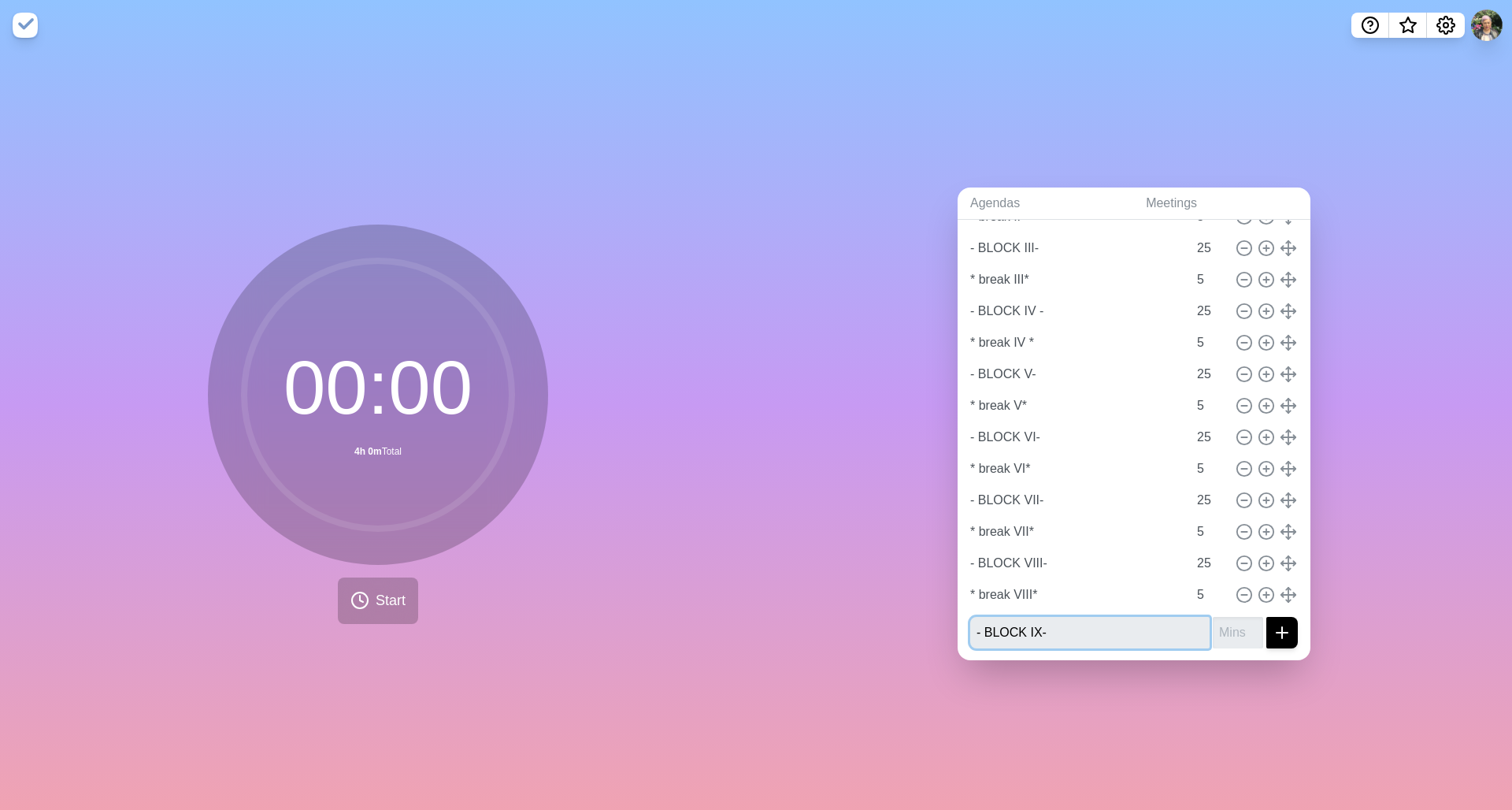
type input "- BLOCK IX-"
click at [963, 402] on input "number" at bounding box center [1239, 633] width 50 height 32
type input "25"
click at [963, 402] on icon "submit" at bounding box center [1282, 633] width 19 height 19
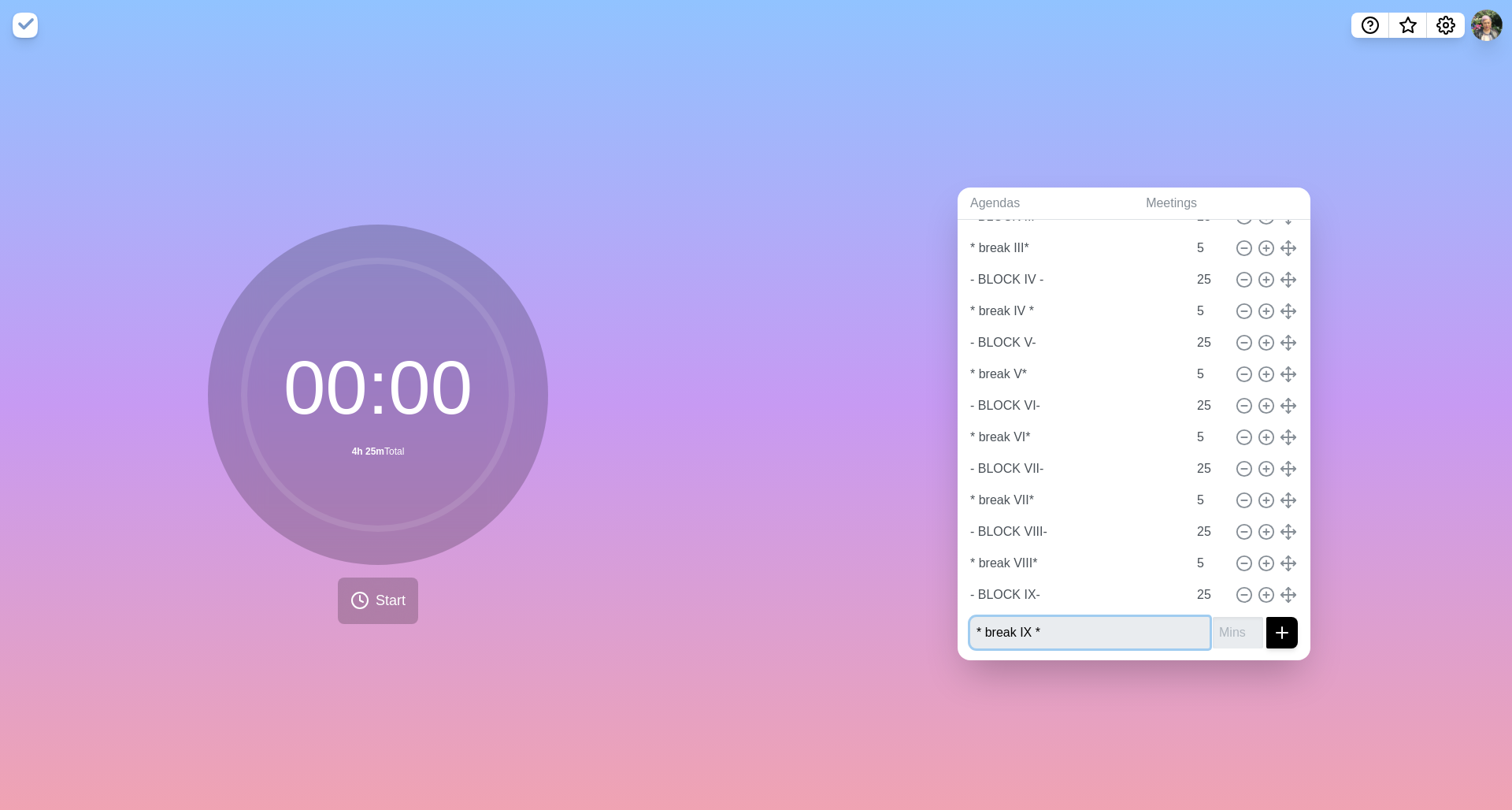
type input "* break IX *"
click at [963, 402] on input "number" at bounding box center [1239, 633] width 50 height 32
type input "5"
click at [963, 402] on icon "submit" at bounding box center [1282, 633] width 19 height 19
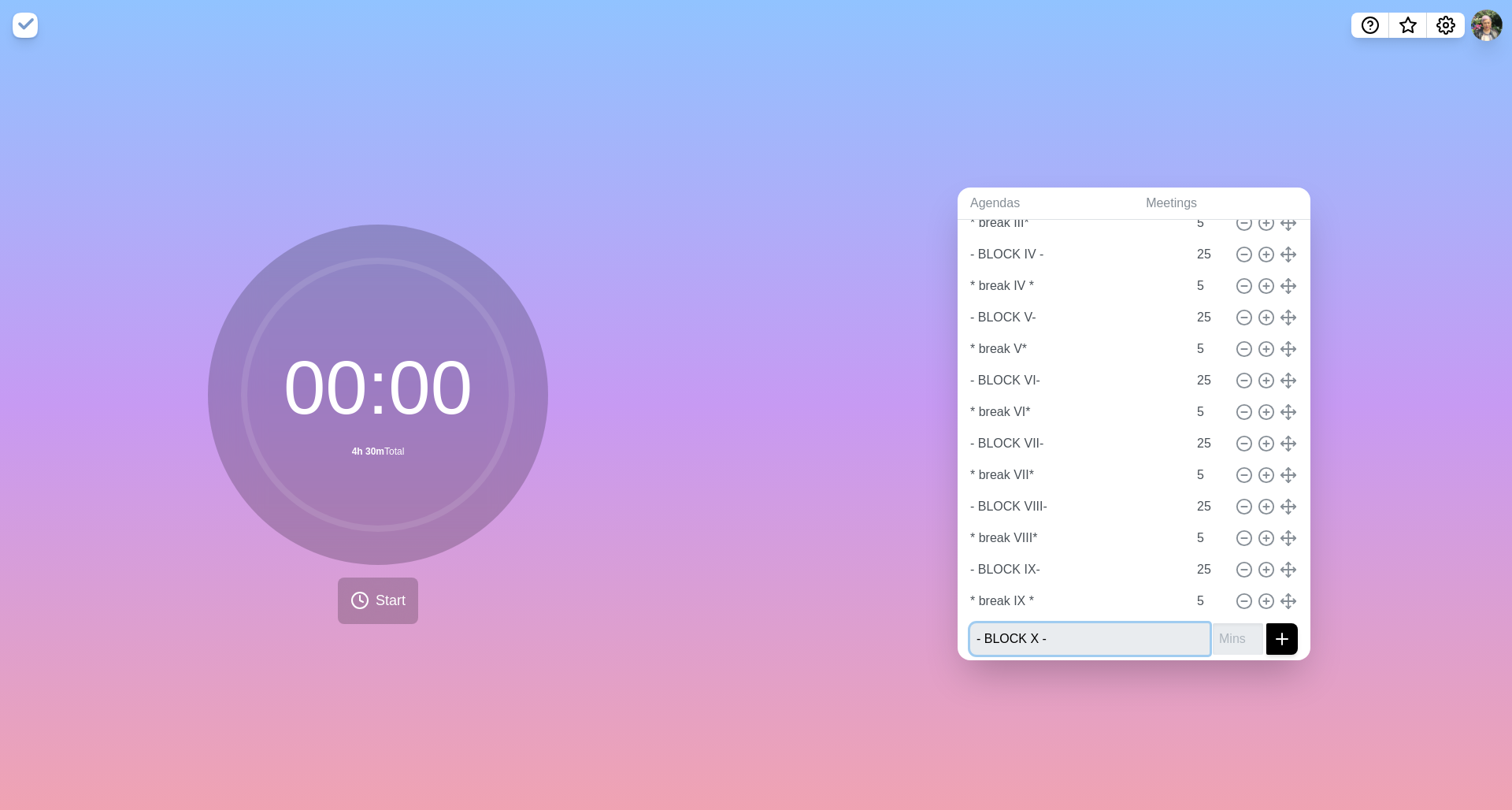
scroll to position [260, 0]
type input "- BLOCK X -"
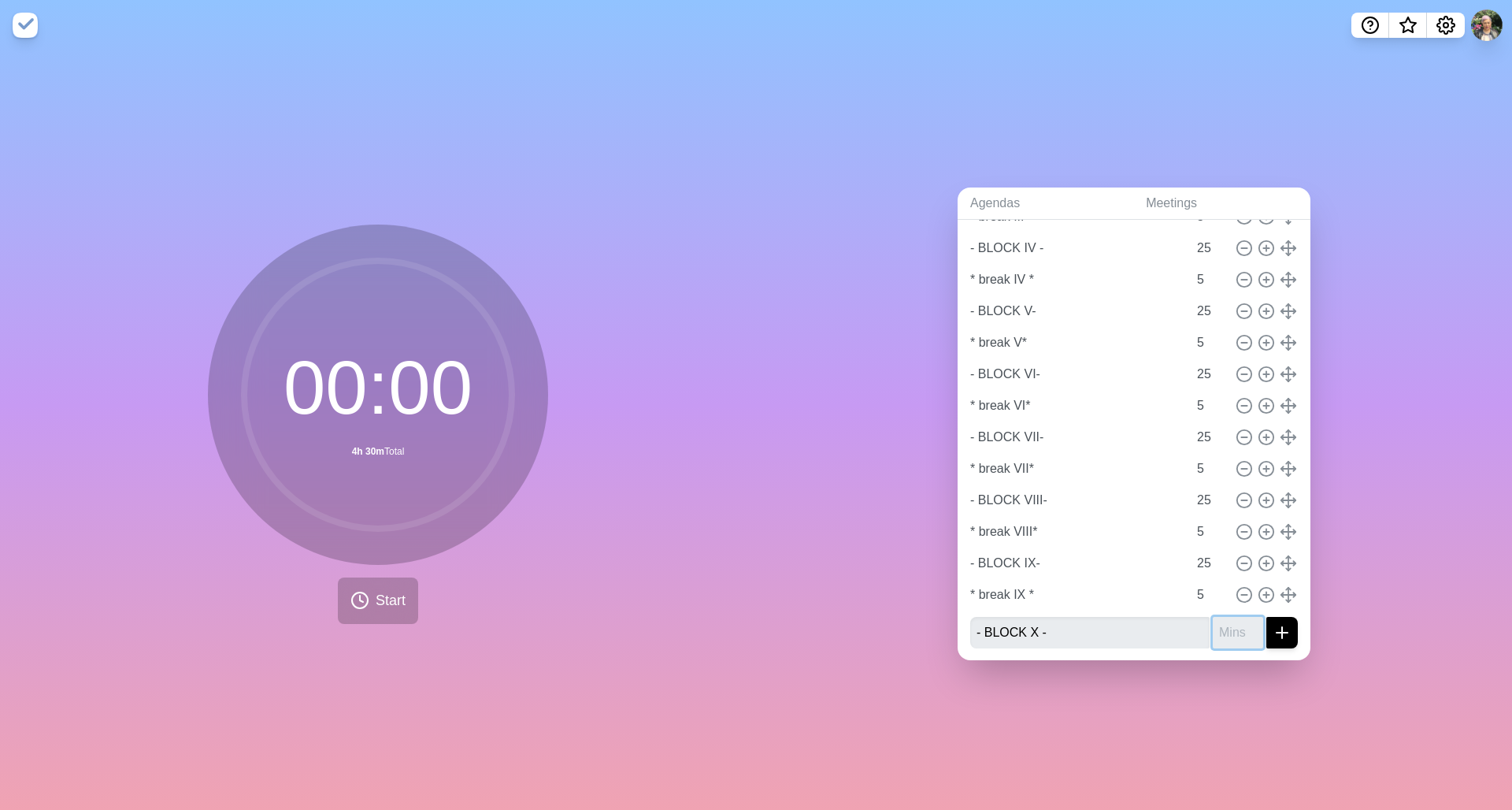
click at [963, 402] on input "number" at bounding box center [1239, 633] width 50 height 32
type input "25"
click at [963, 402] on icon "submit" at bounding box center [1282, 633] width 19 height 19
type input "* break X *"
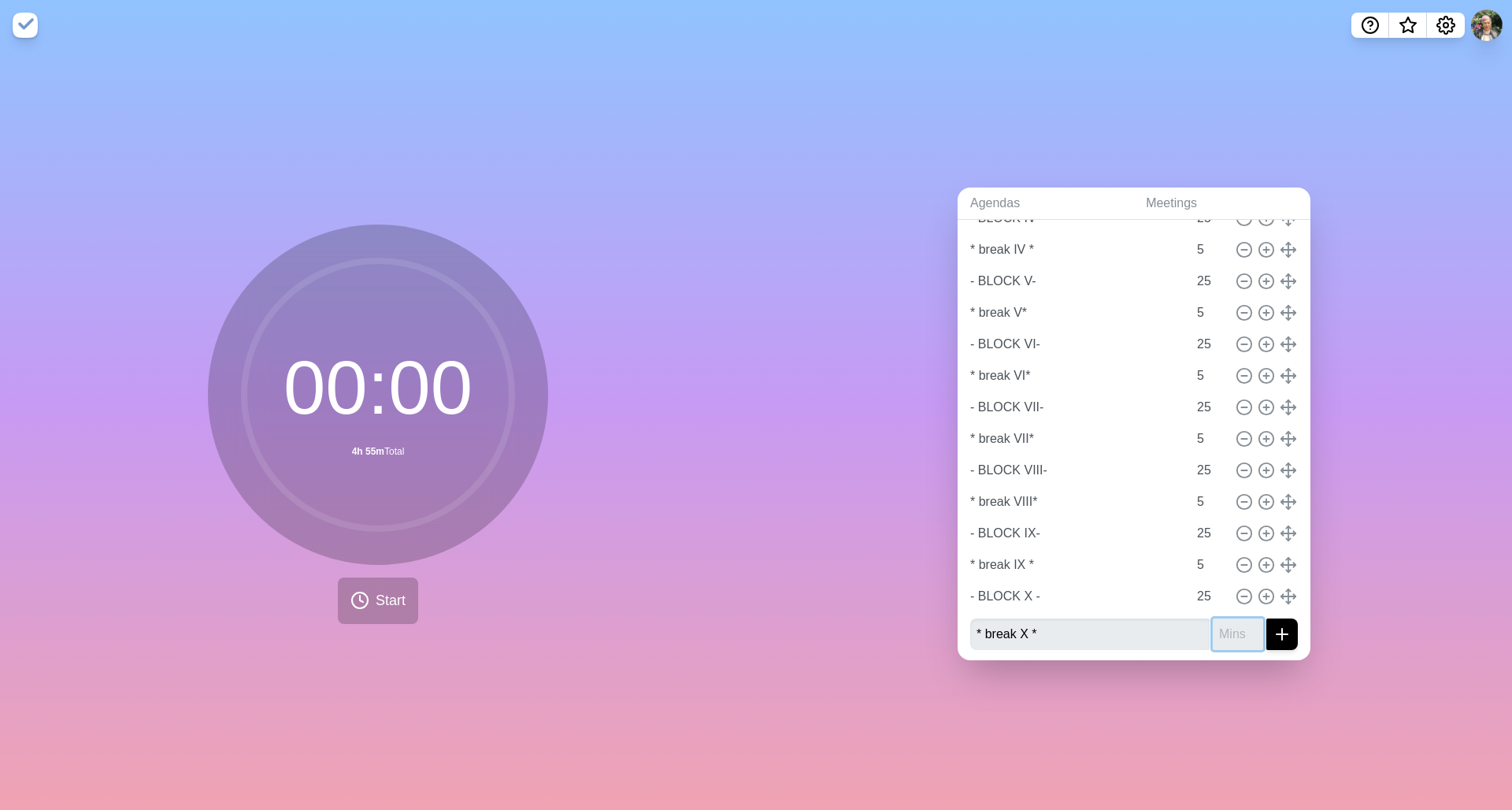
click at [963, 402] on input "number" at bounding box center [1239, 635] width 50 height 32
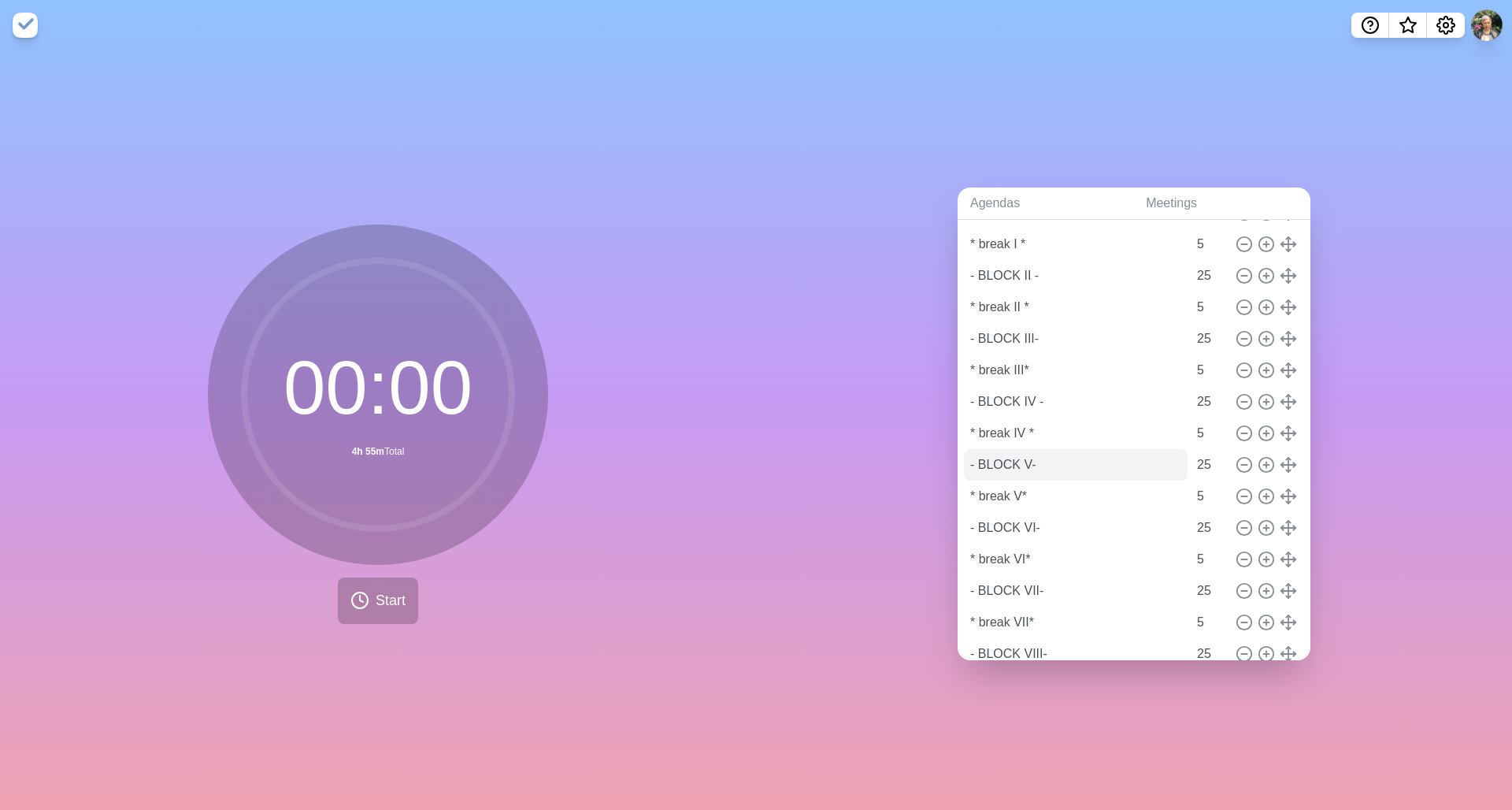
scroll to position [292, 0]
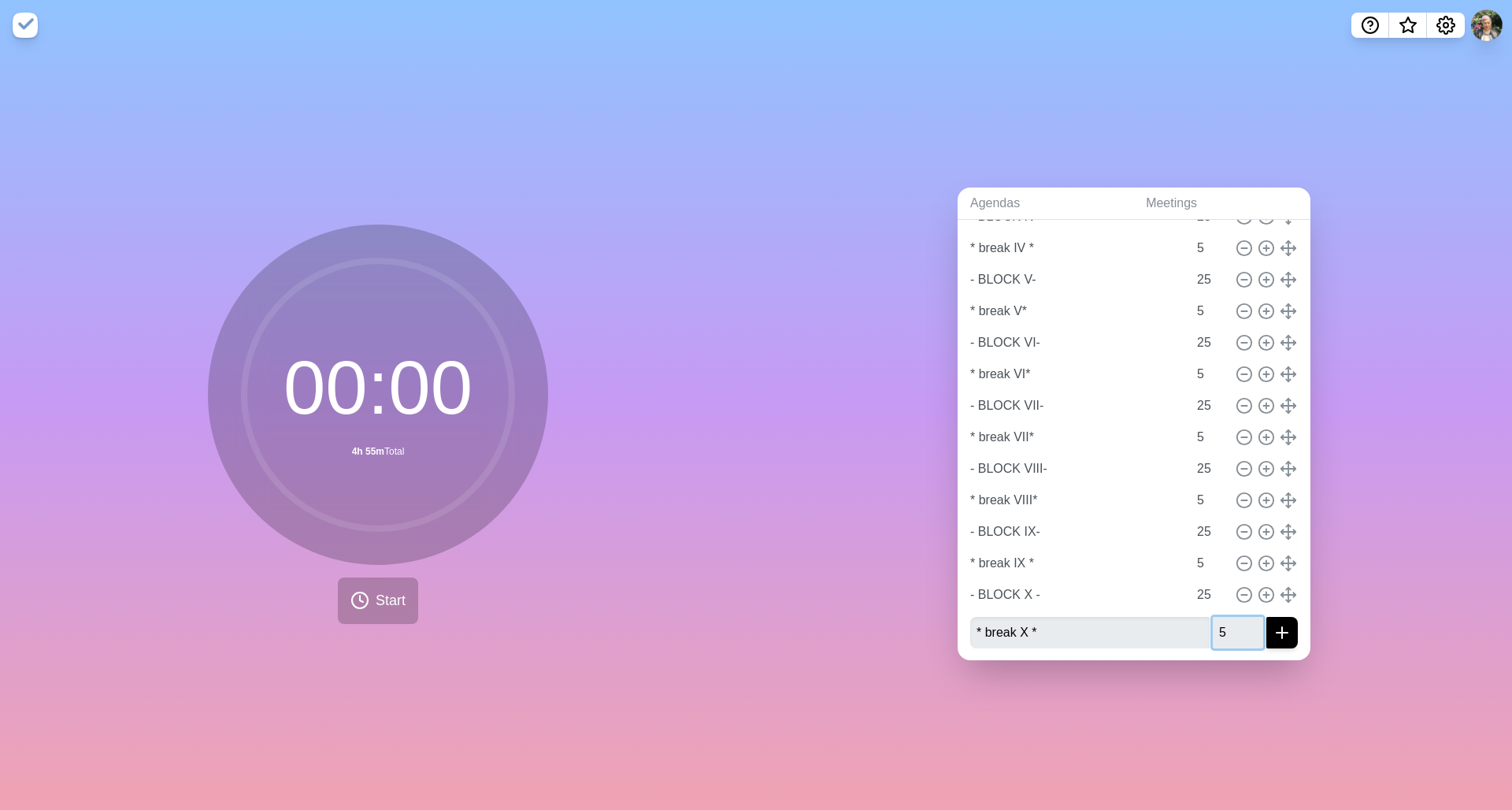
type input "5"
click at [963, 402] on icon "submit" at bounding box center [1282, 633] width 19 height 19
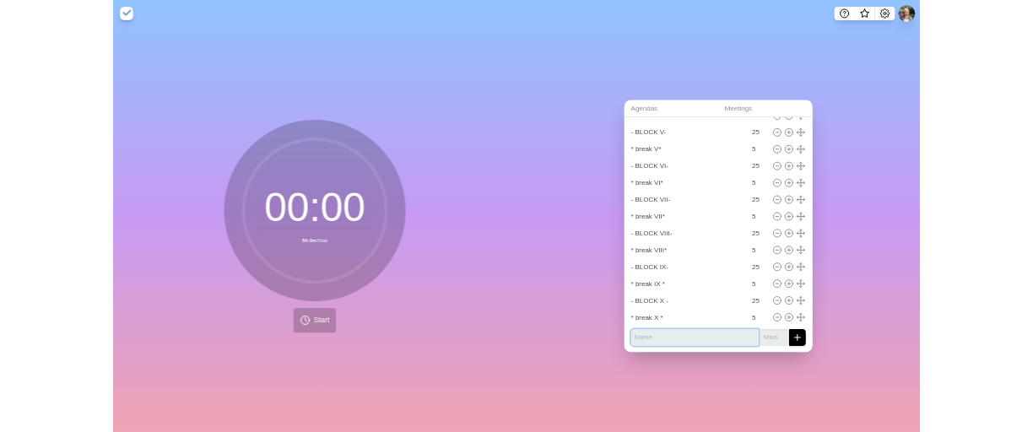
scroll to position [0, 0]
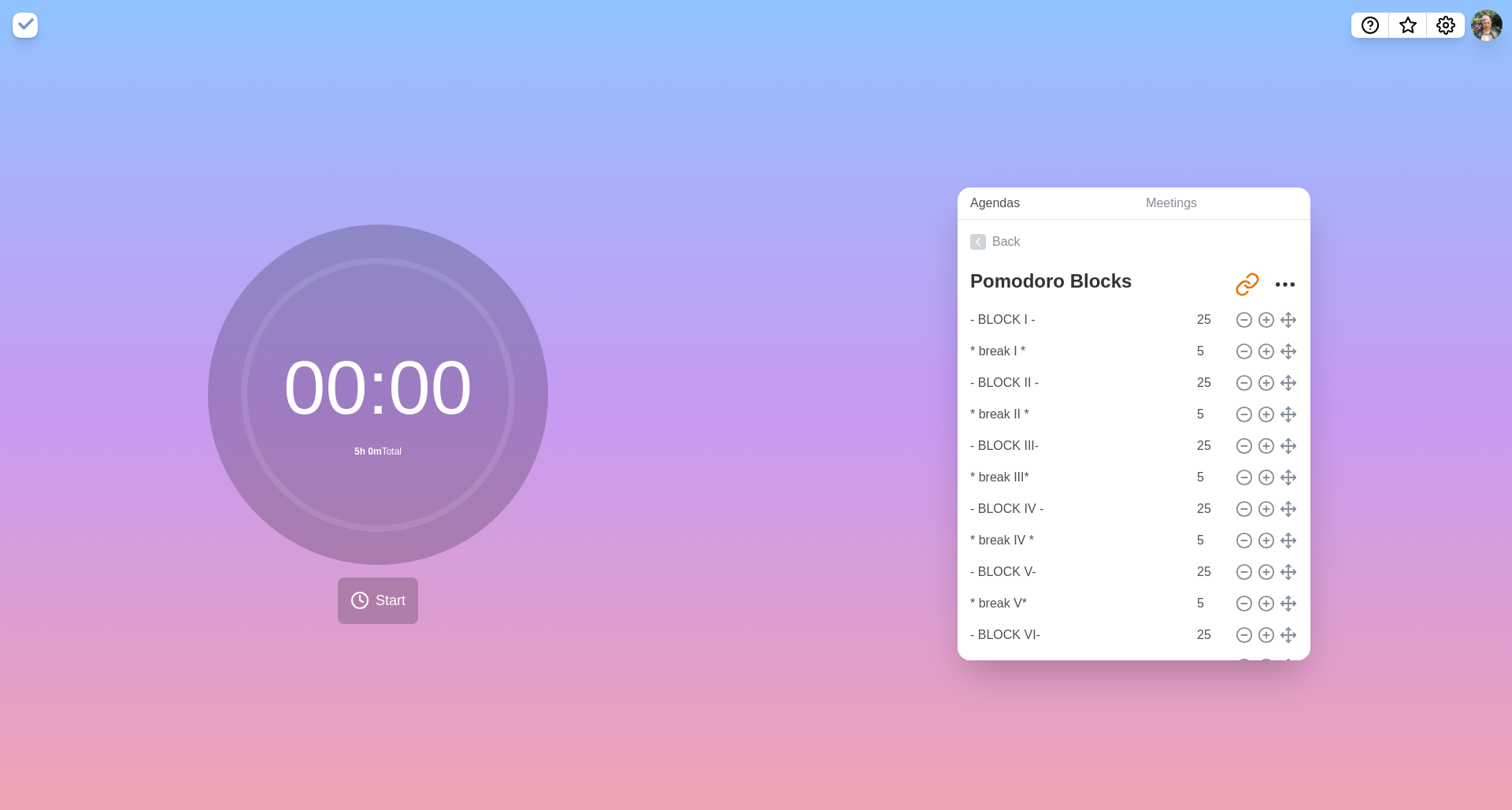
click at [963, 200] on link "Agendas" at bounding box center [1045, 203] width 175 height 33
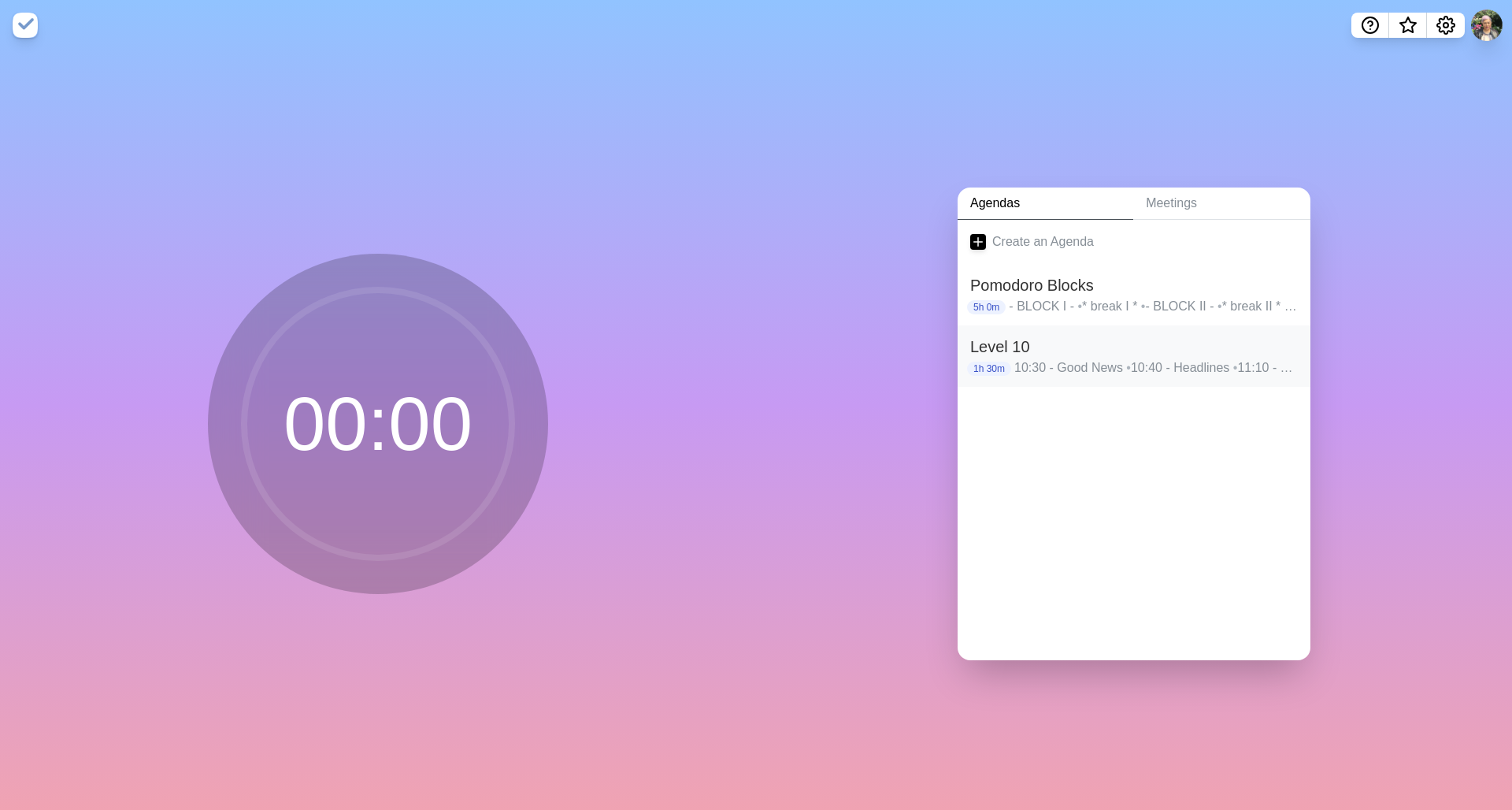
click at [963, 344] on h2 "Level 10" at bounding box center [1134, 346] width 328 height 23
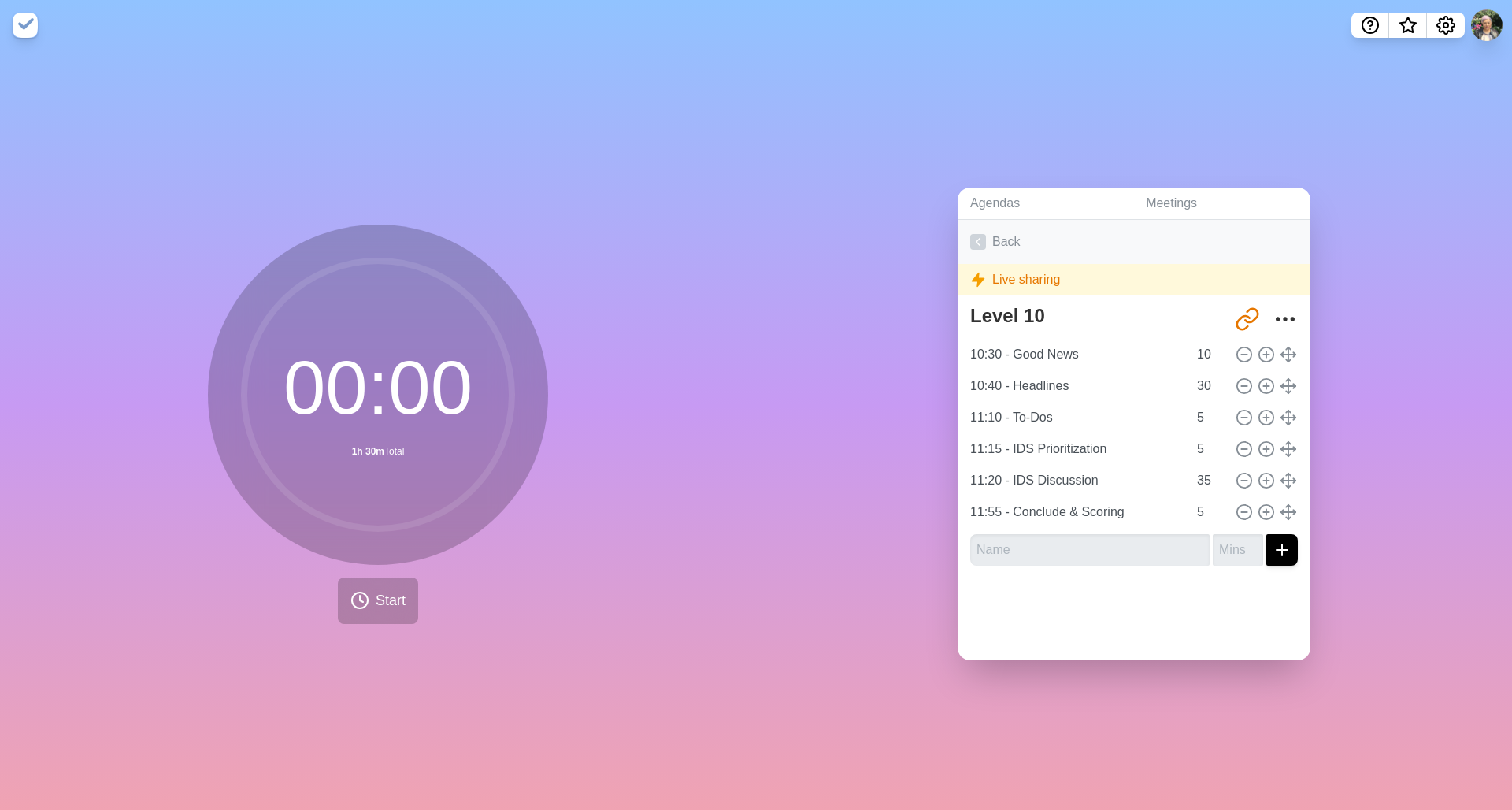
click at [963, 235] on link "Back" at bounding box center [1134, 241] width 353 height 44
click at [963, 242] on link "Back" at bounding box center [1134, 241] width 353 height 44
click at [963, 240] on icon at bounding box center [978, 242] width 16 height 16
drag, startPoint x: 1000, startPoint y: 237, endPoint x: 997, endPoint y: 217, distance: 20.2
click at [963, 236] on link "Back" at bounding box center [1134, 241] width 353 height 44
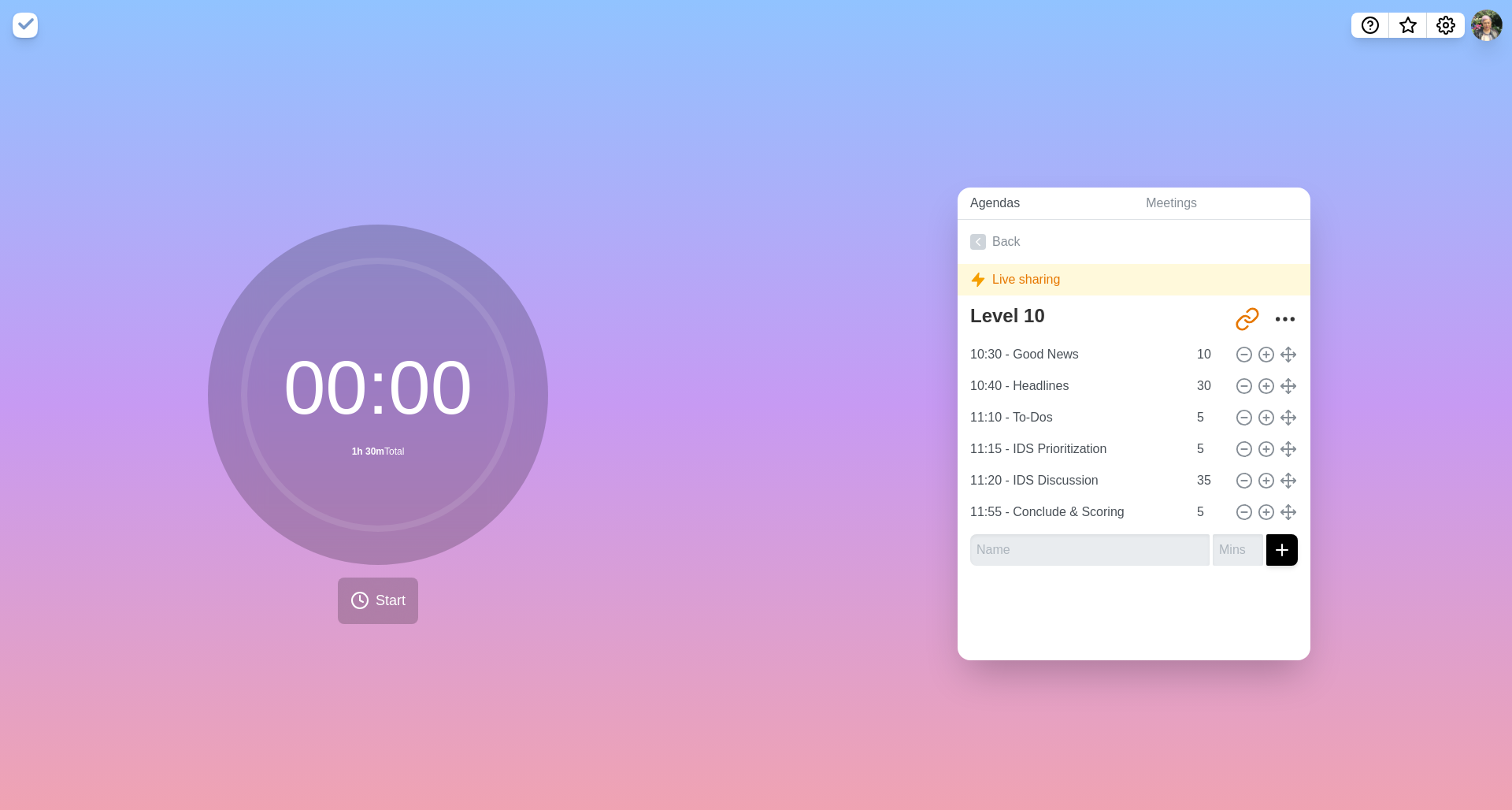
click at [963, 200] on link "Agendas" at bounding box center [1045, 203] width 175 height 33
click at [963, 194] on link "Agendas" at bounding box center [1045, 203] width 175 height 33
click at [963, 196] on link "Agendas" at bounding box center [1045, 203] width 175 height 33
click at [963, 191] on link "Meetings" at bounding box center [1222, 203] width 177 height 33
click at [963, 197] on link "Meetings" at bounding box center [1222, 203] width 177 height 33
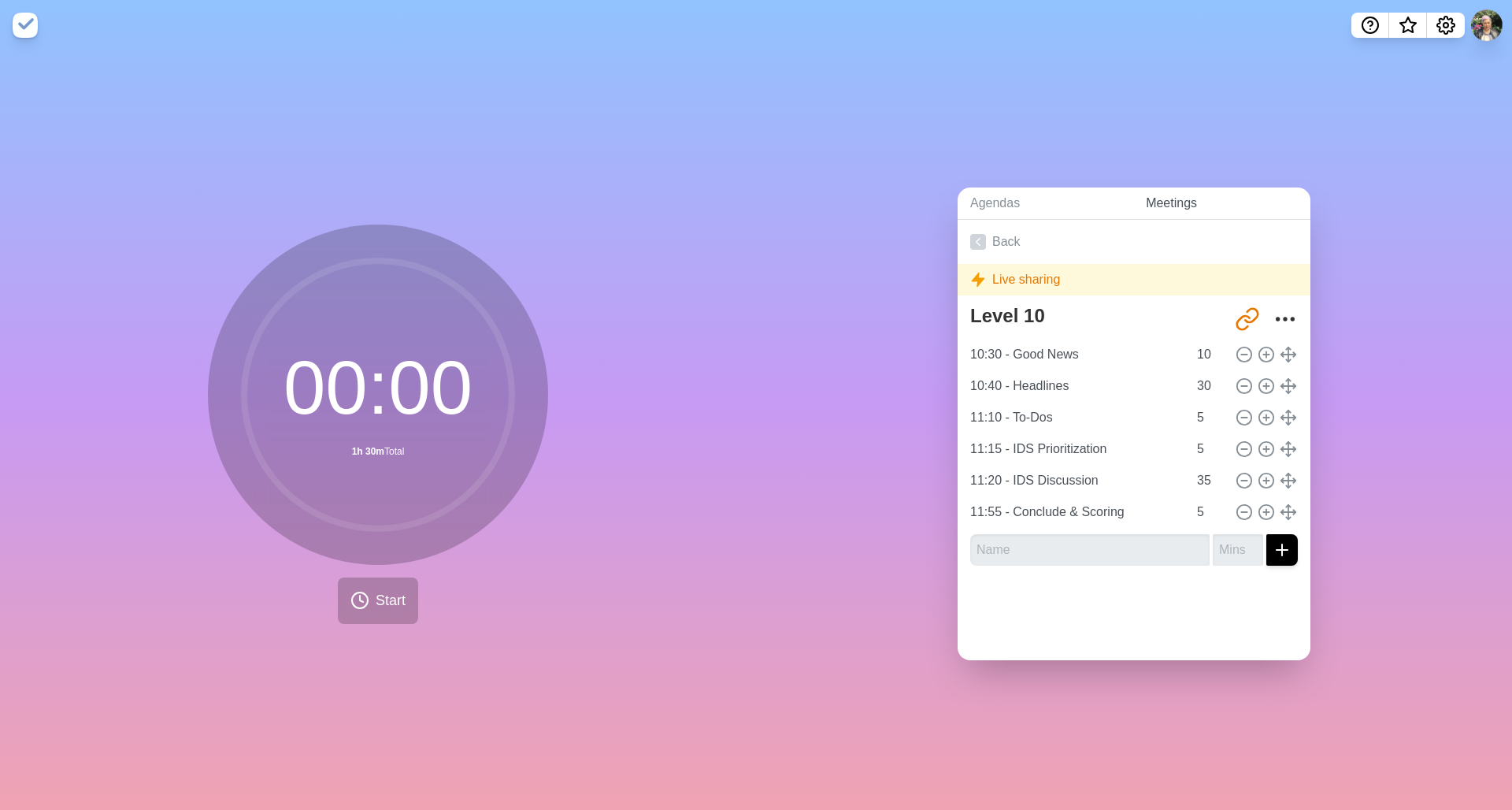
click at [963, 201] on link "Meetings" at bounding box center [1222, 203] width 177 height 33
click at [963, 239] on polyline at bounding box center [979, 243] width 4 height 7
click at [963, 277] on div "Live sharing" at bounding box center [1134, 280] width 353 height 32
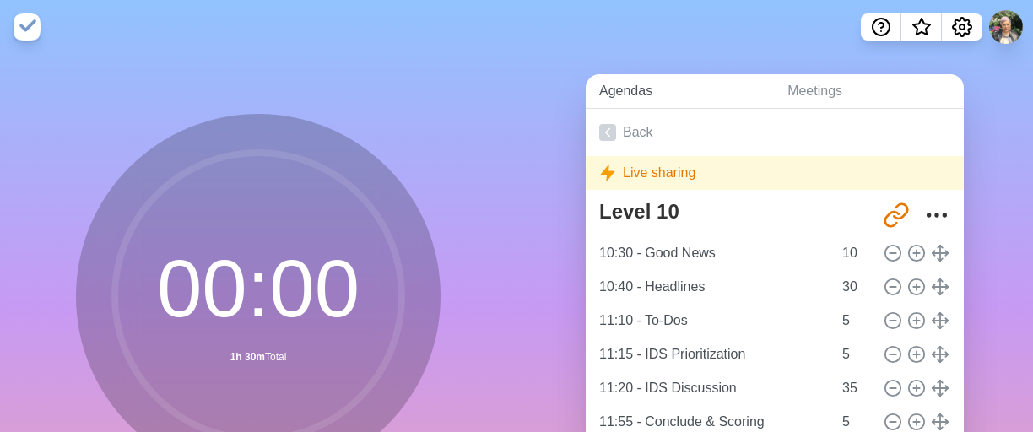
click at [635, 93] on link "Agendas" at bounding box center [680, 91] width 188 height 35
click at [821, 98] on link "Meetings" at bounding box center [869, 91] width 190 height 35
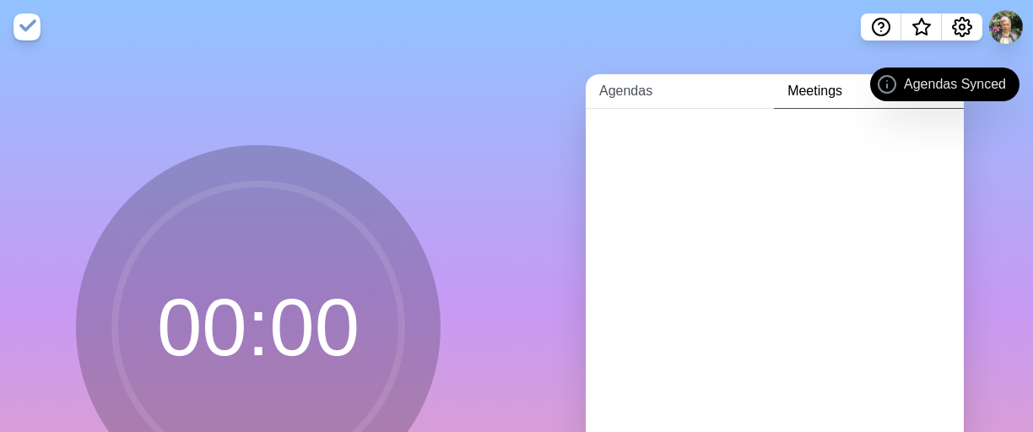
click at [676, 104] on link "Agendas" at bounding box center [680, 91] width 188 height 35
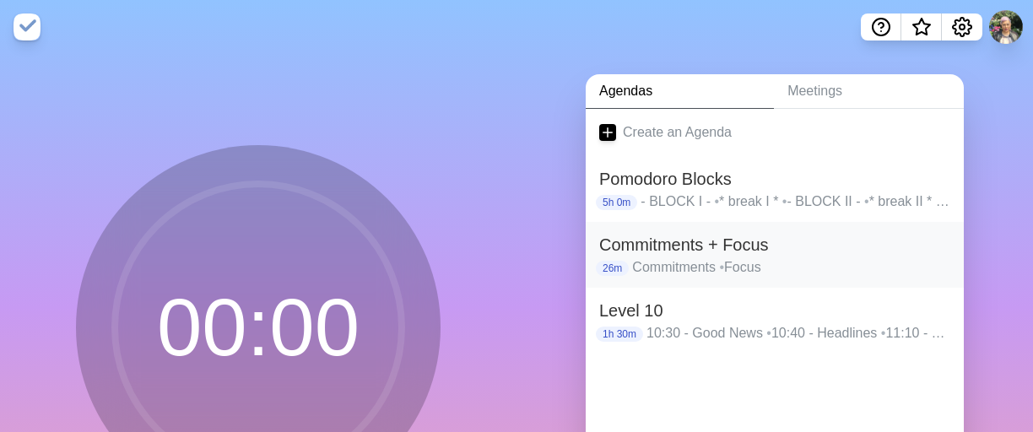
click at [837, 259] on p "Commitments • Focus" at bounding box center [791, 267] width 318 height 20
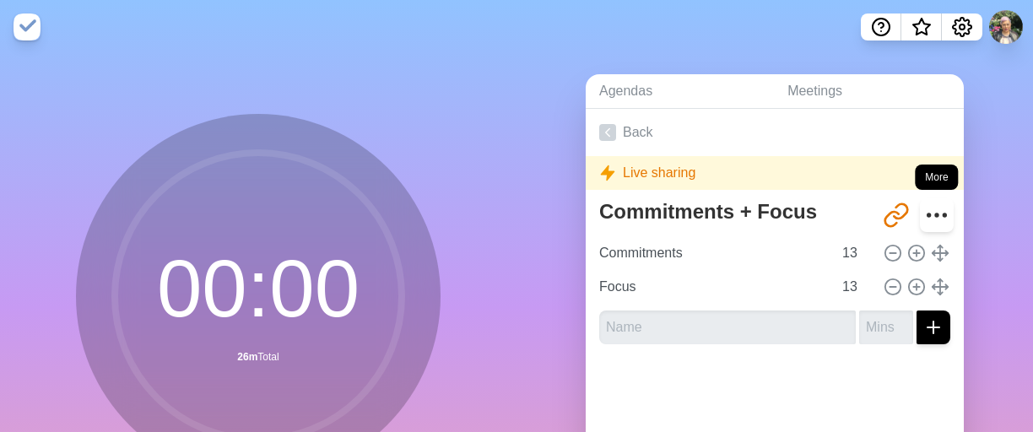
click at [923, 215] on icon "More" at bounding box center [936, 215] width 27 height 27
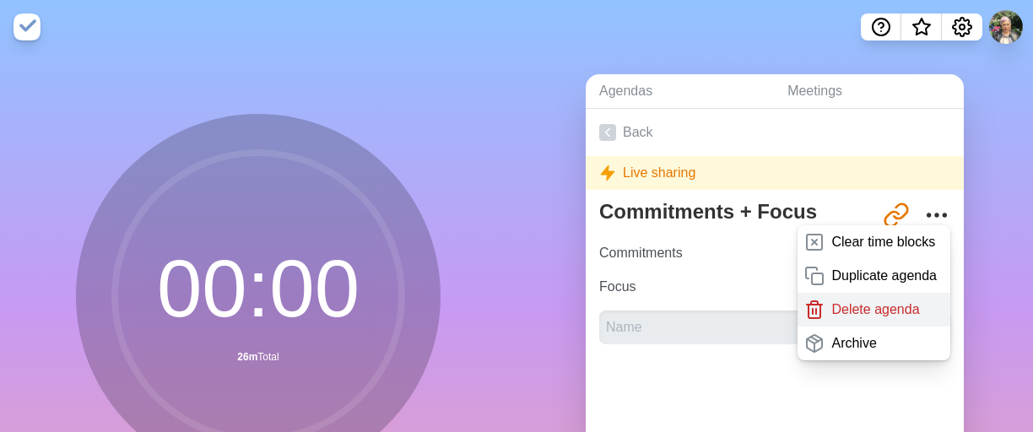
click at [857, 309] on p "Delete agenda" at bounding box center [875, 310] width 88 height 20
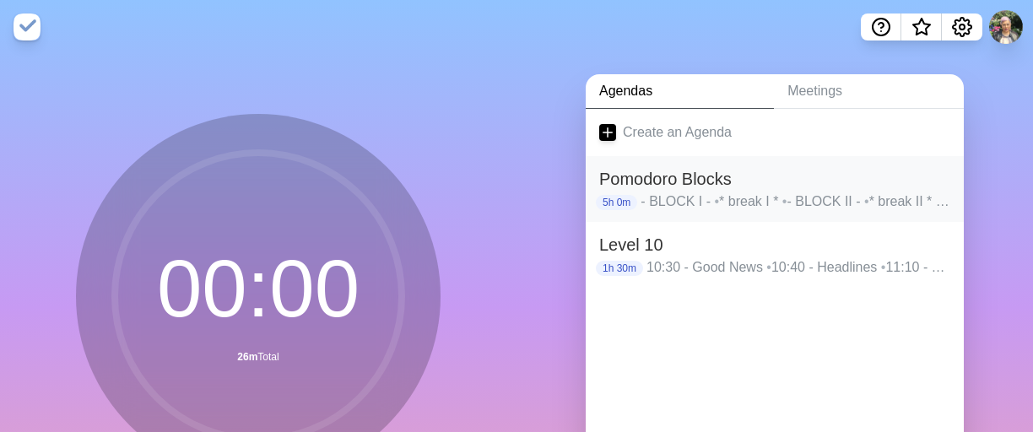
click at [734, 180] on h2 "Pomodoro Blocks" at bounding box center [774, 178] width 351 height 25
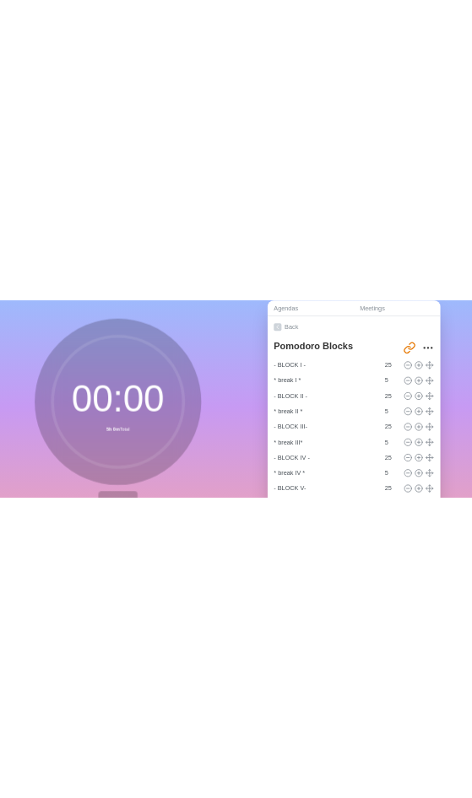
scroll to position [106, 0]
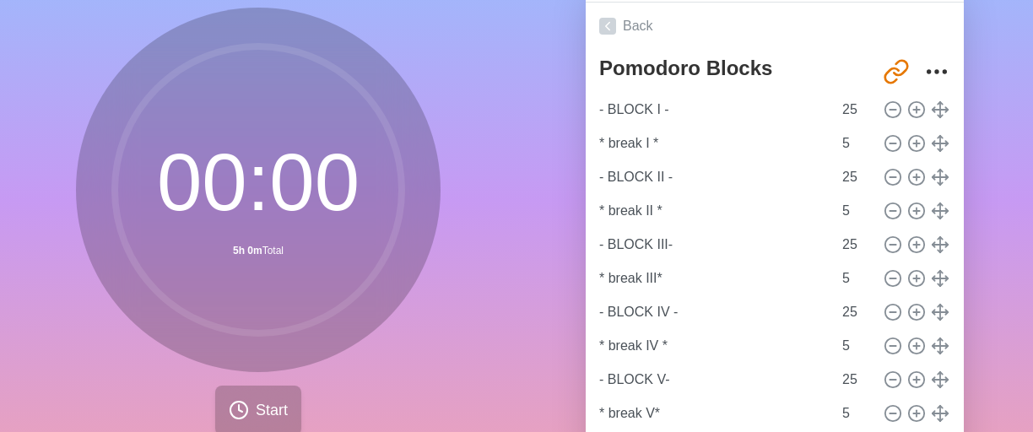
click at [256, 414] on span "Start" at bounding box center [272, 410] width 32 height 23
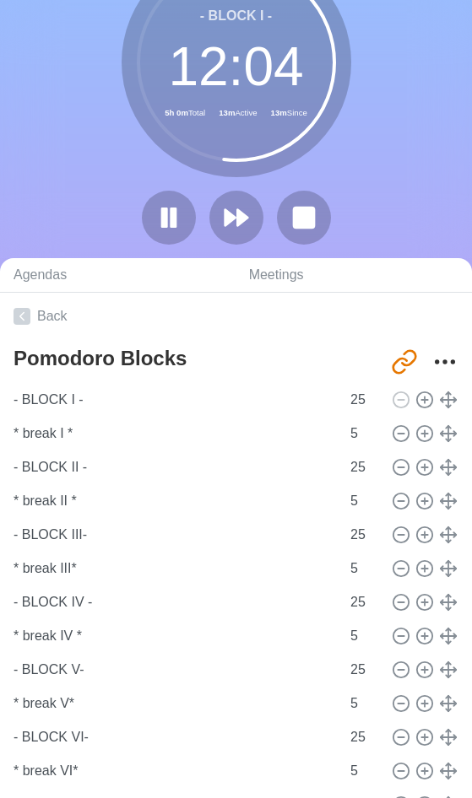
scroll to position [0, 0]
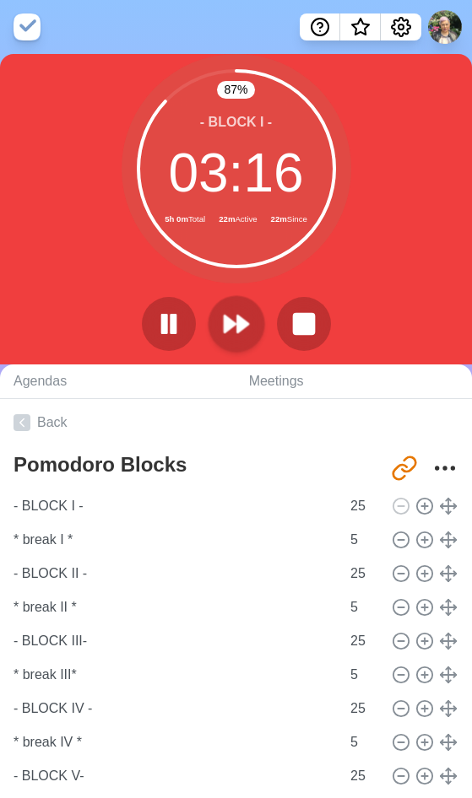
click at [235, 327] on icon at bounding box center [236, 324] width 29 height 29
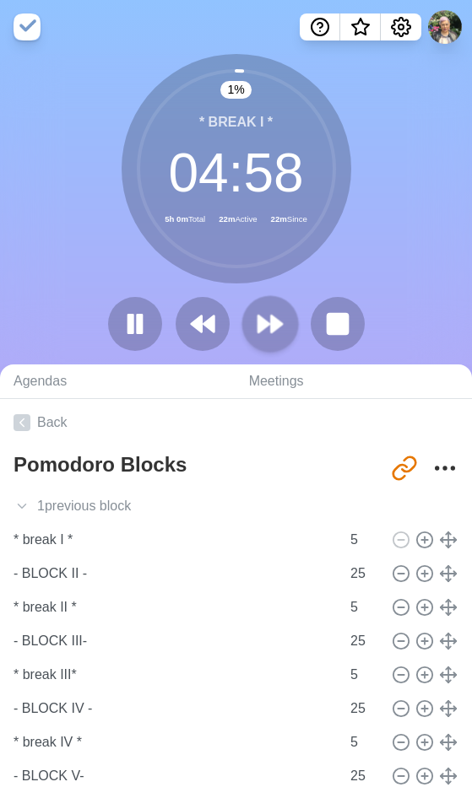
click at [273, 331] on polygon at bounding box center [276, 324] width 11 height 17
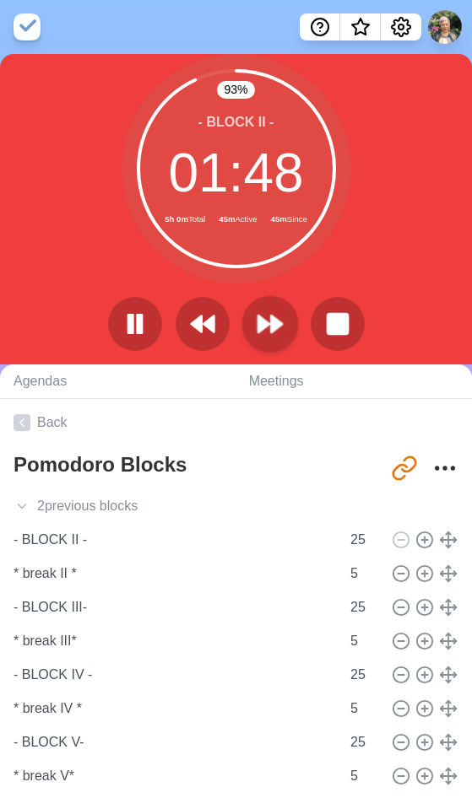
click at [272, 332] on polygon at bounding box center [276, 324] width 11 height 17
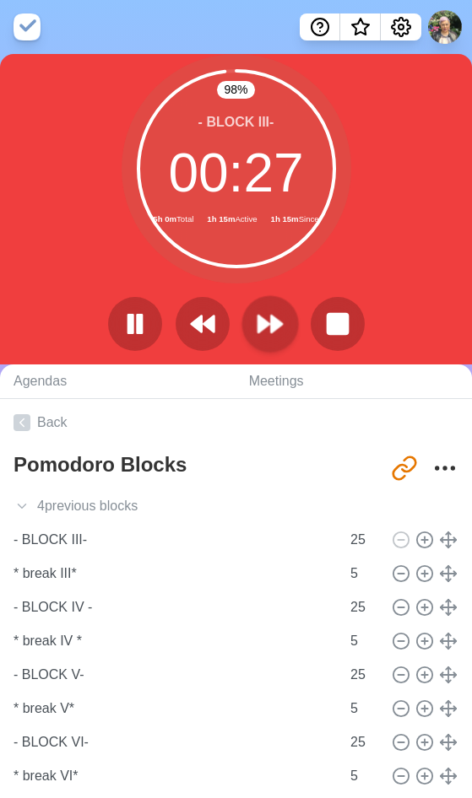
click at [274, 329] on polygon at bounding box center [276, 324] width 11 height 17
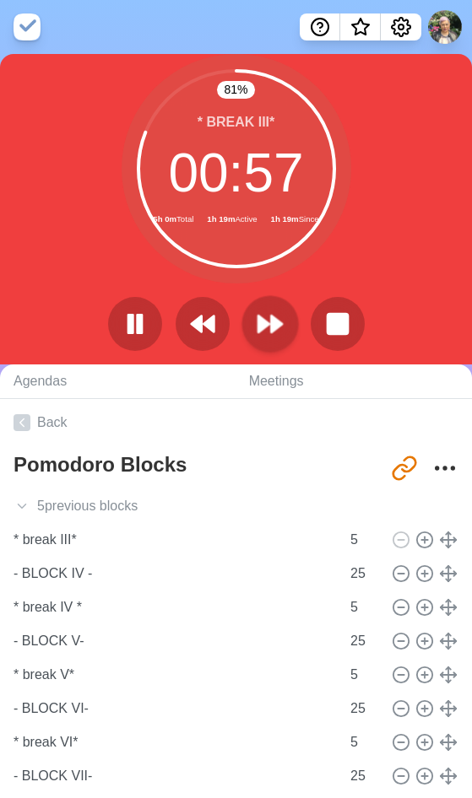
click at [271, 335] on icon at bounding box center [270, 324] width 29 height 29
